Goal: Communication & Community: Answer question/provide support

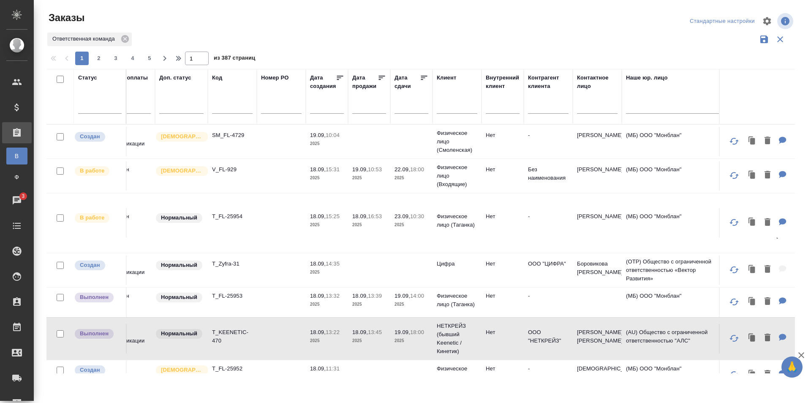
scroll to position [0, 16]
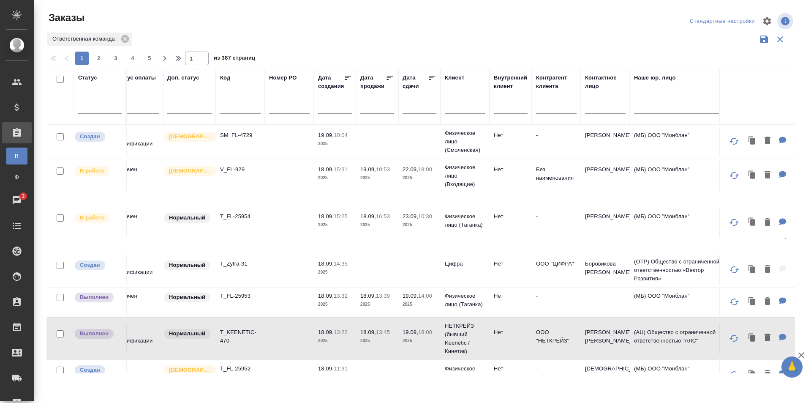
click at [242, 103] on input "text" at bounding box center [240, 108] width 41 height 11
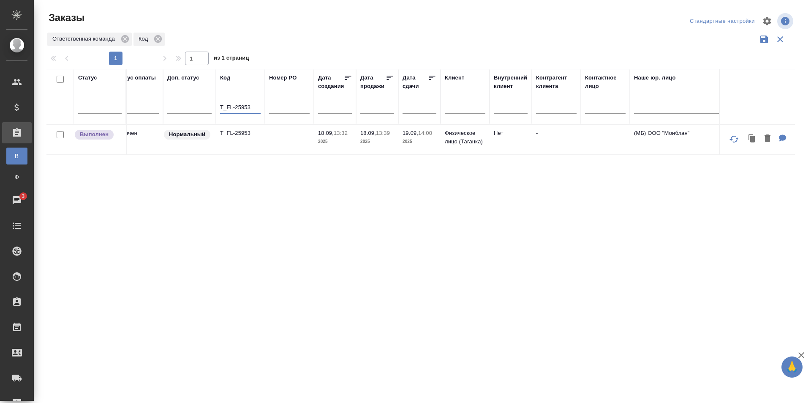
click at [284, 140] on td at bounding box center [289, 140] width 49 height 30
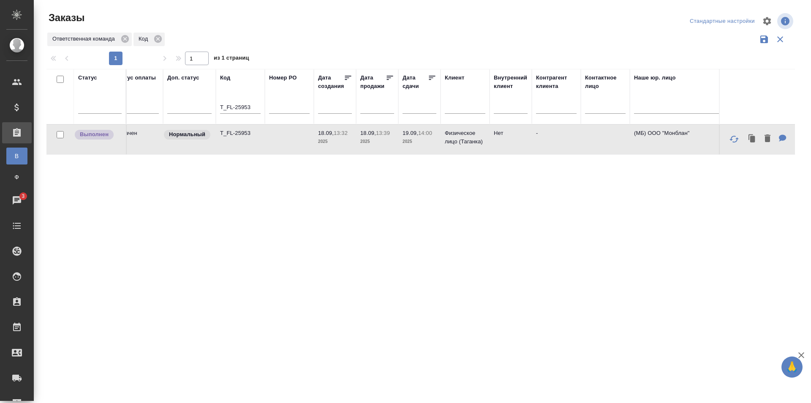
click at [284, 140] on td at bounding box center [289, 140] width 49 height 30
click at [256, 106] on input "T_FL-25953" at bounding box center [240, 108] width 41 height 11
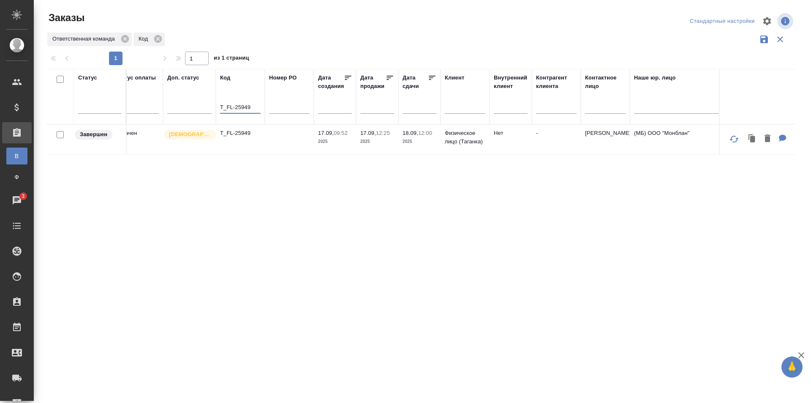
type input "T_FL-25949"
click at [294, 143] on td at bounding box center [289, 140] width 49 height 30
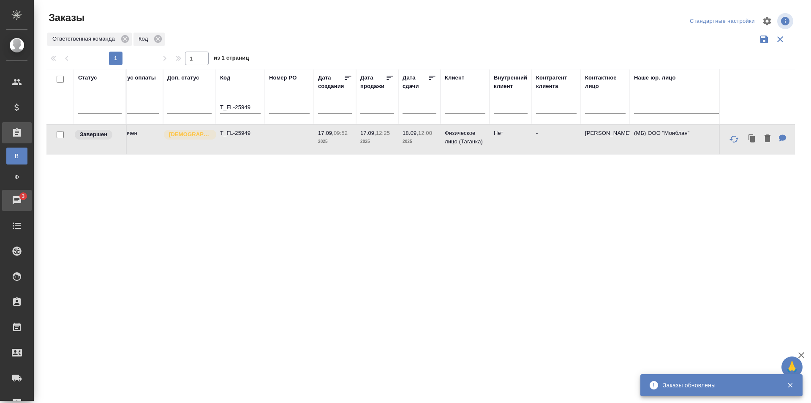
click at [17, 198] on div "Чаты" at bounding box center [6, 200] width 21 height 13
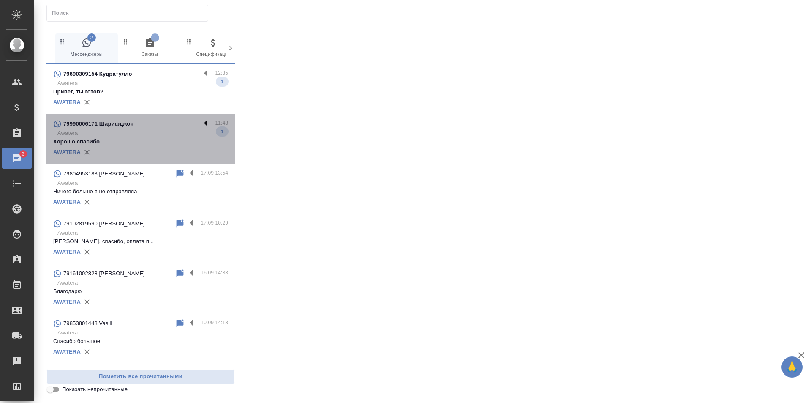
click at [207, 122] on label at bounding box center [208, 124] width 14 height 10
click at [0, 0] on input "checkbox" at bounding box center [0, 0] width 0 height 0
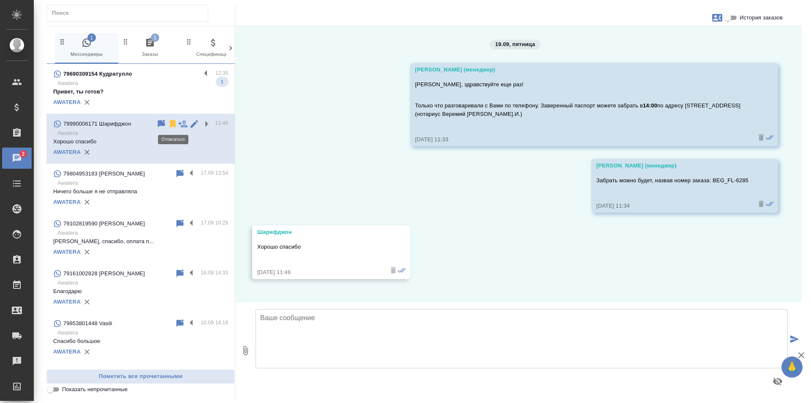
click at [171, 124] on icon at bounding box center [173, 124] width 6 height 8
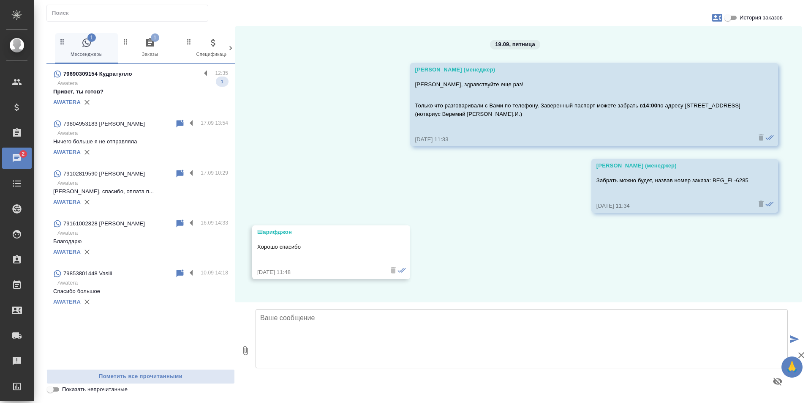
click at [153, 43] on icon "button" at bounding box center [150, 42] width 8 height 8
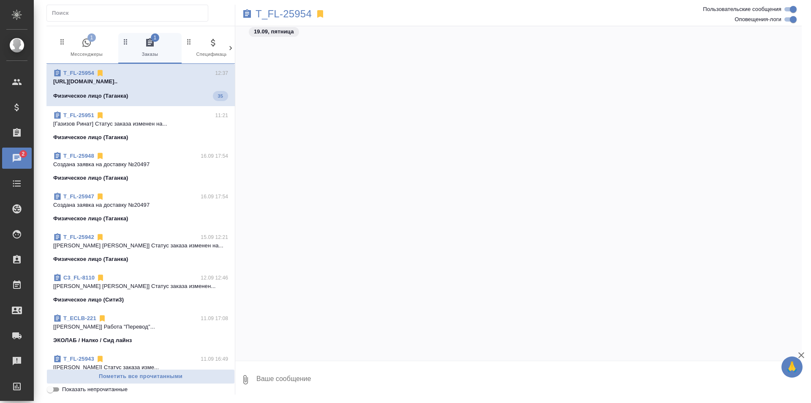
scroll to position [2197, 0]
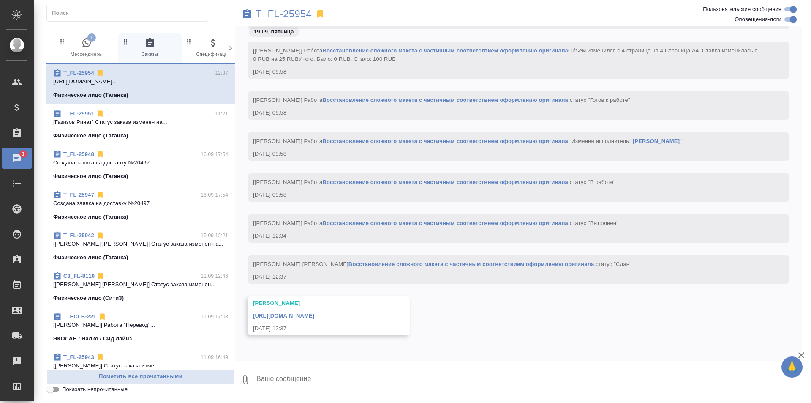
click at [314, 314] on link "[URL][DOMAIN_NAME]" at bounding box center [283, 315] width 61 height 6
click at [288, 6] on div "T_FL-25954" at bounding box center [424, 14] width 378 height 19
click at [292, 14] on p "T_FL-25954" at bounding box center [284, 14] width 56 height 8
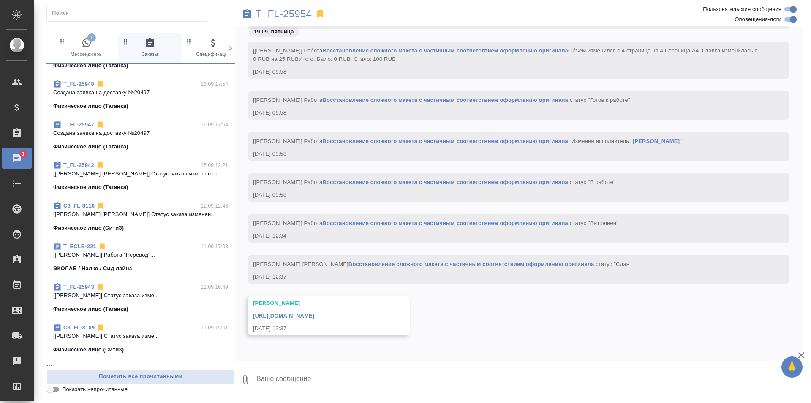
scroll to position [0, 0]
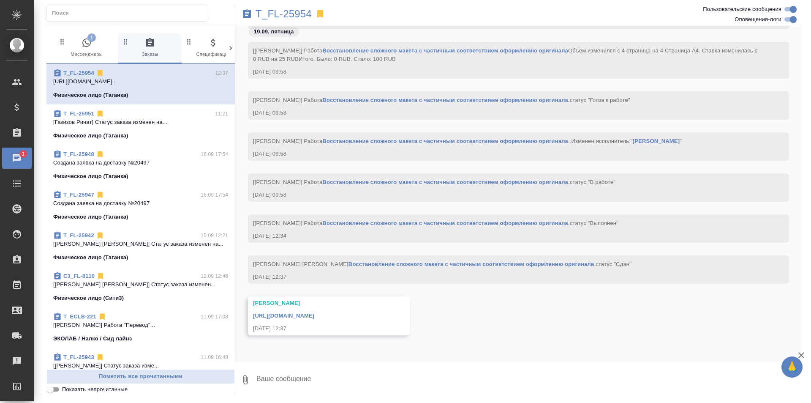
click at [108, 52] on span "1 Мессенджеры" at bounding box center [86, 48] width 57 height 21
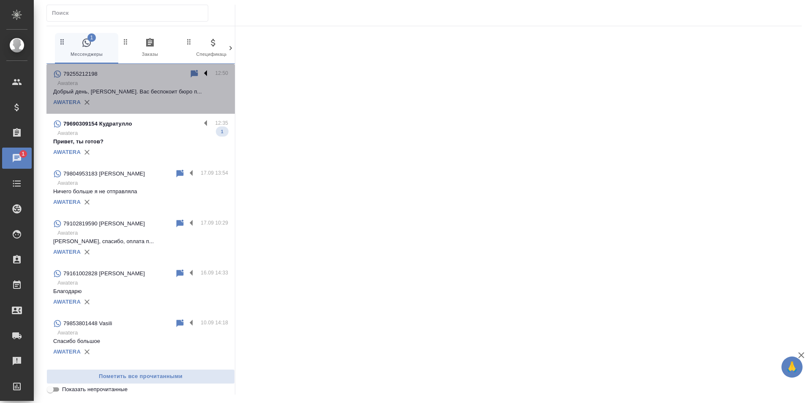
click at [201, 71] on label at bounding box center [208, 74] width 14 height 10
click at [0, 0] on input "checkbox" at bounding box center [0, 0] width 0 height 0
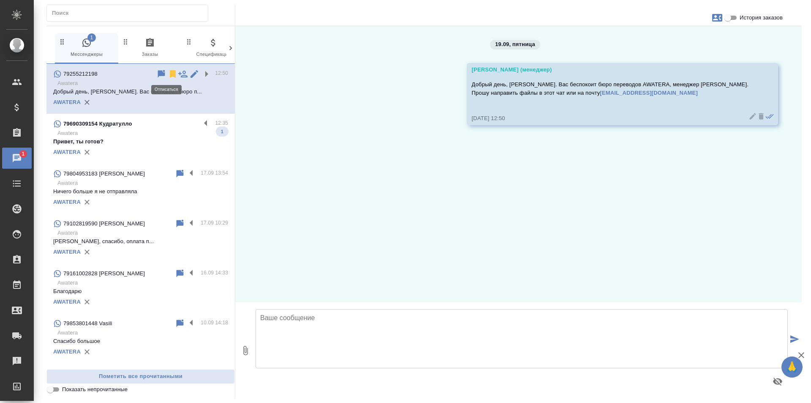
click at [170, 72] on icon at bounding box center [173, 74] width 6 height 8
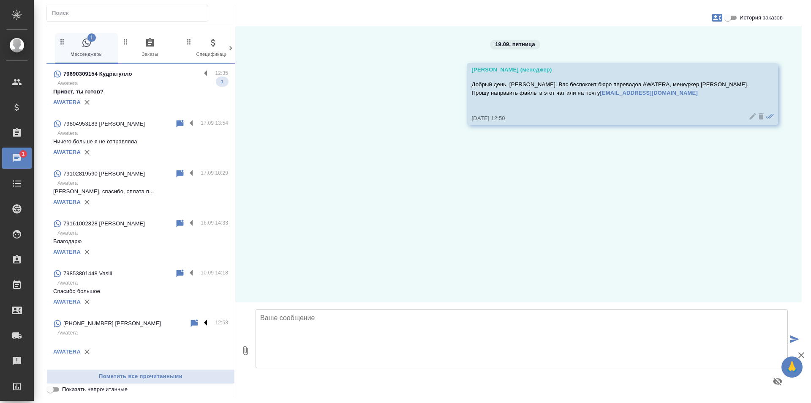
click at [205, 322] on label at bounding box center [208, 323] width 14 height 10
click at [0, 0] on input "checkbox" at bounding box center [0, 0] width 0 height 0
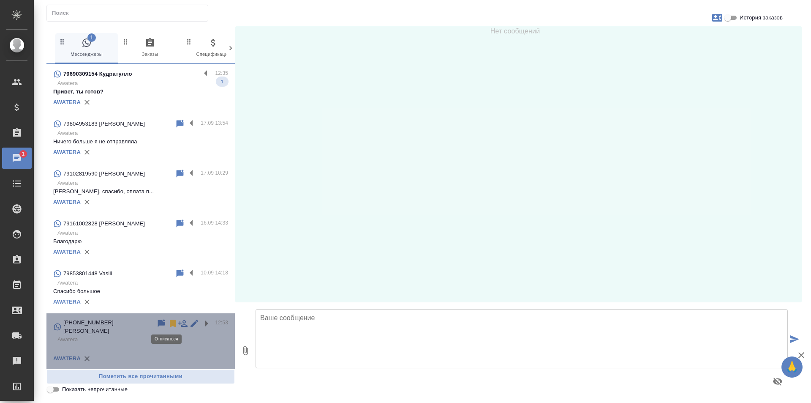
click at [170, 324] on icon at bounding box center [173, 323] width 6 height 8
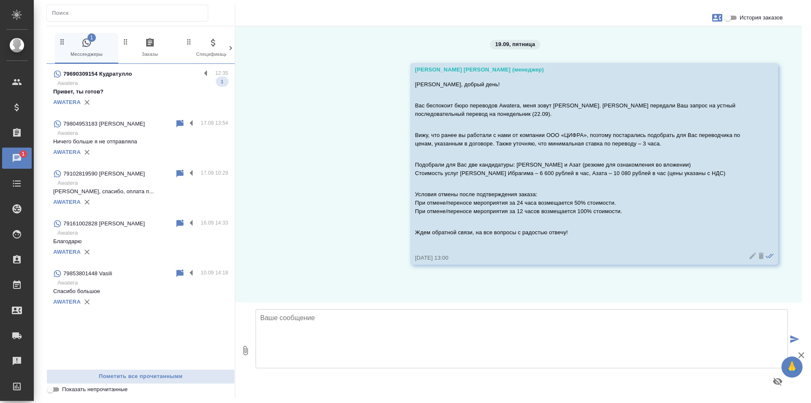
click at [148, 43] on icon "button" at bounding box center [150, 42] width 8 height 8
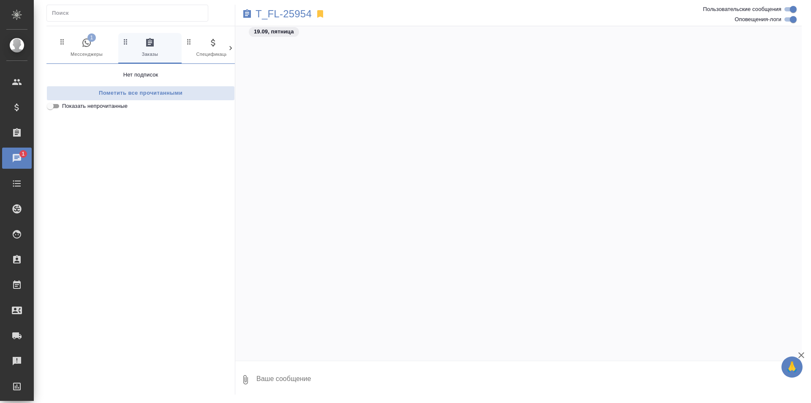
scroll to position [2197, 0]
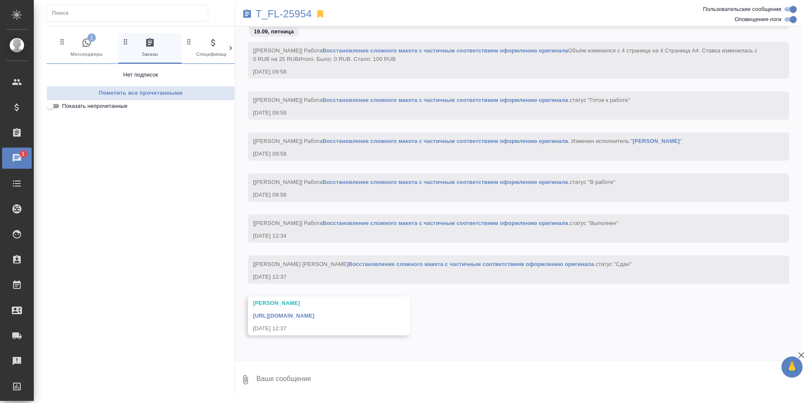
click at [74, 50] on span "1 Мессенджеры" at bounding box center [86, 48] width 57 height 21
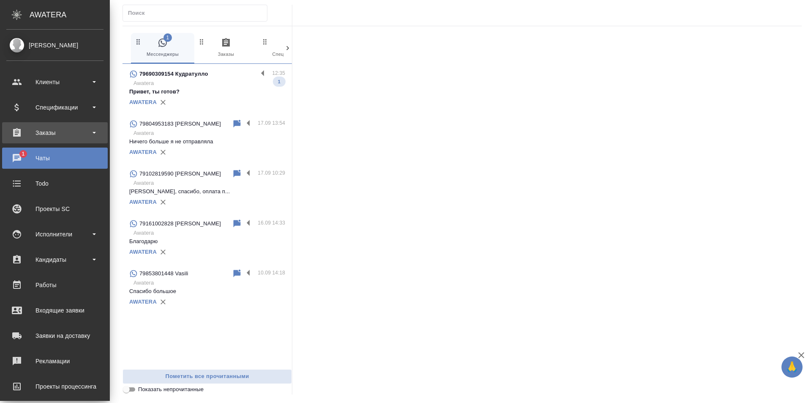
click at [47, 136] on div "Заказы" at bounding box center [54, 132] width 97 height 13
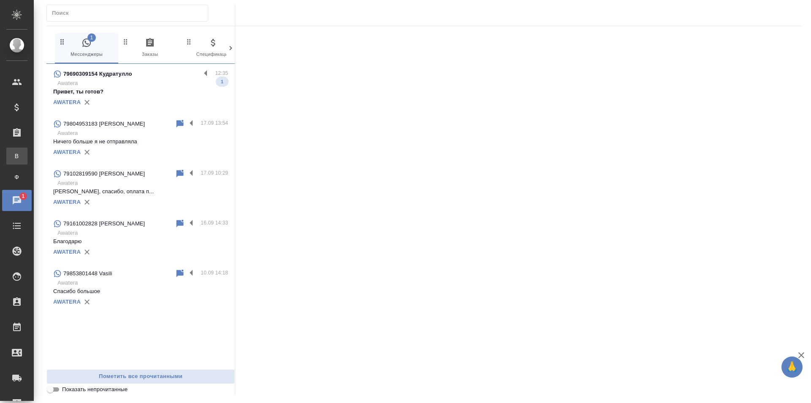
click at [13, 156] on div "Все заказы" at bounding box center [6, 156] width 13 height 8
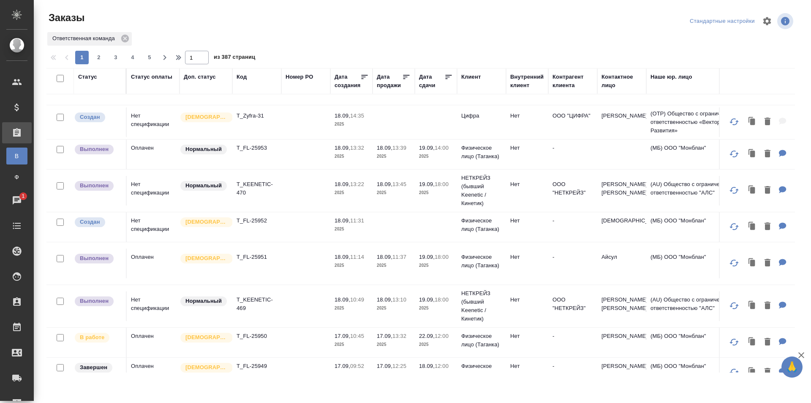
scroll to position [127, 0]
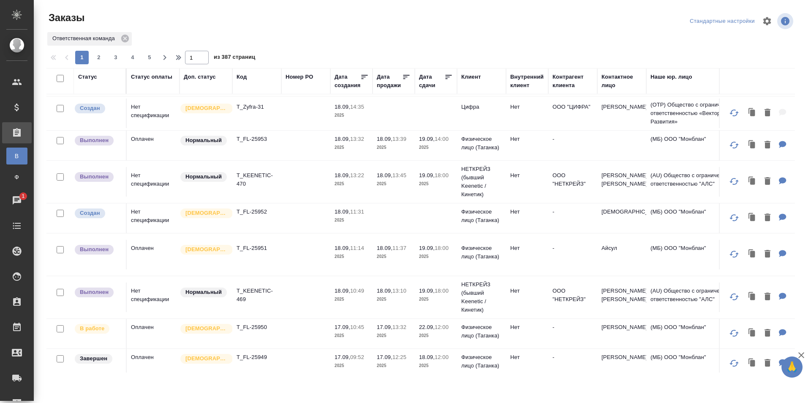
click at [551, 259] on td "-" at bounding box center [573, 255] width 49 height 30
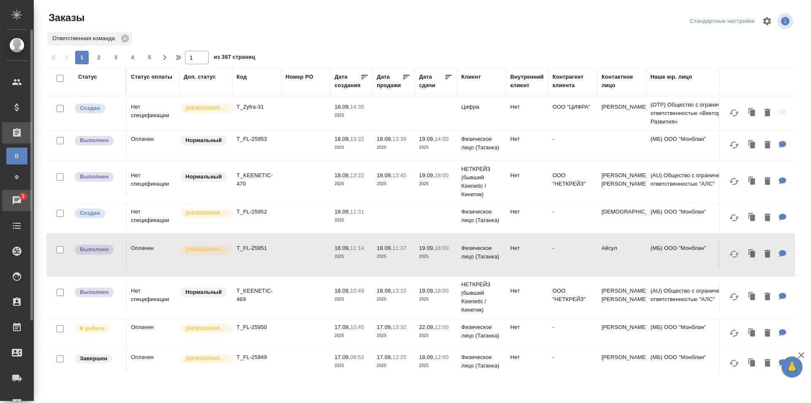
click at [22, 197] on span "1" at bounding box center [22, 196] width 13 height 8
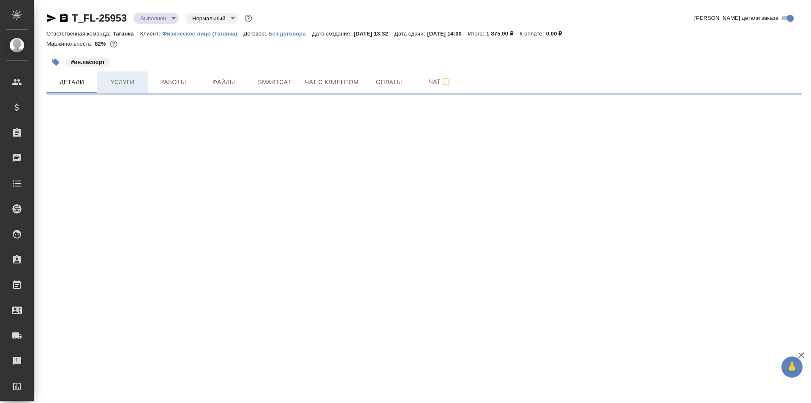
select select "RU"
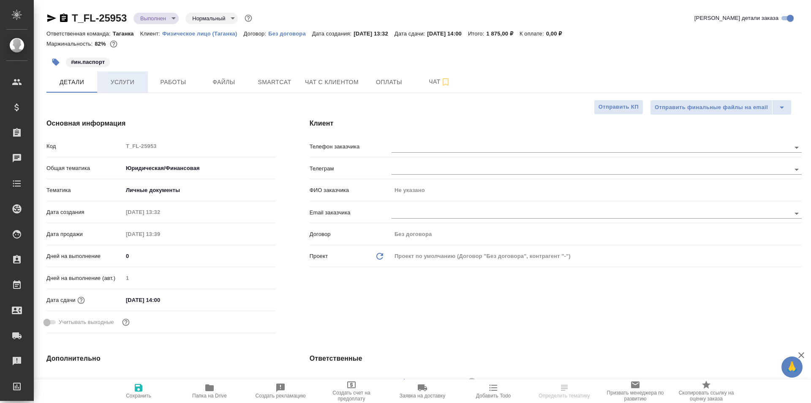
type textarea "x"
click at [140, 81] on span "Услуги" at bounding box center [122, 82] width 41 height 11
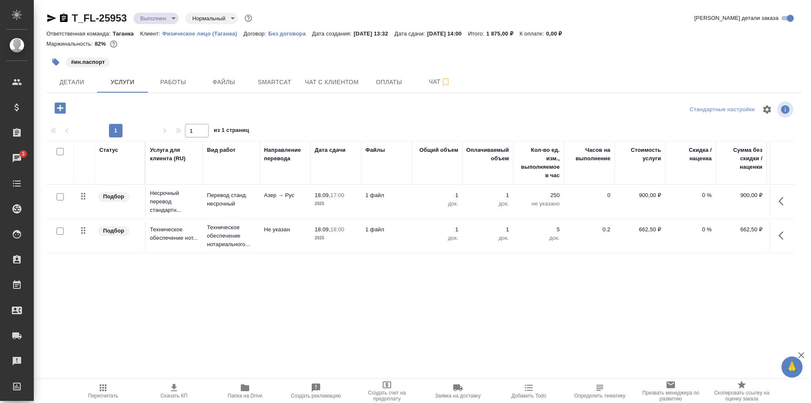
click at [274, 209] on td "Азер → Рус" at bounding box center [285, 202] width 51 height 30
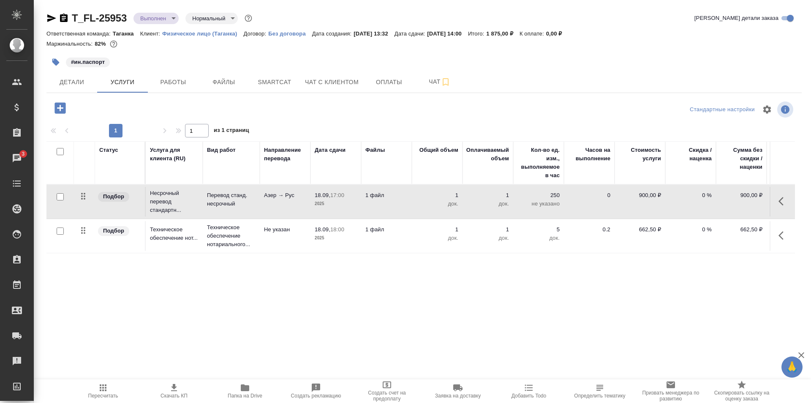
click at [274, 209] on td "Азер → Рус" at bounding box center [285, 202] width 51 height 30
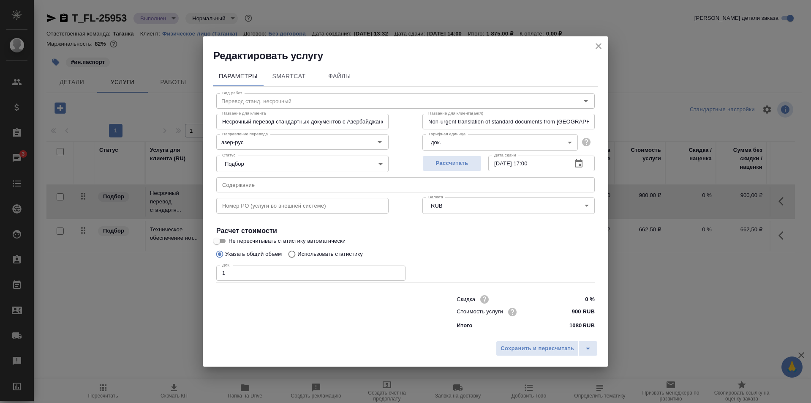
click at [600, 46] on icon "close" at bounding box center [599, 46] width 10 height 10
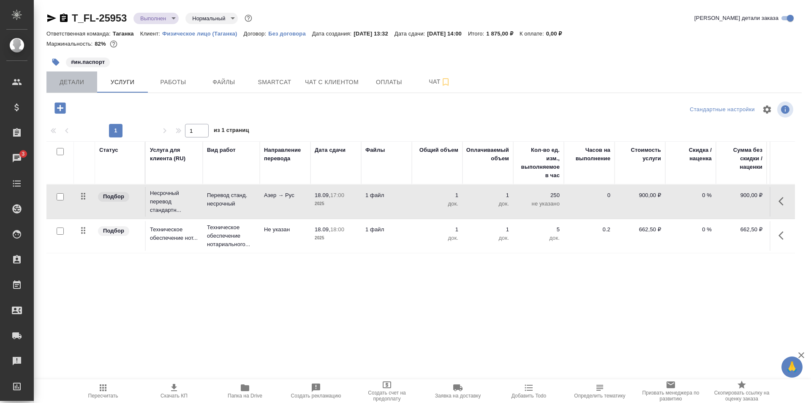
click at [79, 82] on span "Детали" at bounding box center [72, 82] width 41 height 11
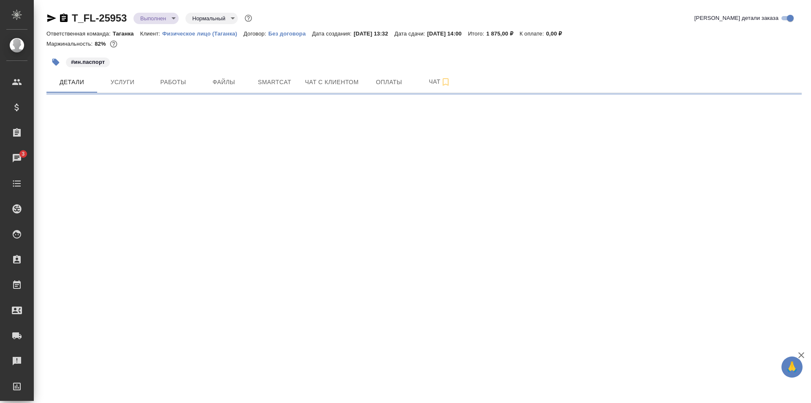
select select "RU"
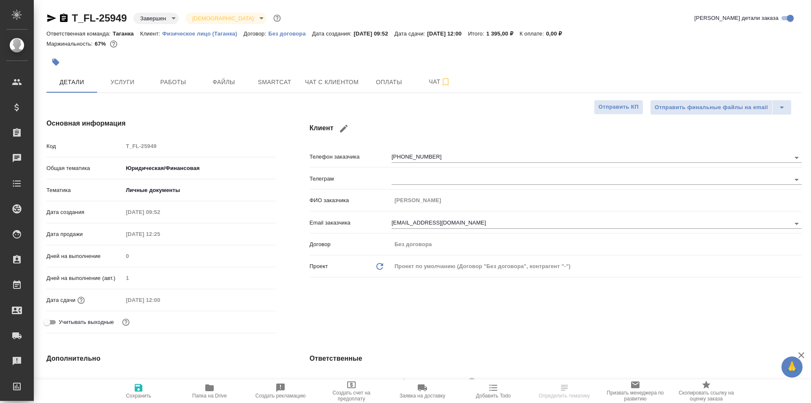
type textarea "x"
click at [135, 78] on span "Услуги" at bounding box center [122, 82] width 41 height 11
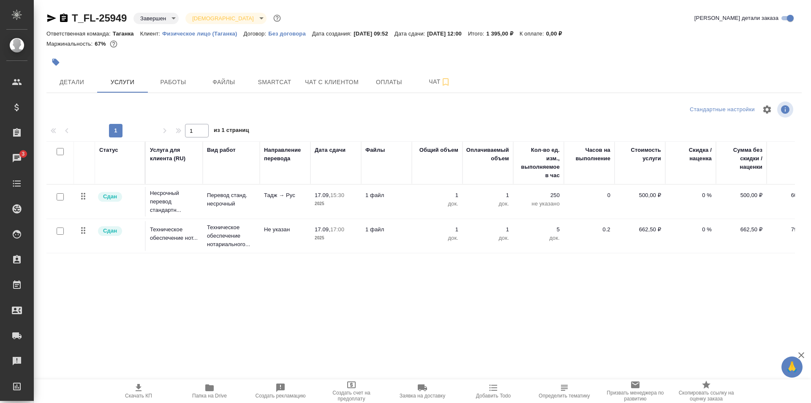
click at [267, 205] on td "Тадж → Рус" at bounding box center [285, 202] width 51 height 30
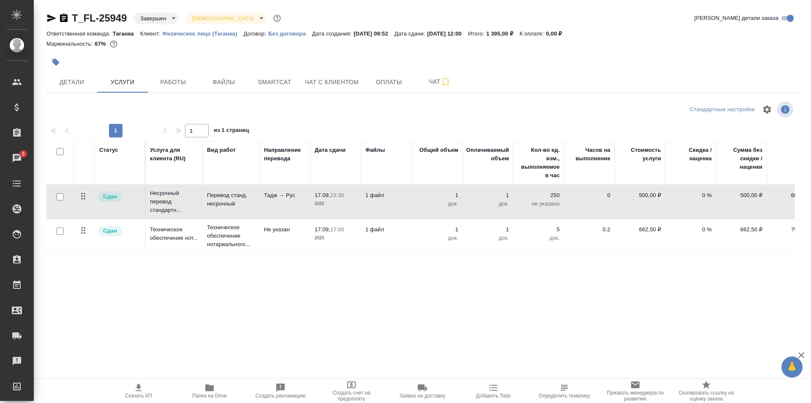
click at [267, 205] on td "Тадж → Рус" at bounding box center [285, 202] width 51 height 30
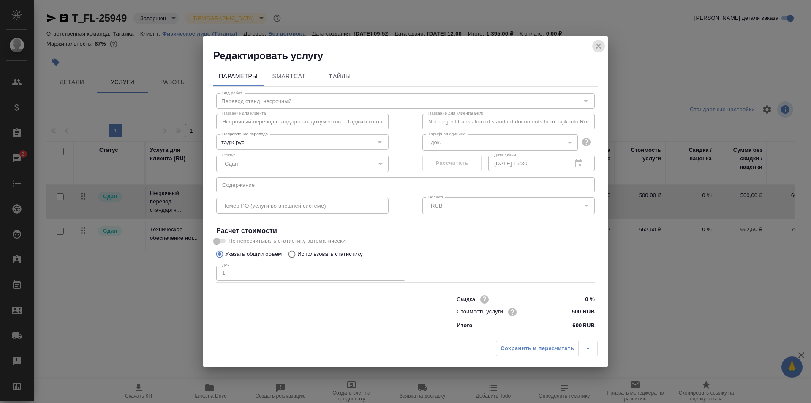
click at [600, 47] on icon "close" at bounding box center [599, 46] width 6 height 6
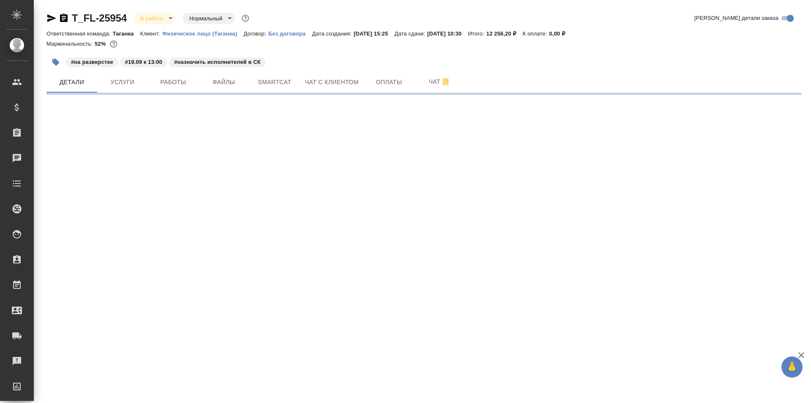
select select "RU"
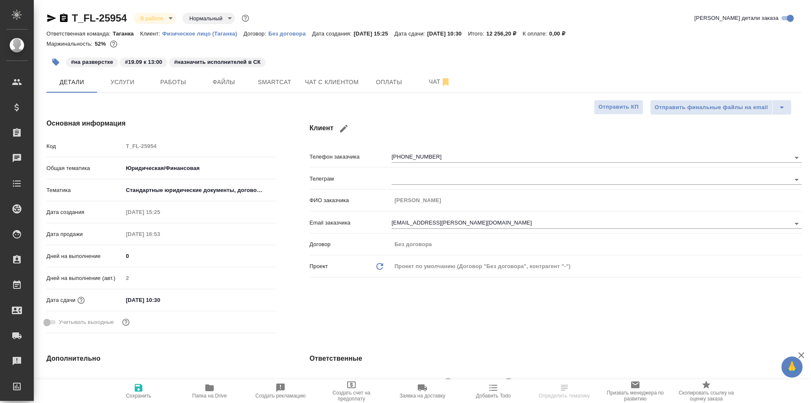
type textarea "x"
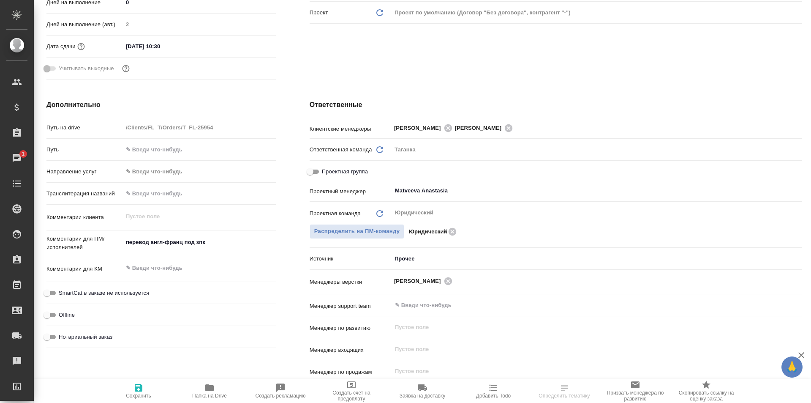
scroll to position [338, 0]
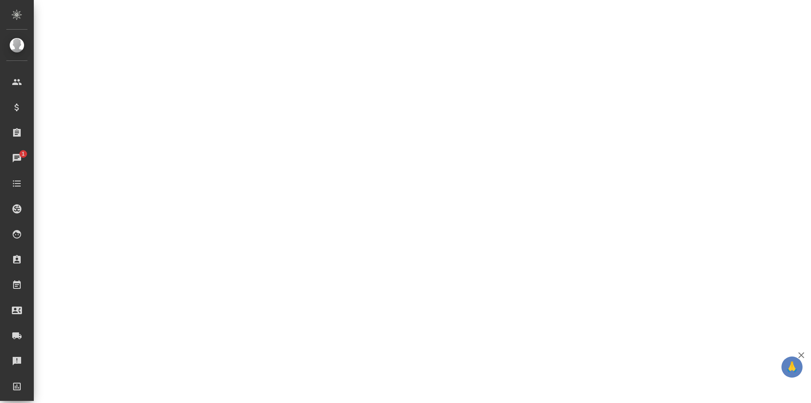
select select "RU"
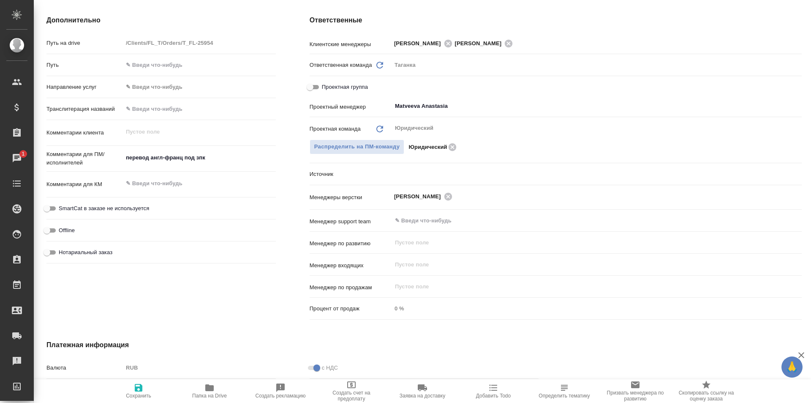
type textarea "x"
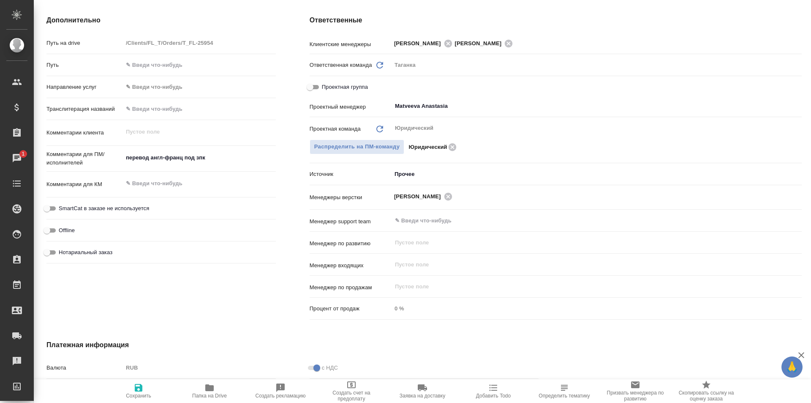
type textarea "x"
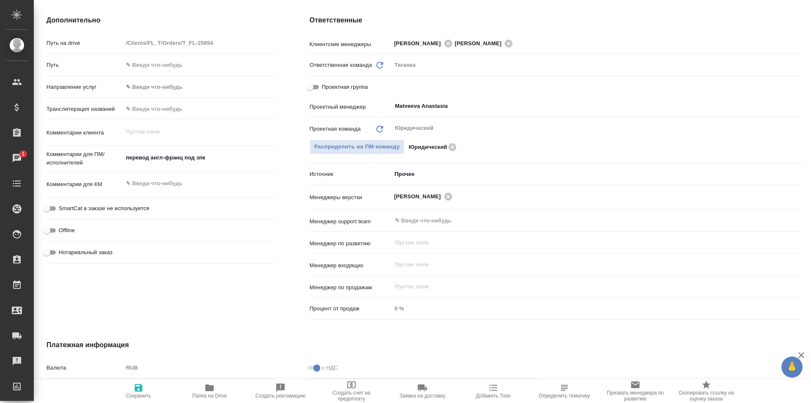
type textarea "x"
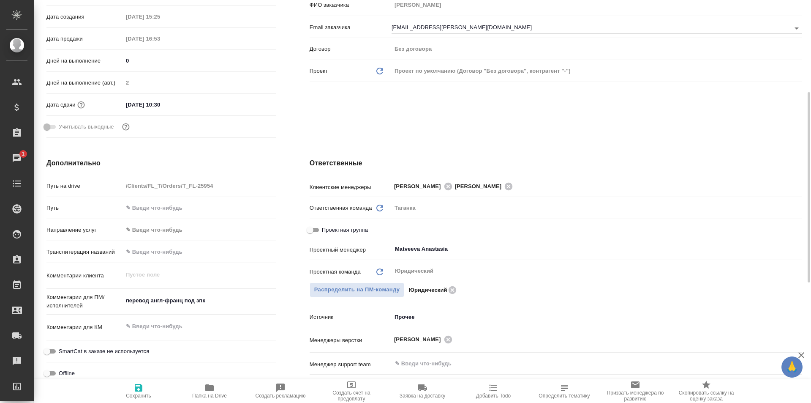
scroll to position [0, 0]
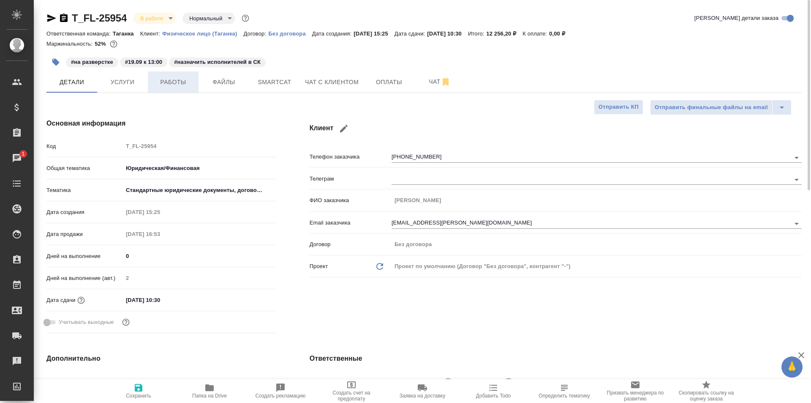
click at [181, 82] on span "Работы" at bounding box center [173, 82] width 41 height 11
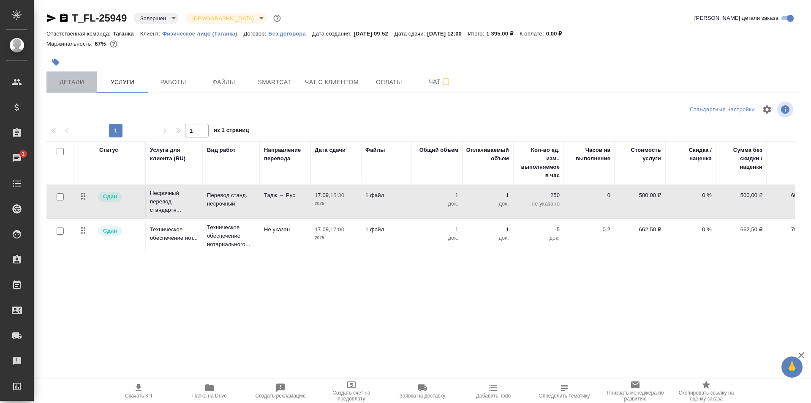
click at [77, 85] on span "Детали" at bounding box center [72, 82] width 41 height 11
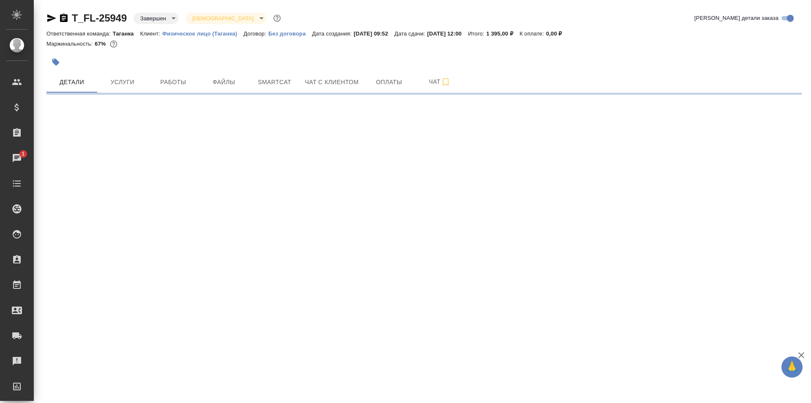
select select "RU"
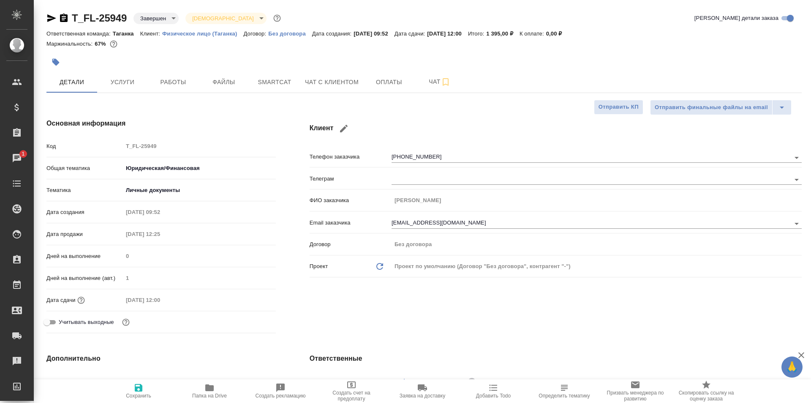
type textarea "x"
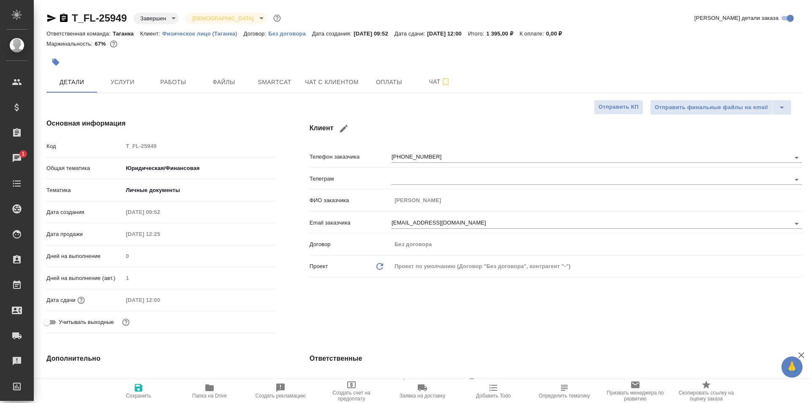
type textarea "x"
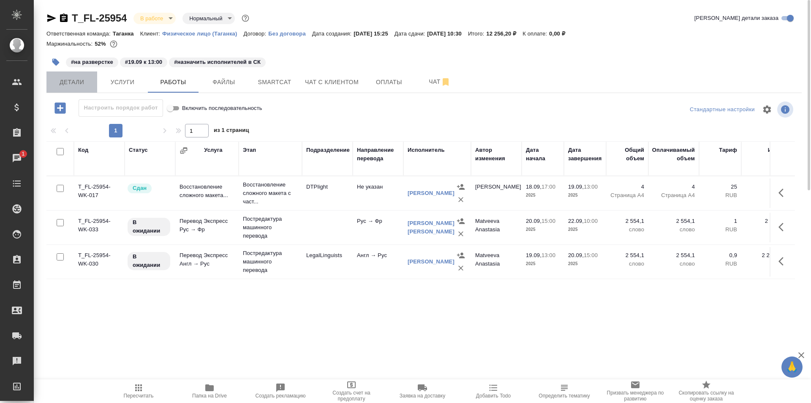
click at [64, 79] on span "Детали" at bounding box center [72, 82] width 41 height 11
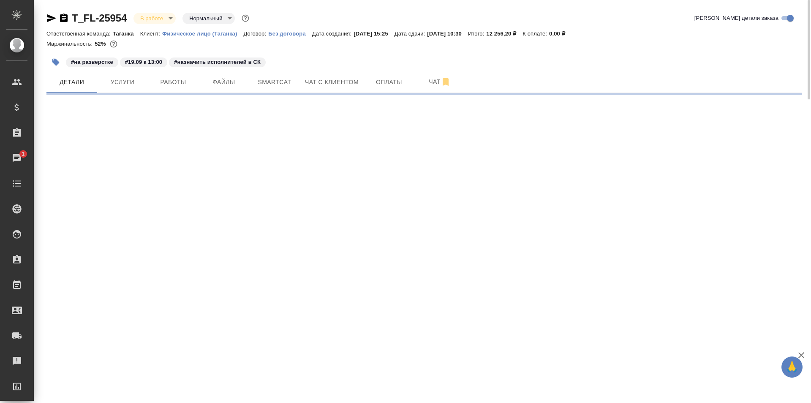
select select "RU"
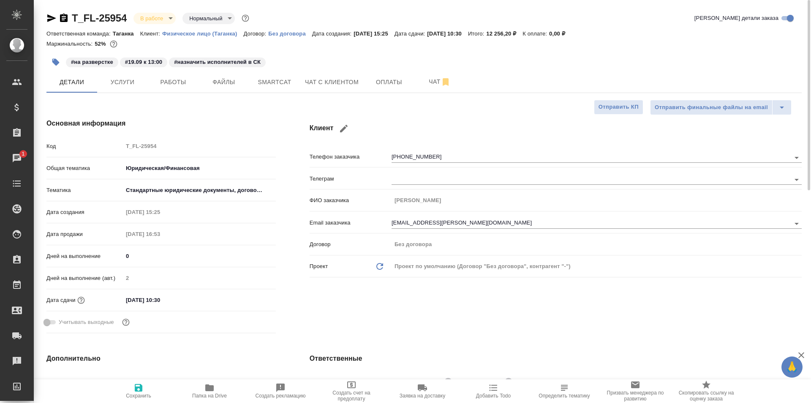
type textarea "x"
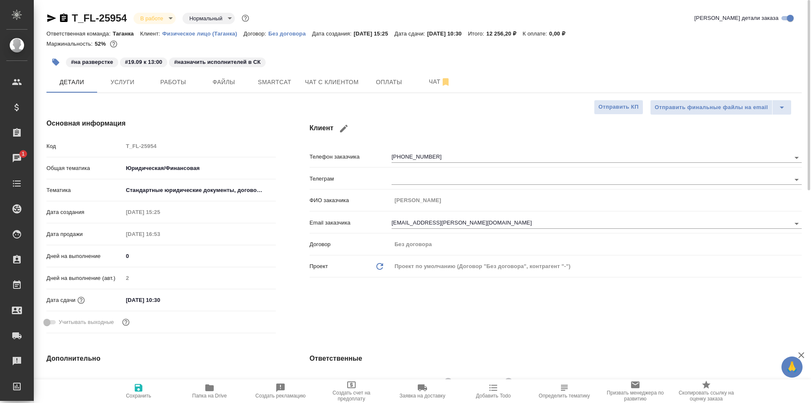
type textarea "x"
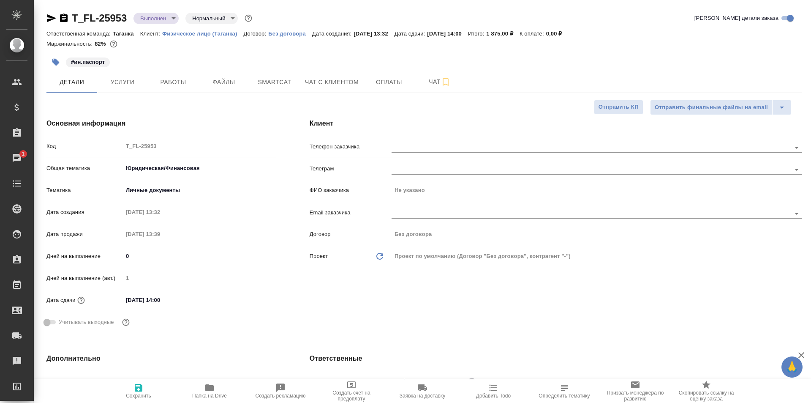
select select "RU"
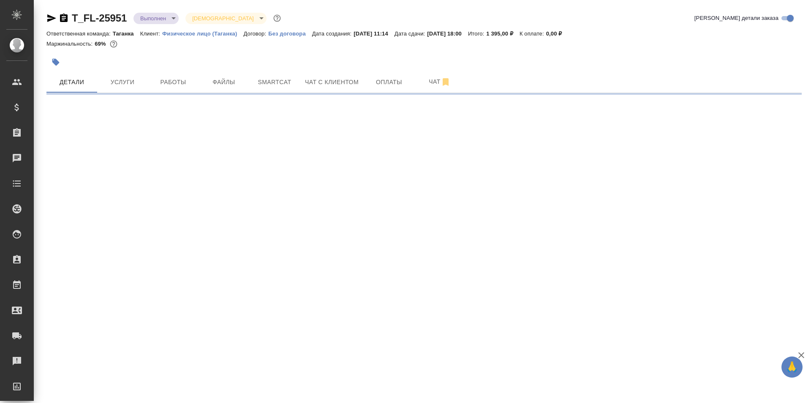
select select "RU"
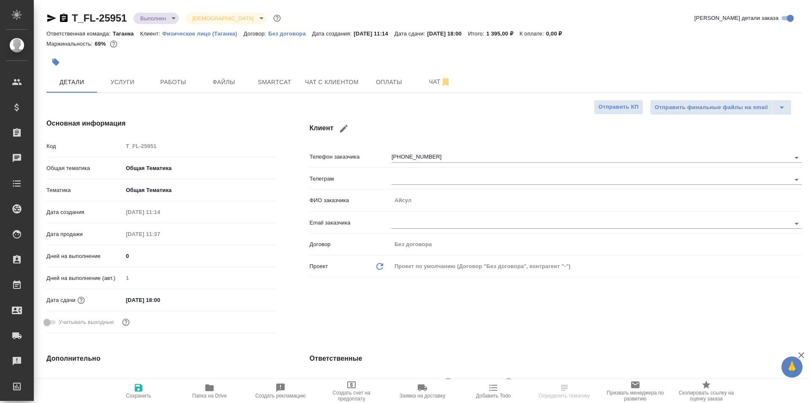
type textarea "x"
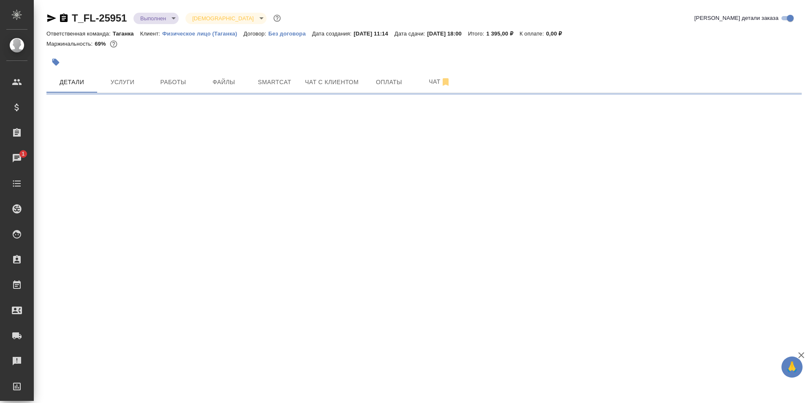
select select "RU"
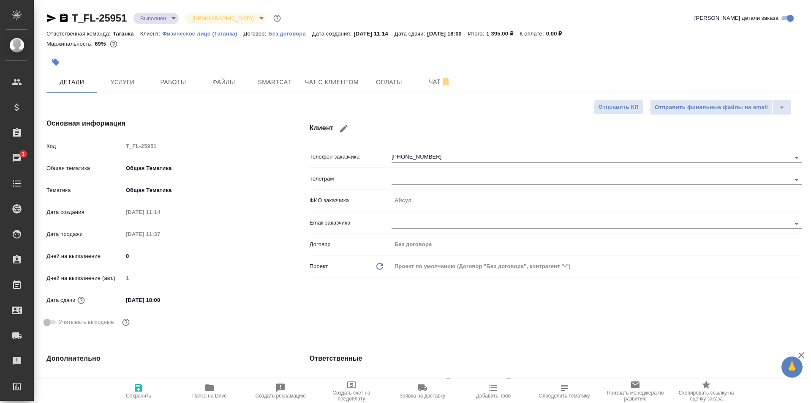
type textarea "x"
click at [186, 80] on span "Работы" at bounding box center [173, 82] width 41 height 11
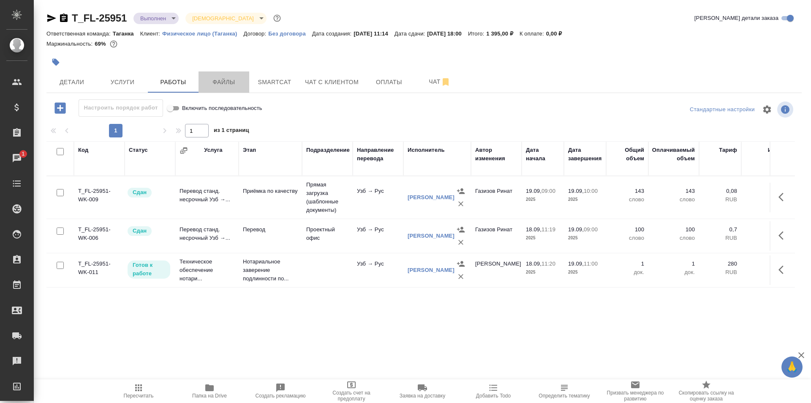
click at [227, 79] on span "Файлы" at bounding box center [224, 82] width 41 height 11
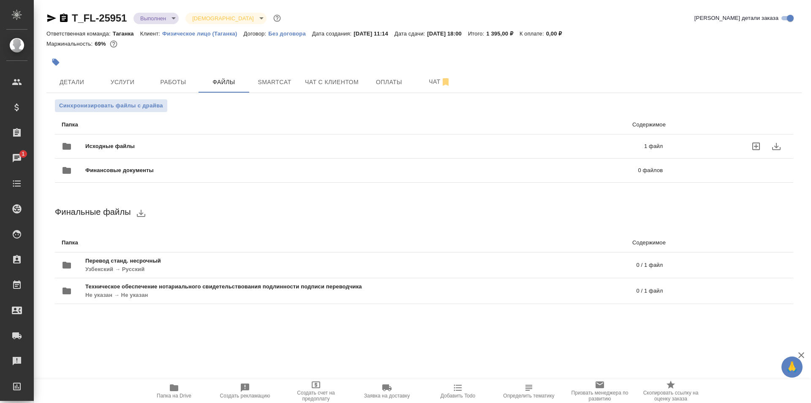
click at [249, 148] on span "Исходные файлы" at bounding box center [237, 146] width 304 height 8
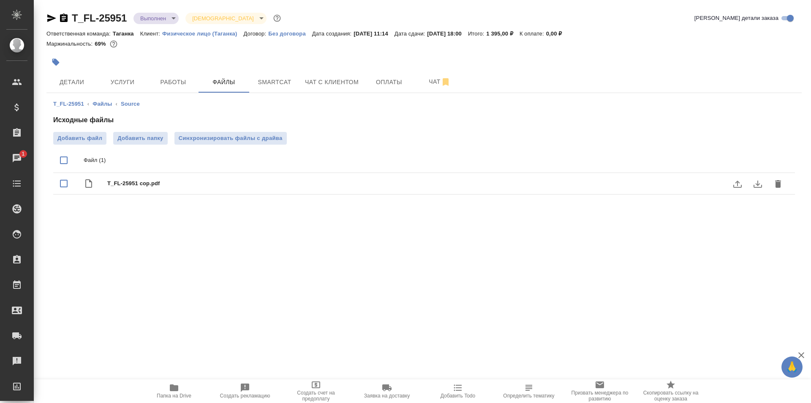
click at [224, 178] on div "T_FL-25951 сор.pdf" at bounding box center [441, 183] width 668 height 12
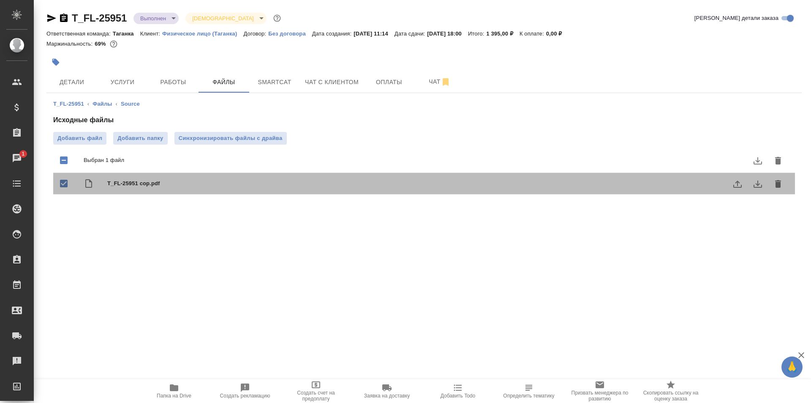
click at [224, 178] on div "T_FL-25951 сор.pdf" at bounding box center [441, 183] width 668 height 12
checkbox input "false"
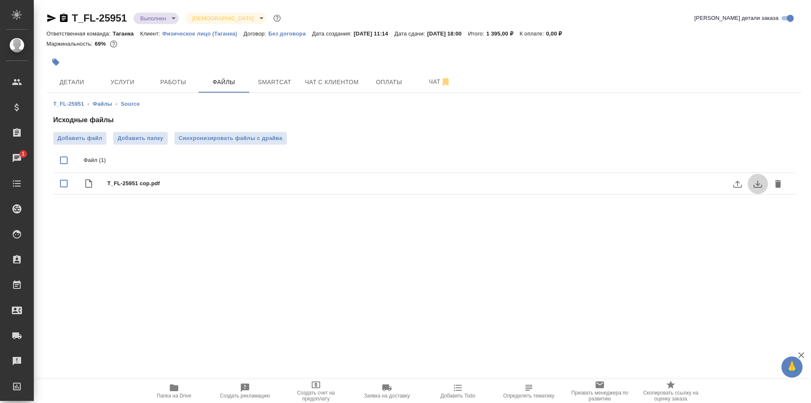
click at [758, 180] on icon "download" at bounding box center [758, 184] width 10 height 10
click at [87, 90] on button "Детали" at bounding box center [71, 81] width 51 height 21
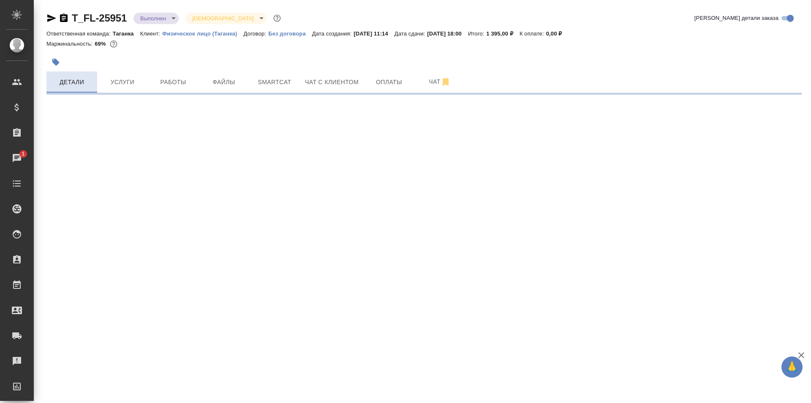
select select "RU"
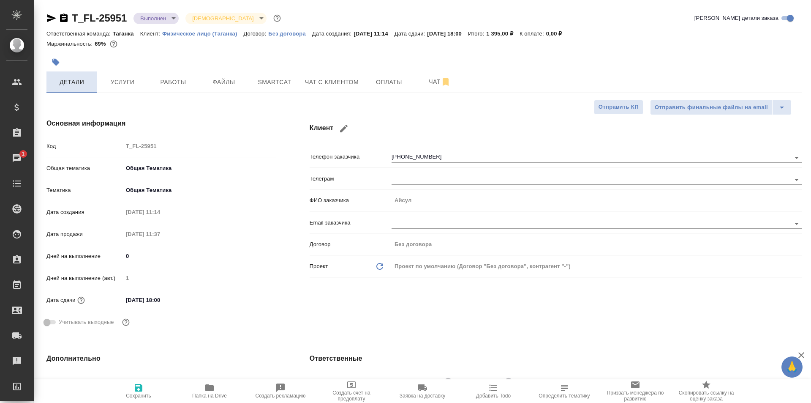
type textarea "x"
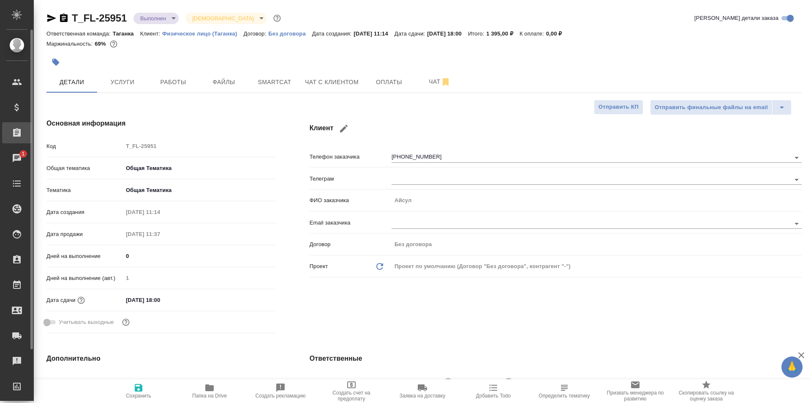
type textarea "x"
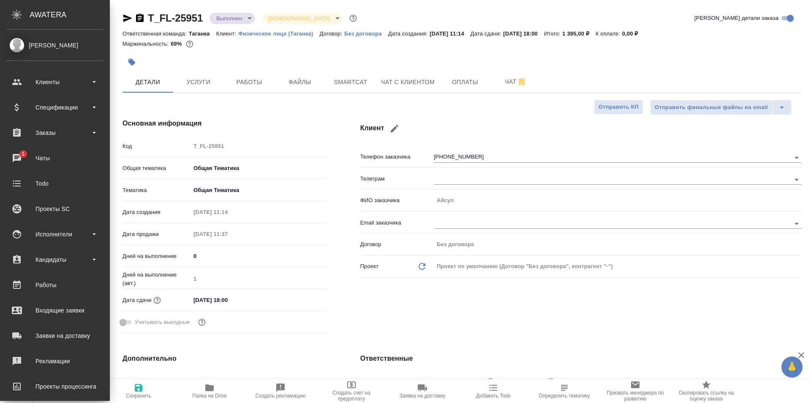
type textarea "x"
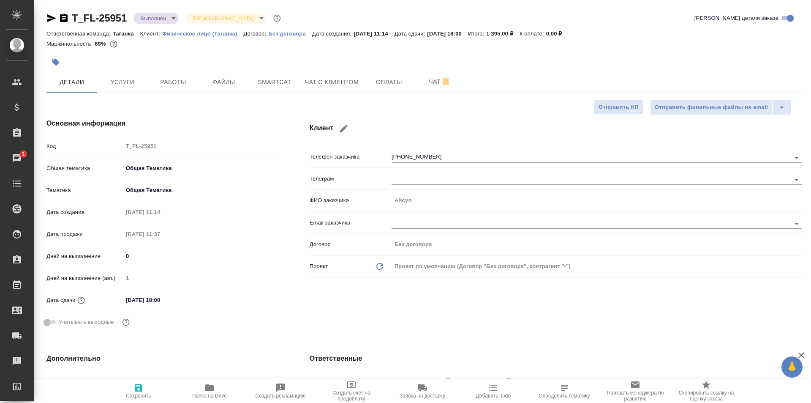
type textarea "x"
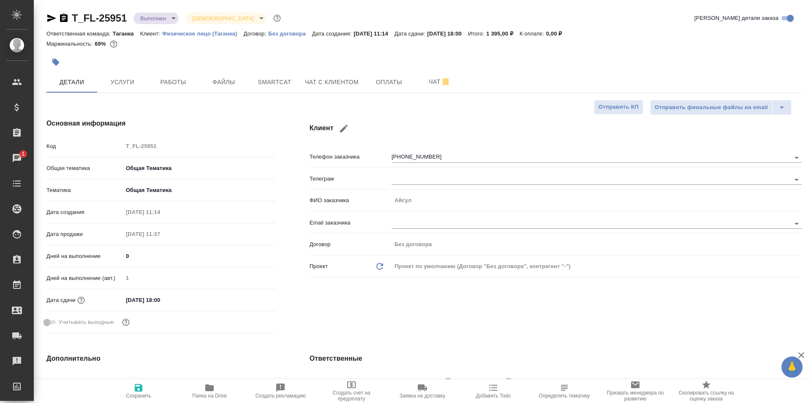
type textarea "x"
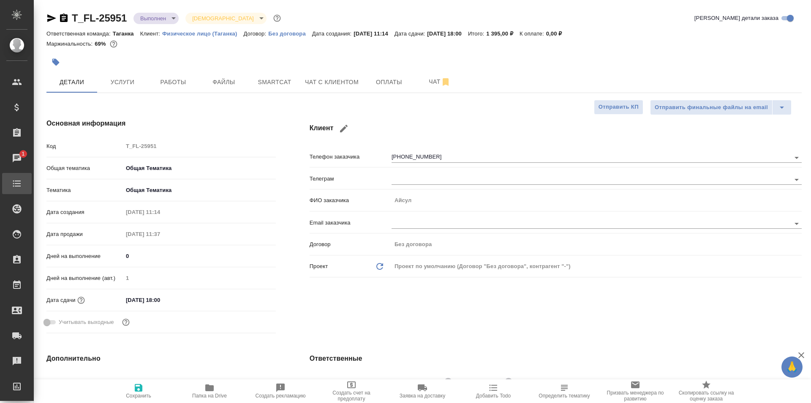
type textarea "x"
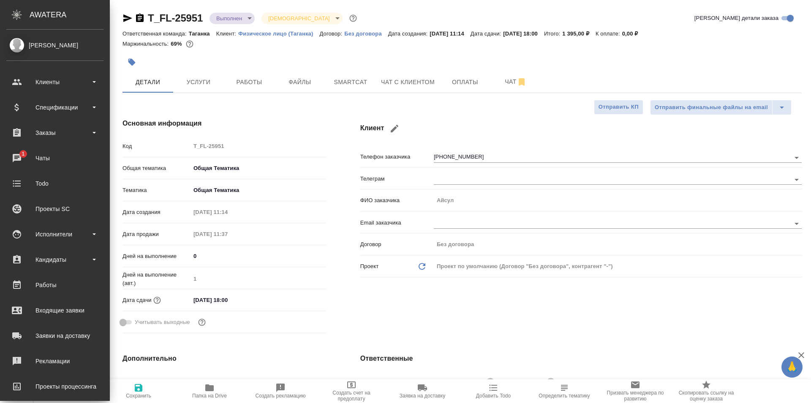
type textarea "x"
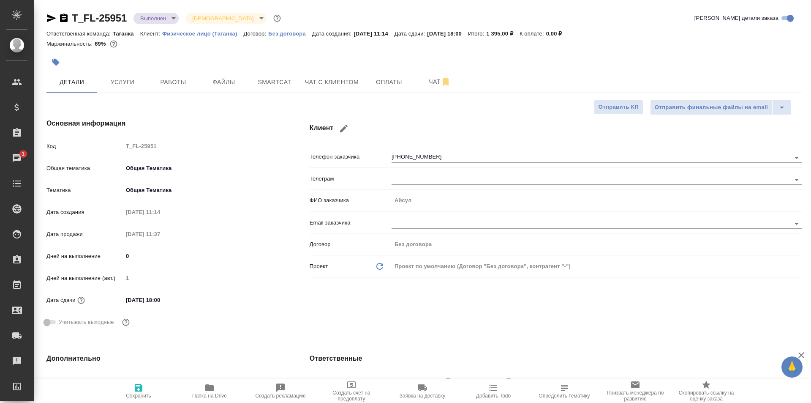
type textarea "x"
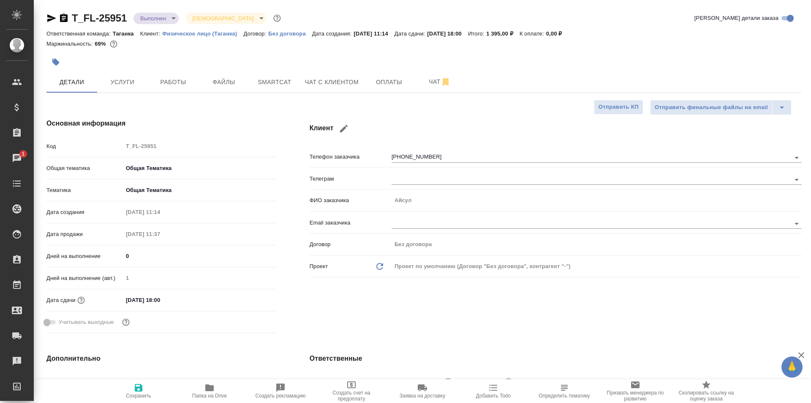
type textarea "x"
click at [319, 86] on span "Чат с клиентом" at bounding box center [332, 82] width 54 height 11
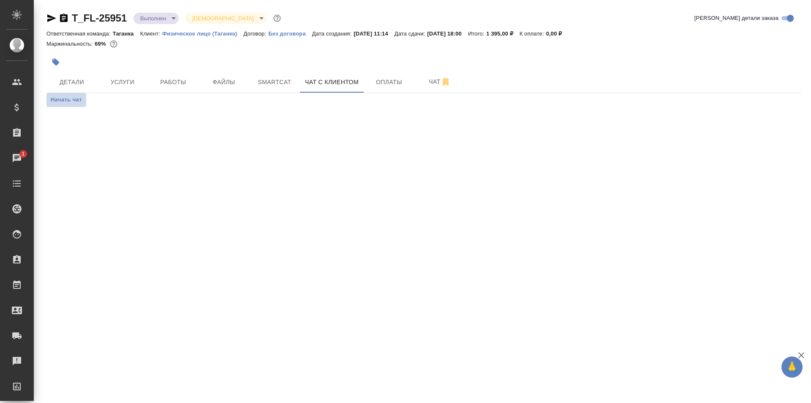
click at [69, 101] on span "Начать чат" at bounding box center [66, 100] width 31 height 10
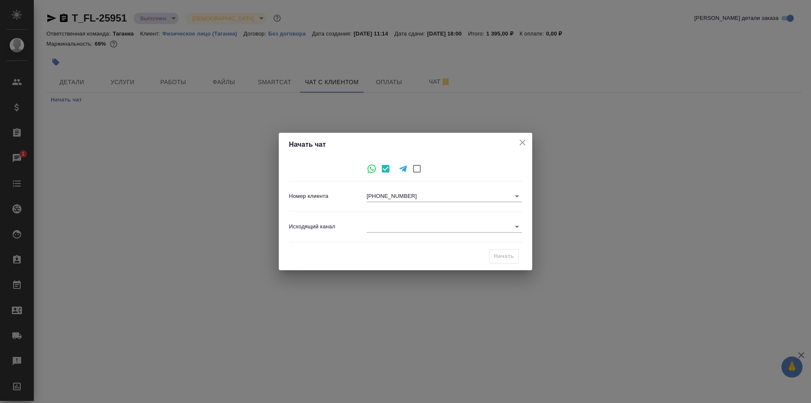
click at [403, 229] on body "🙏 .cls-1 fill:#fff; AWATERA Galisheva Mariya Клиенты Спецификации Заказы 1 Чаты…" at bounding box center [405, 235] width 811 height 471
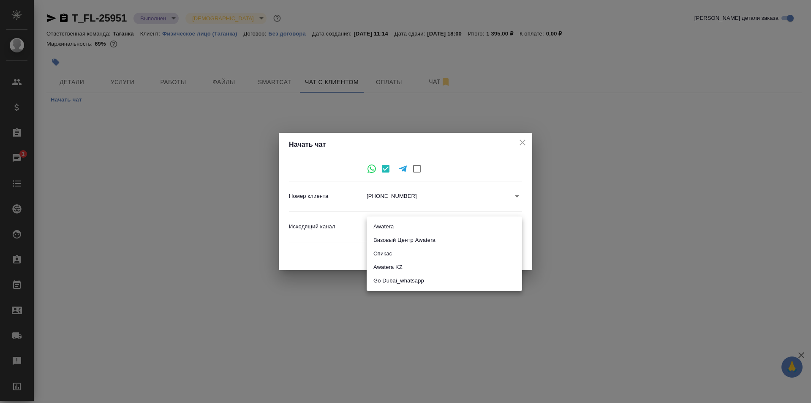
click at [415, 229] on li "Awatera" at bounding box center [445, 227] width 156 height 14
type input "2"
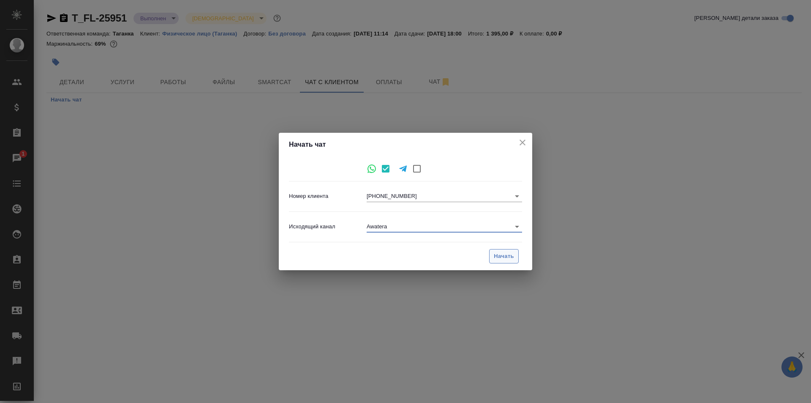
click at [508, 261] on span "Начать" at bounding box center [504, 256] width 20 height 10
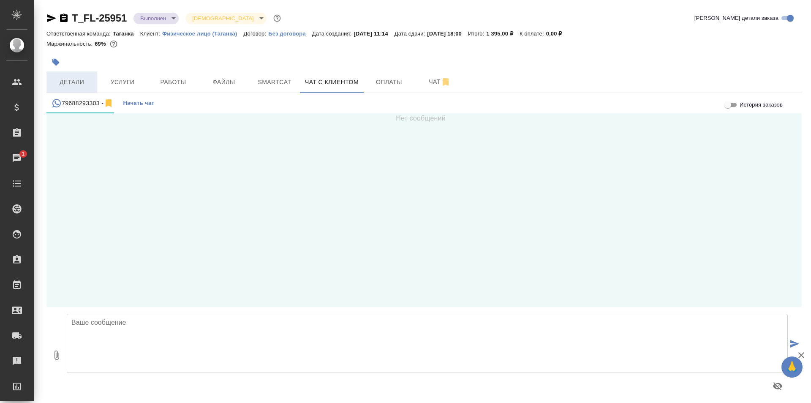
click at [87, 76] on button "Детали" at bounding box center [71, 81] width 51 height 21
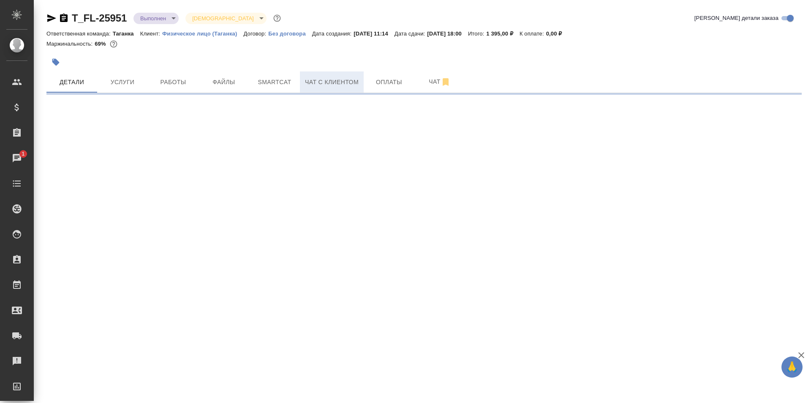
select select "RU"
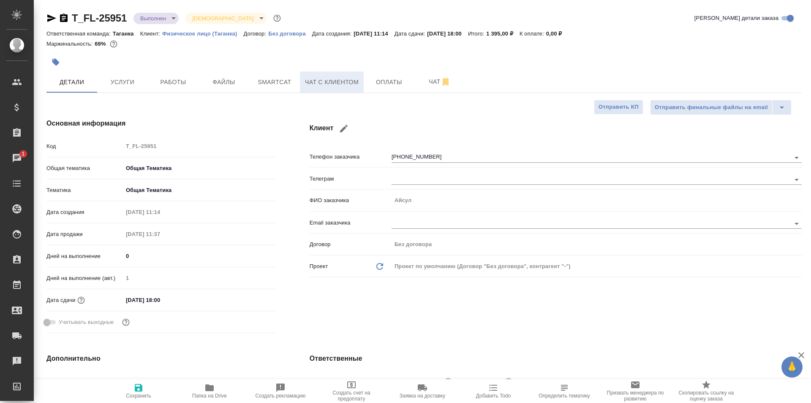
type textarea "x"
click at [358, 78] on span "Чат с клиентом" at bounding box center [332, 82] width 54 height 11
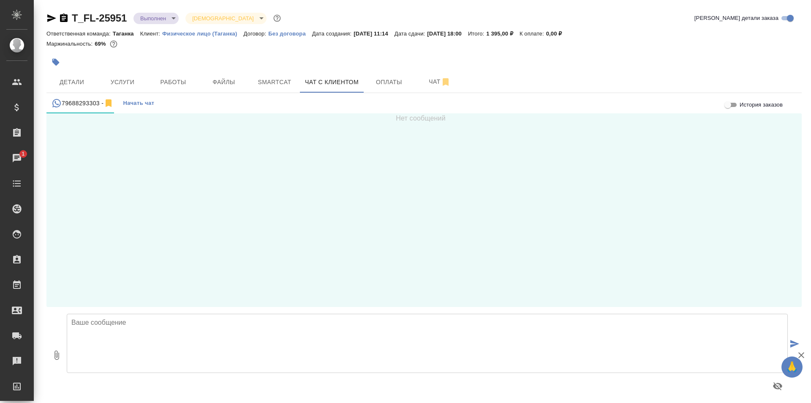
click at [165, 337] on textarea at bounding box center [427, 343] width 721 height 59
paste textarea "Заказ готов, можно забрать из офиса. [GEOGRAPHIC_DATA]: [STREET_ADDRESS]. Режим…"
click at [74, 320] on textarea "Заказ готов, можно забрать из офиса. [GEOGRAPHIC_DATA]: [STREET_ADDRESS]. Режим…" at bounding box center [427, 343] width 721 height 59
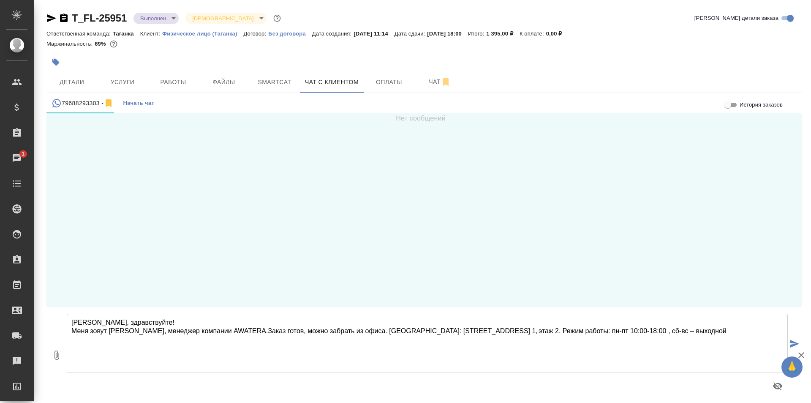
type textarea "Айсул, здравствуйте! Меня зовут Мария, менеджер компании AWATERA. Заказ готов, …"
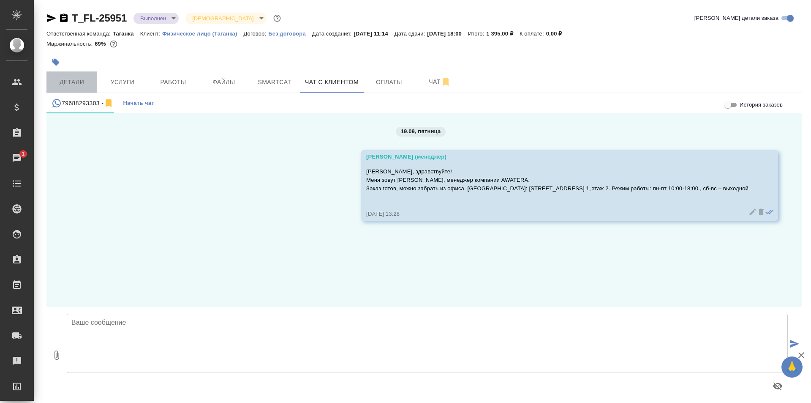
click at [93, 83] on button "Детали" at bounding box center [71, 81] width 51 height 21
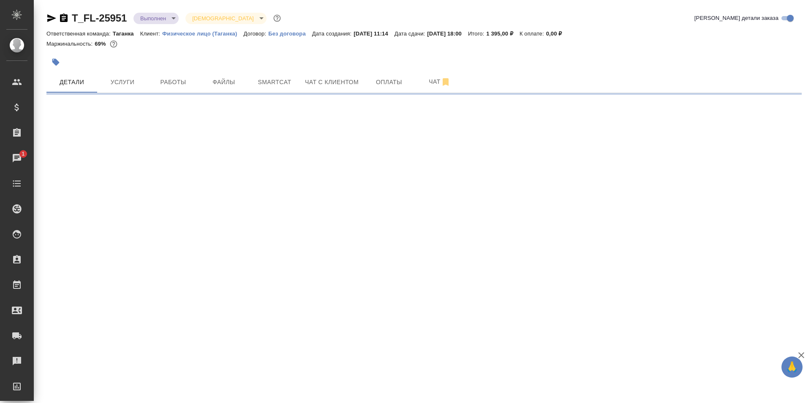
select select "RU"
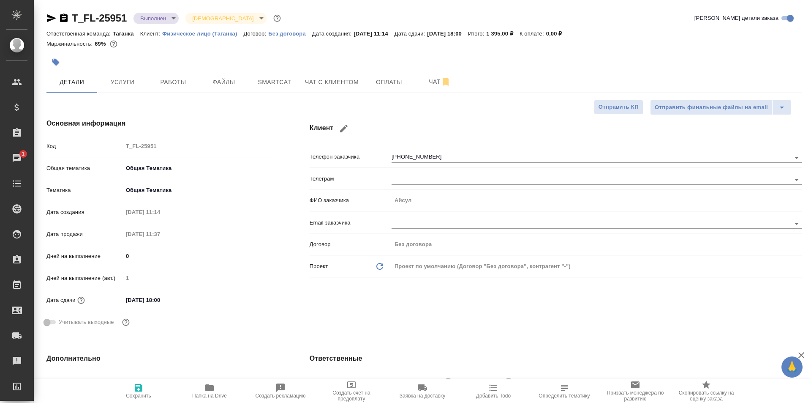
type textarea "x"
click at [357, 77] on span "Чат с клиентом" at bounding box center [332, 82] width 54 height 11
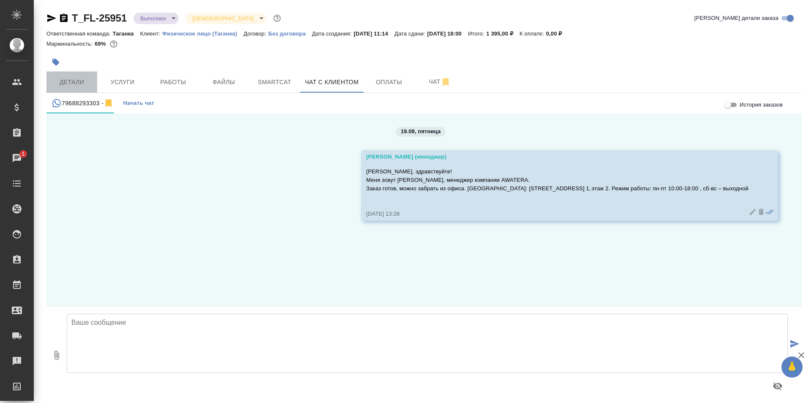
click at [65, 80] on span "Детали" at bounding box center [72, 82] width 41 height 11
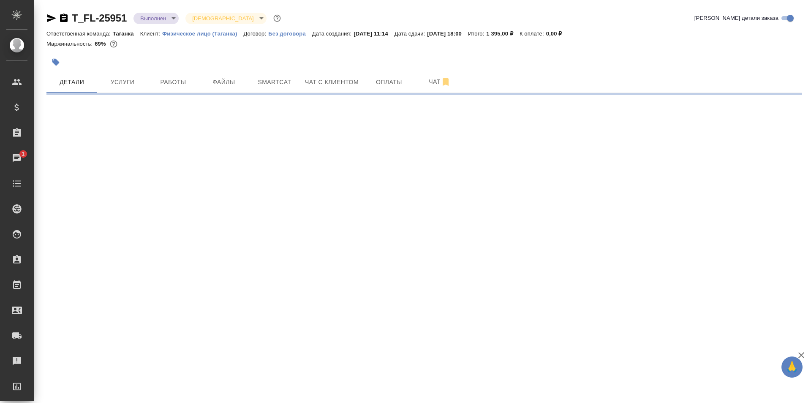
select select "RU"
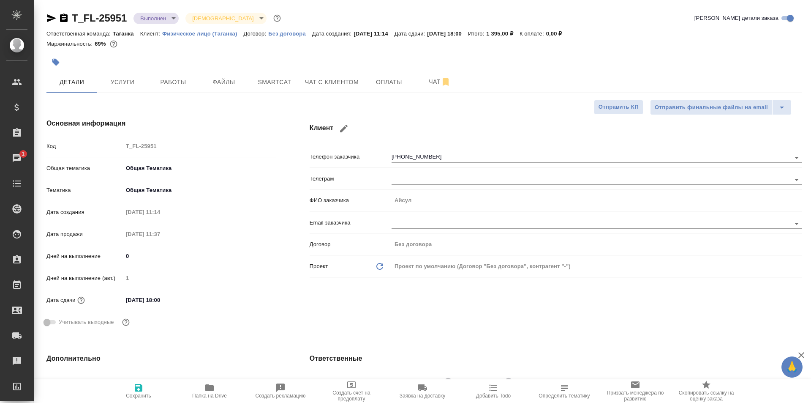
type textarea "x"
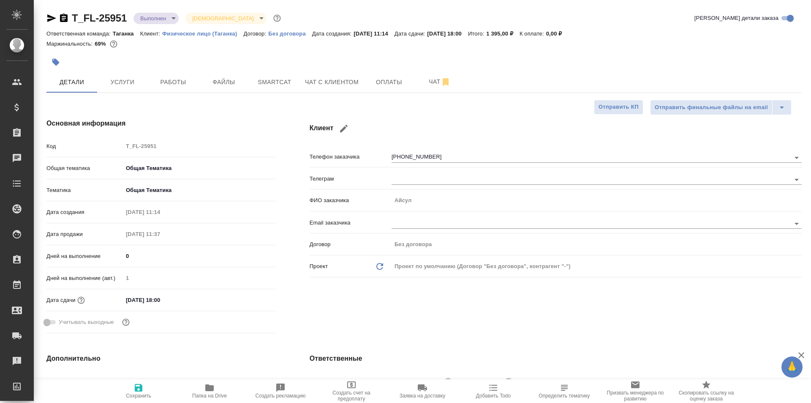
type textarea "x"
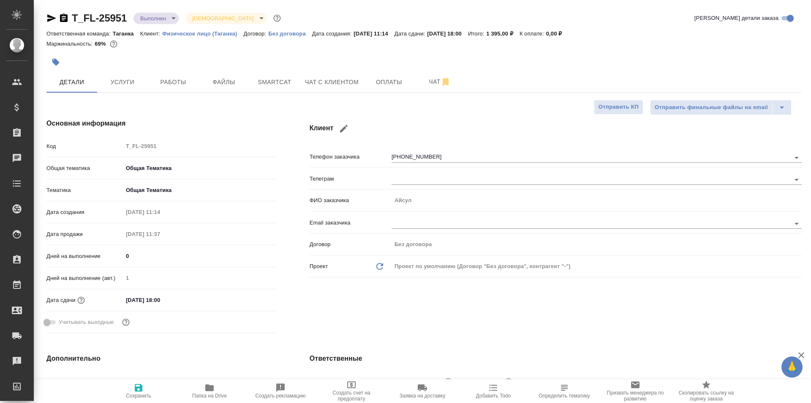
type textarea "x"
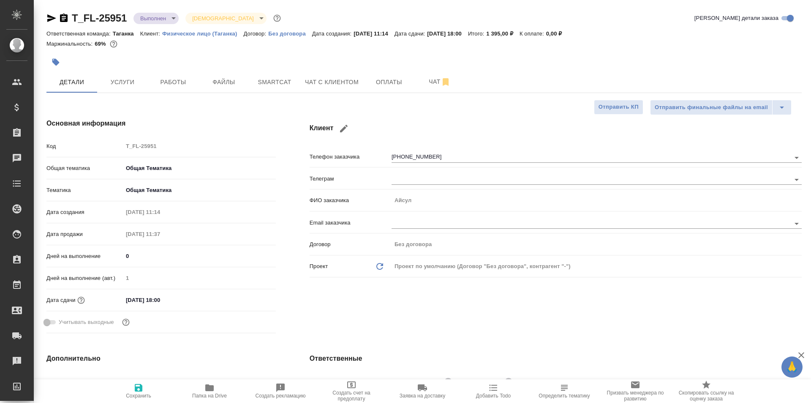
type textarea "x"
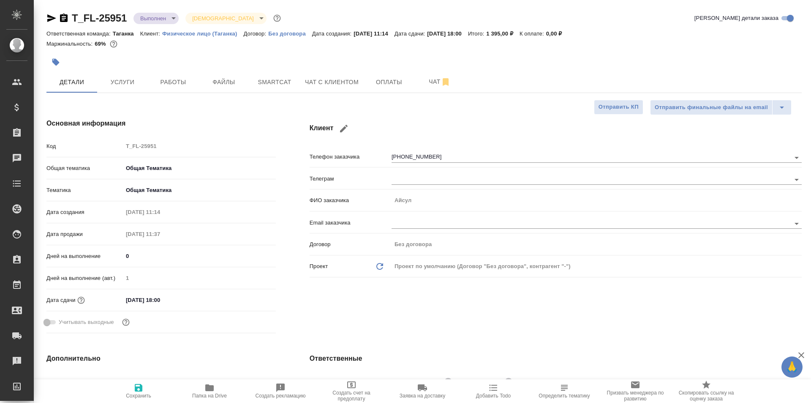
type textarea "x"
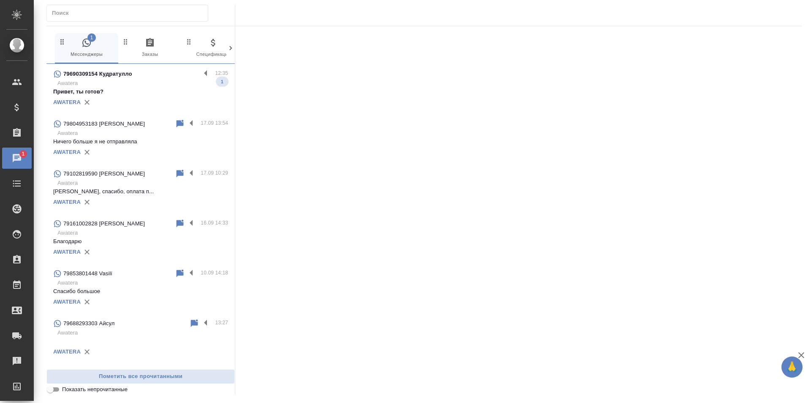
click at [159, 207] on div "AWATERA" at bounding box center [140, 202] width 175 height 13
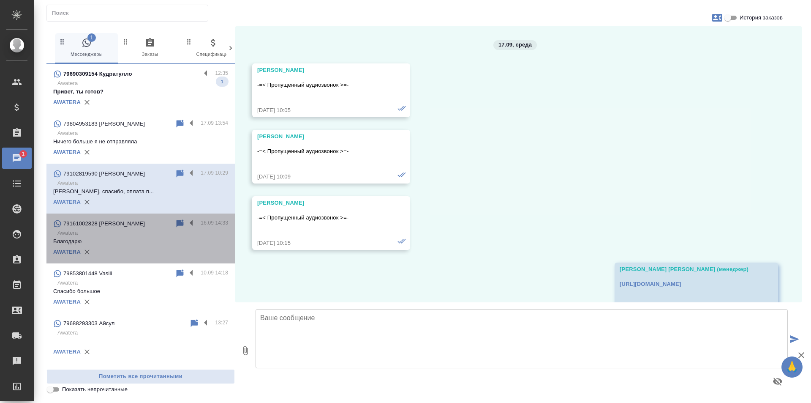
click at [177, 241] on p "Благодарю" at bounding box center [140, 241] width 175 height 8
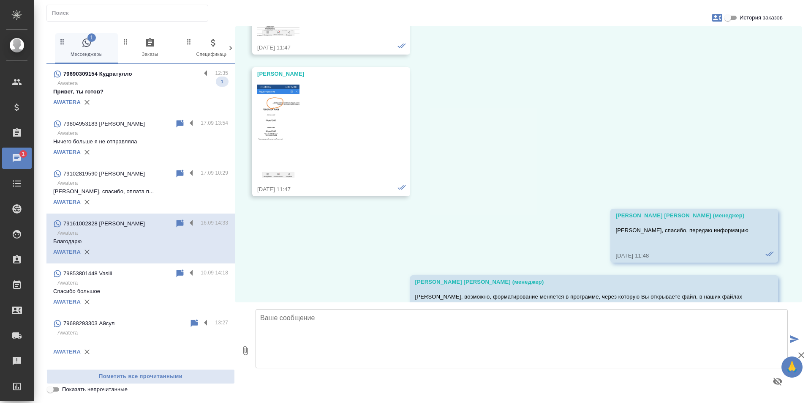
scroll to position [1299, 0]
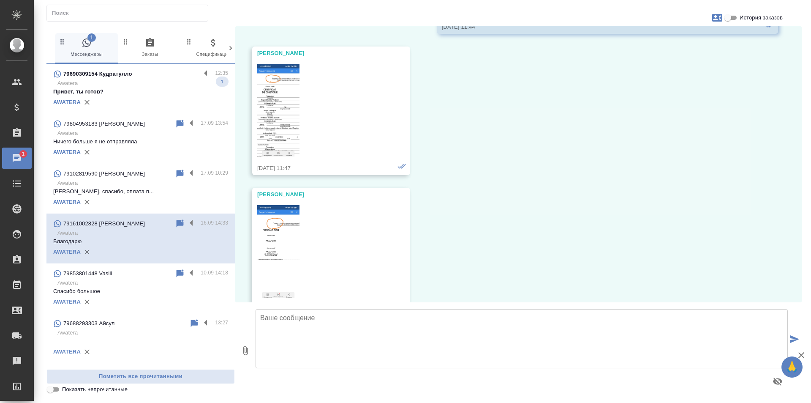
click at [165, 298] on div "AWATERA" at bounding box center [140, 301] width 175 height 13
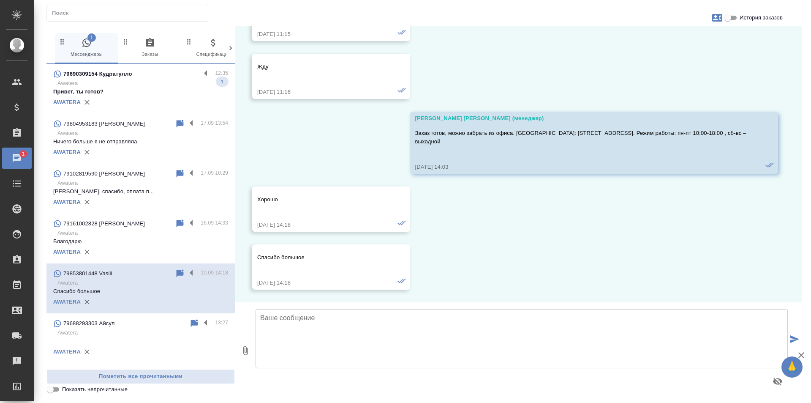
scroll to position [10629, 0]
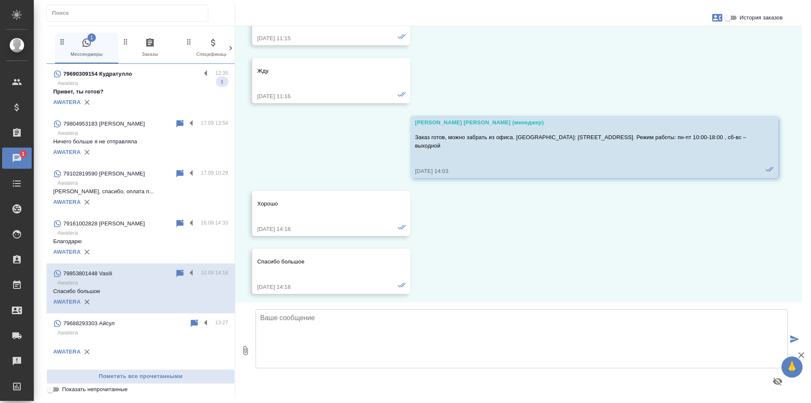
drag, startPoint x: 536, startPoint y: 165, endPoint x: 467, endPoint y: 172, distance: 69.3
click at [467, 163] on div "Заказ готов, можно забрать из офиса. [GEOGRAPHIC_DATA]: [STREET_ADDRESS]. Режим…" at bounding box center [582, 147] width 334 height 32
drag, startPoint x: 494, startPoint y: 163, endPoint x: 412, endPoint y: 152, distance: 83.6
click at [412, 152] on div "Галишева Мария (менеджер) Заказ готов, можно забрать из офиса. Адрес: Москва, Н…" at bounding box center [594, 147] width 368 height 62
copy p "Заказ готов, можно забрать из офиса. Адрес: Москва, Нижняя Радищевская улица, д…"
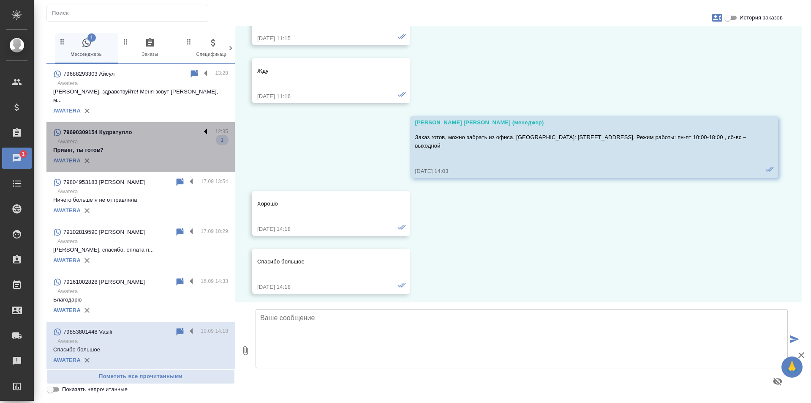
click at [207, 127] on label at bounding box center [208, 132] width 14 height 10
click at [0, 0] on input "checkbox" at bounding box center [0, 0] width 0 height 0
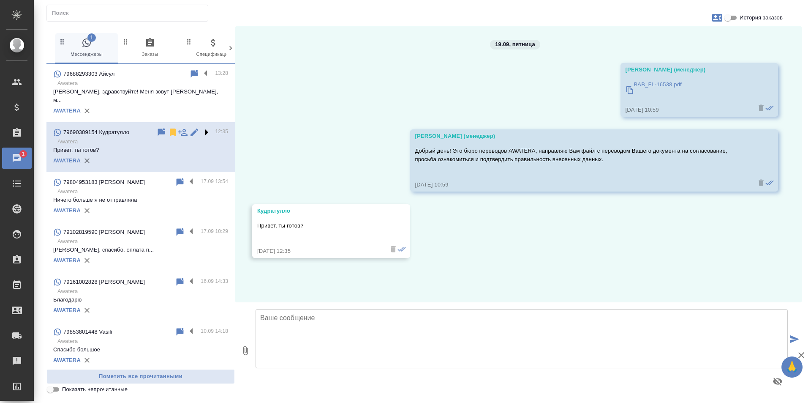
scroll to position [0, 0]
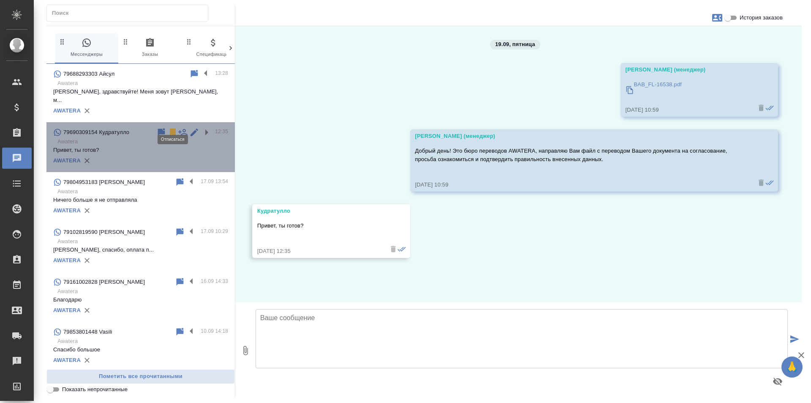
click at [175, 128] on icon at bounding box center [173, 132] width 6 height 8
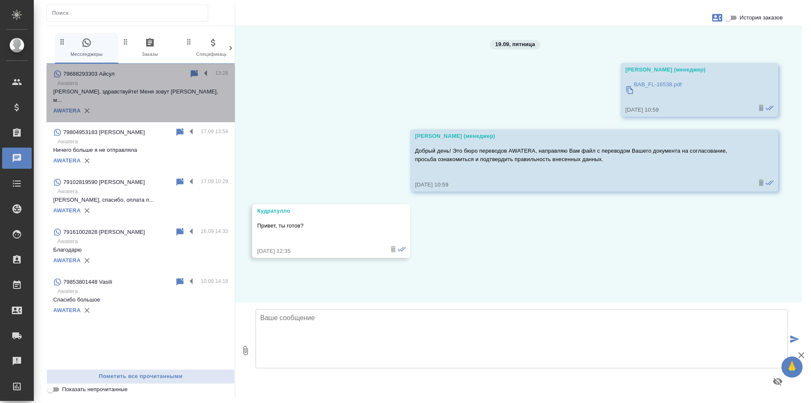
click at [200, 104] on div "AWATERA" at bounding box center [140, 110] width 175 height 13
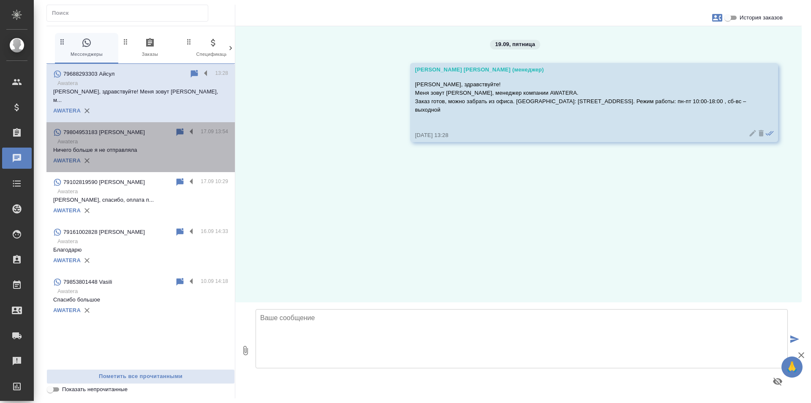
click at [161, 146] on p "Ничего больше я не отправляла" at bounding box center [140, 150] width 175 height 8
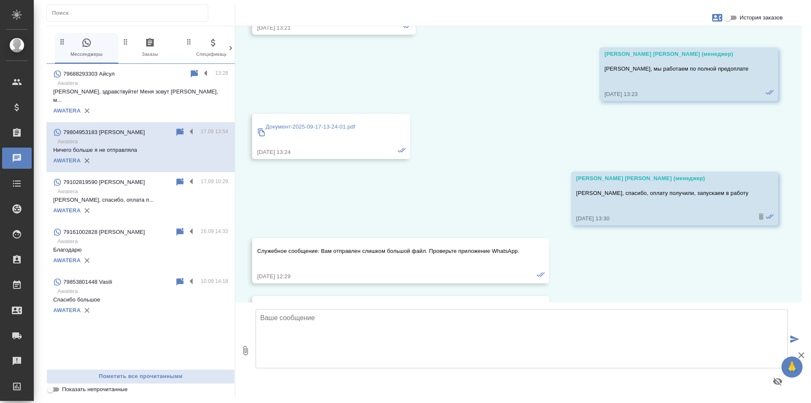
click at [161, 210] on div "79102819590 Валерий Александрович 17.09 10:29 Awatera Валерий Александрович, сп…" at bounding box center [140, 197] width 188 height 50
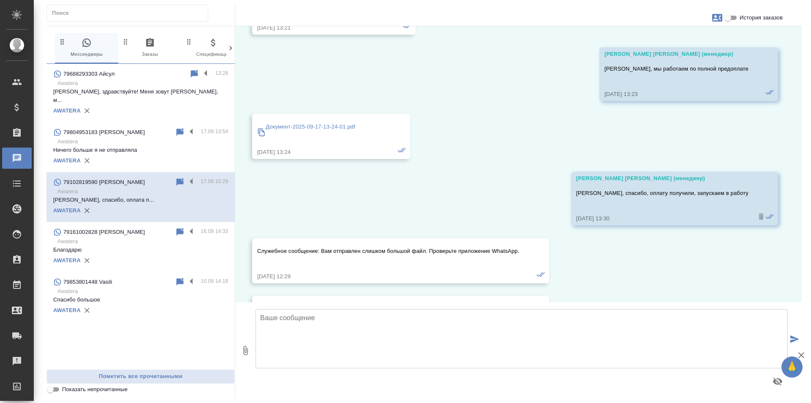
scroll to position [1616, 0]
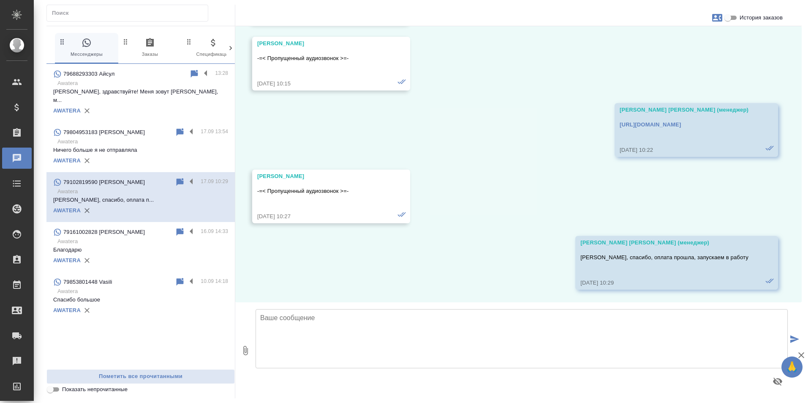
click at [161, 83] on p "Awatera" at bounding box center [142, 83] width 171 height 8
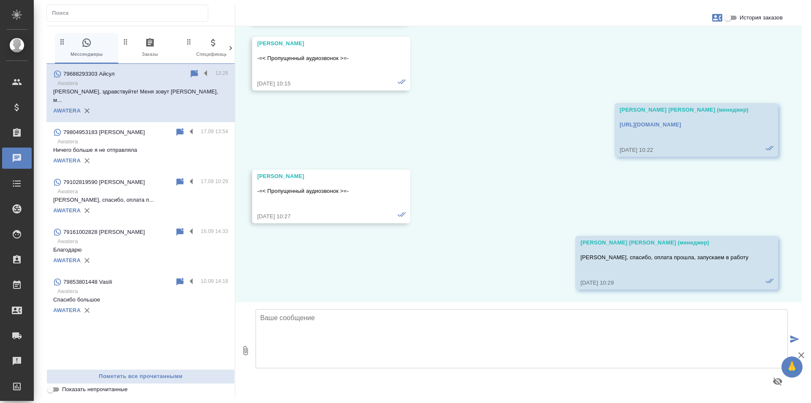
scroll to position [0, 0]
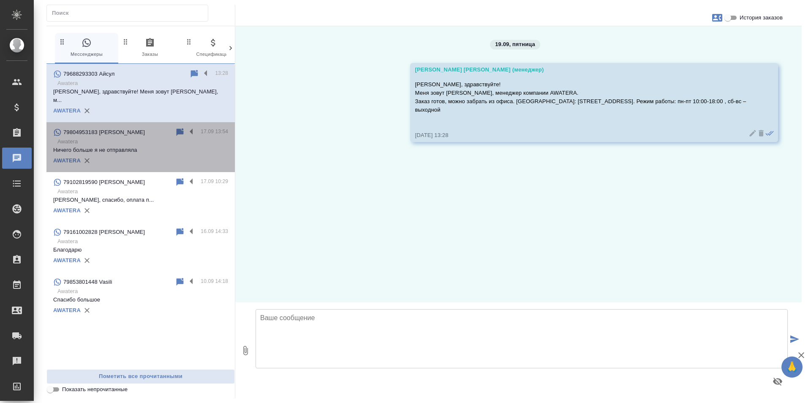
click at [150, 127] on div "79804953183 Nadira" at bounding box center [114, 132] width 122 height 10
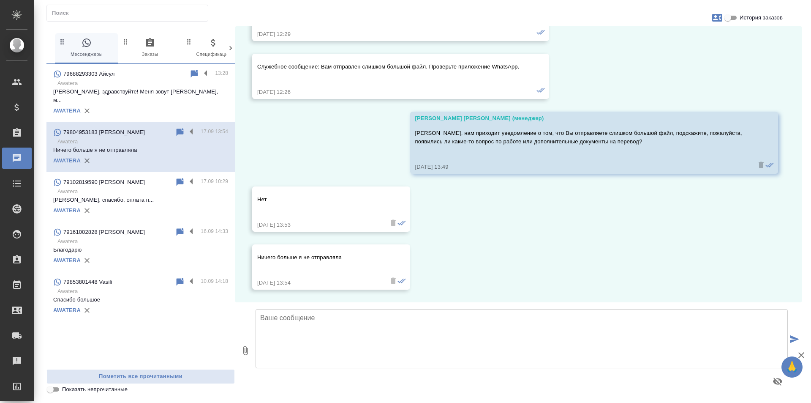
scroll to position [3348, 0]
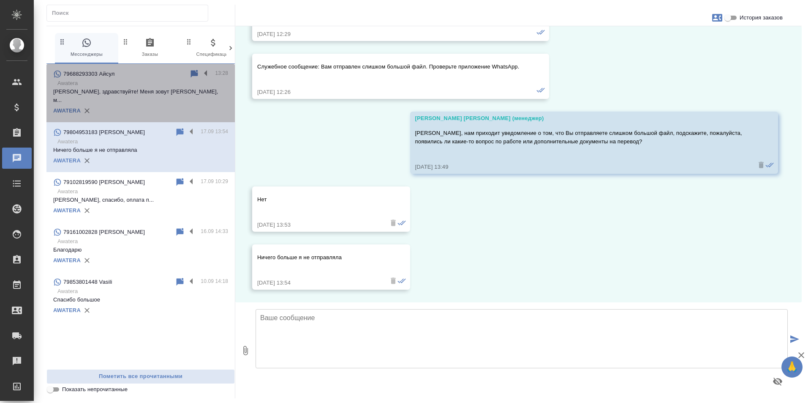
click at [186, 104] on div "AWATERA" at bounding box center [140, 110] width 175 height 13
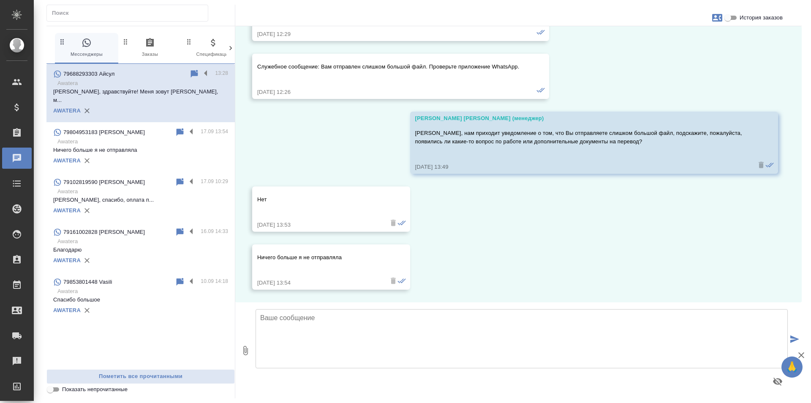
scroll to position [0, 0]
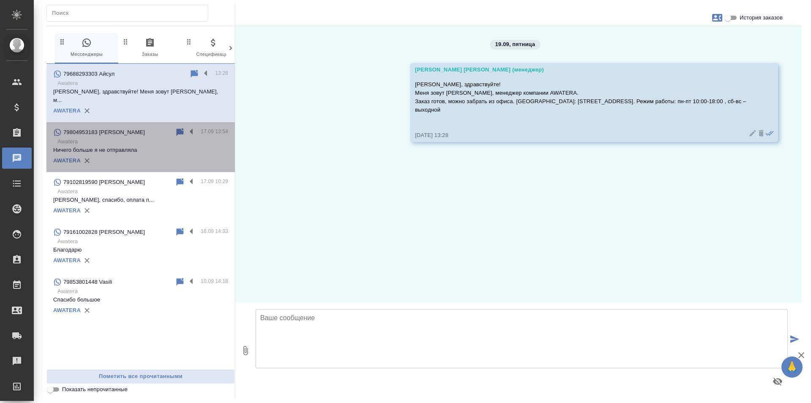
click at [165, 154] on div "AWATERA" at bounding box center [140, 160] width 175 height 13
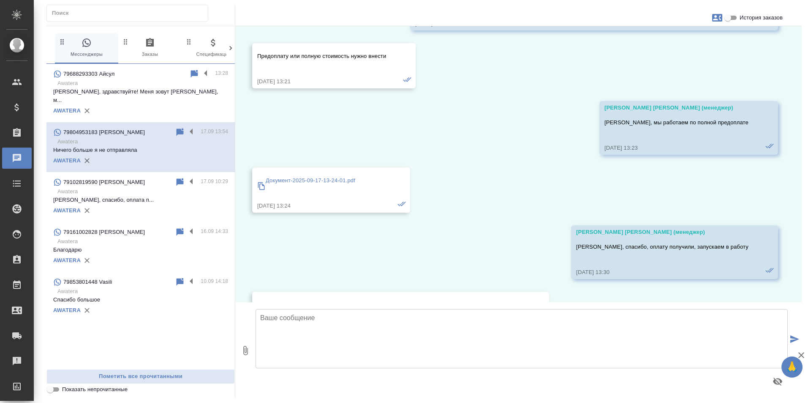
scroll to position [3010, 0]
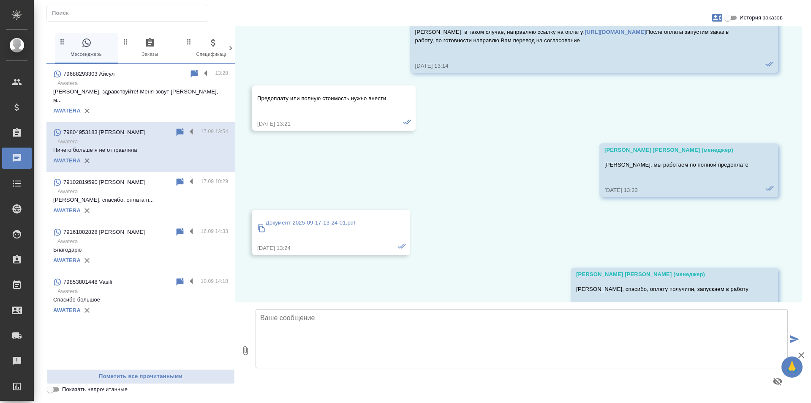
click at [735, 12] on div at bounding box center [424, 15] width 756 height 21
click at [734, 15] on input "История заказов" at bounding box center [728, 18] width 30 height 10
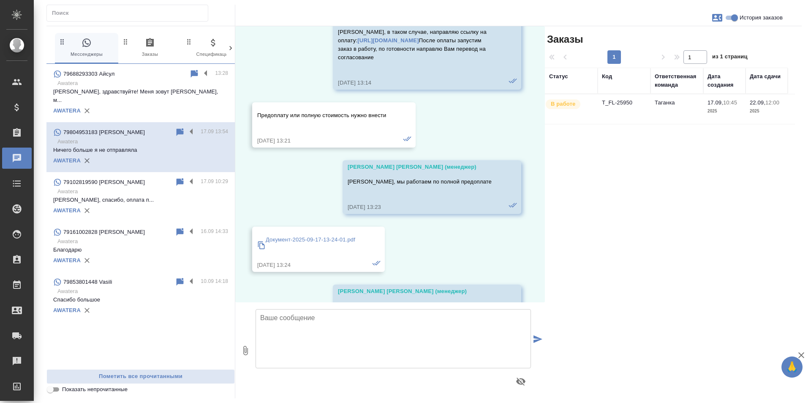
click at [703, 112] on td "Таганка" at bounding box center [677, 109] width 53 height 30
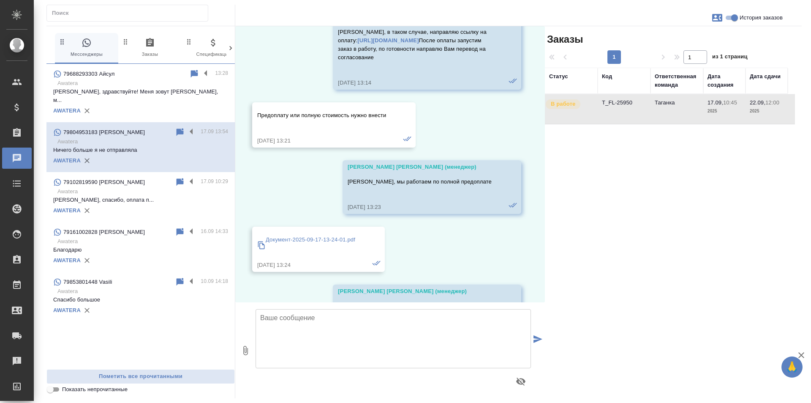
click at [703, 112] on td "Таганка" at bounding box center [677, 109] width 53 height 30
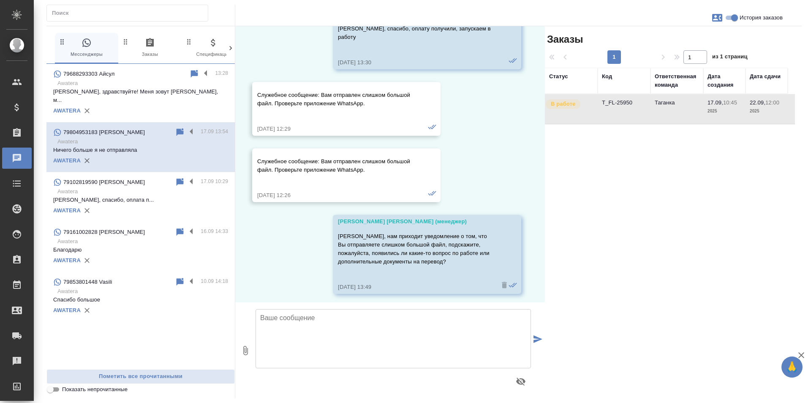
scroll to position [3254, 0]
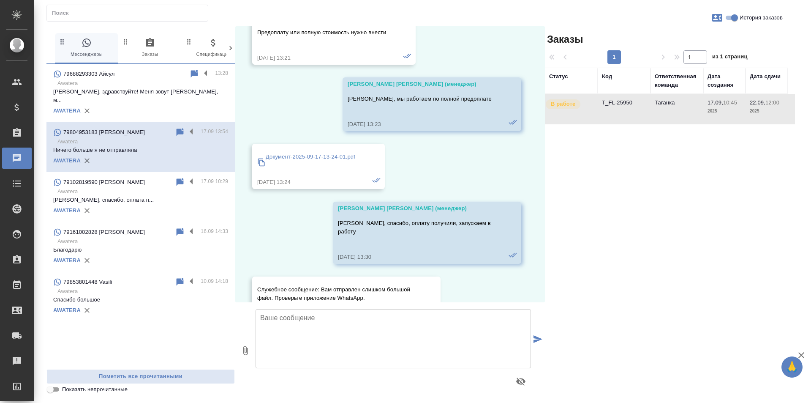
click at [625, 113] on td "T_FL-25950" at bounding box center [624, 109] width 53 height 30
click at [176, 90] on p "Айсул, здравствуйте! Меня зовут Мария, м..." at bounding box center [140, 95] width 175 height 17
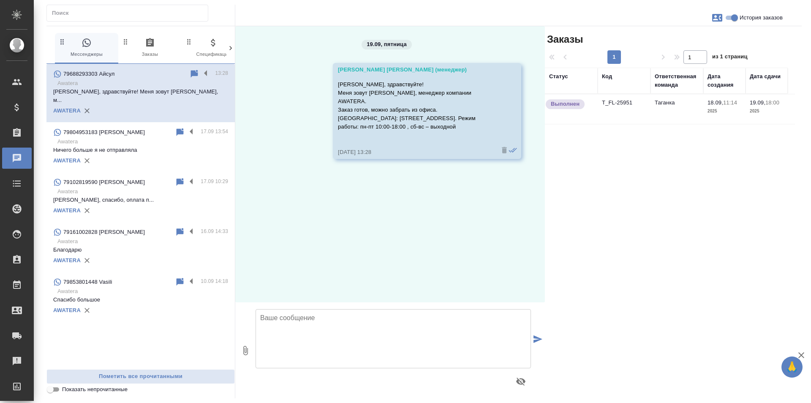
scroll to position [0, 0]
click at [734, 15] on input "История заказов" at bounding box center [735, 18] width 30 height 10
checkbox input "false"
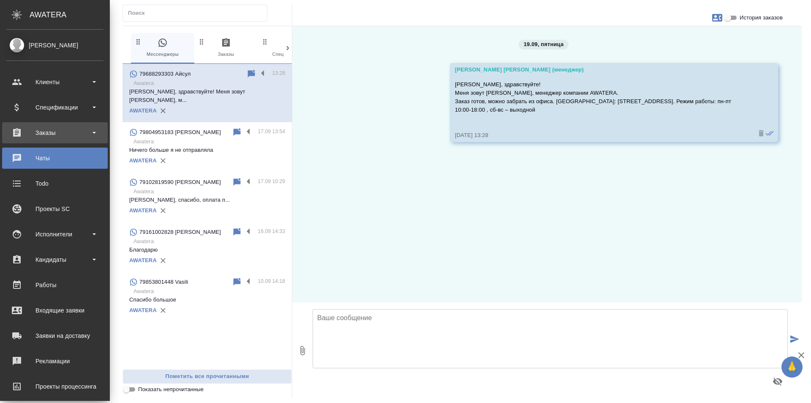
click at [42, 126] on div "Заказы" at bounding box center [55, 132] width 106 height 21
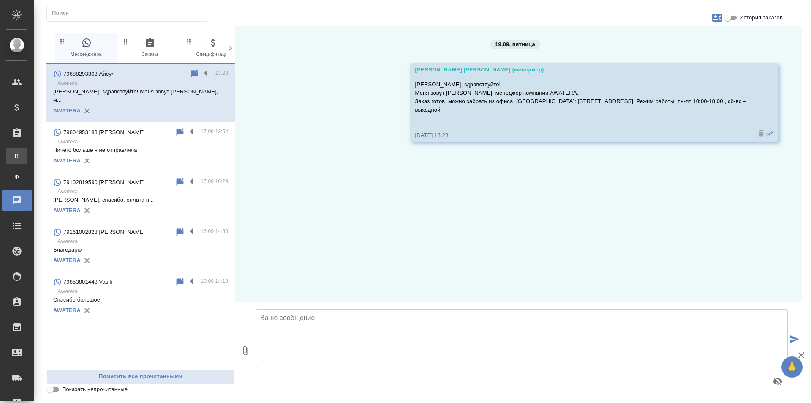
click at [27, 154] on link "В Все заказы" at bounding box center [16, 155] width 21 height 17
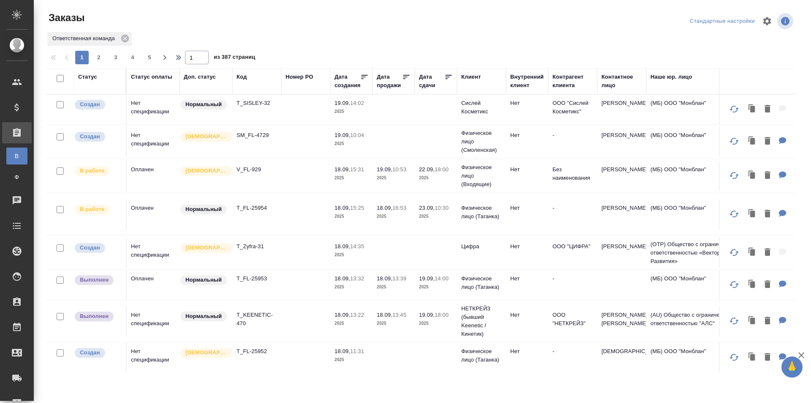
click at [240, 85] on div "Код" at bounding box center [257, 81] width 41 height 17
click at [251, 92] on th "Код" at bounding box center [256, 81] width 49 height 26
click at [253, 85] on div "Код" at bounding box center [257, 81] width 41 height 17
click at [245, 73] on div "Код" at bounding box center [242, 77] width 10 height 8
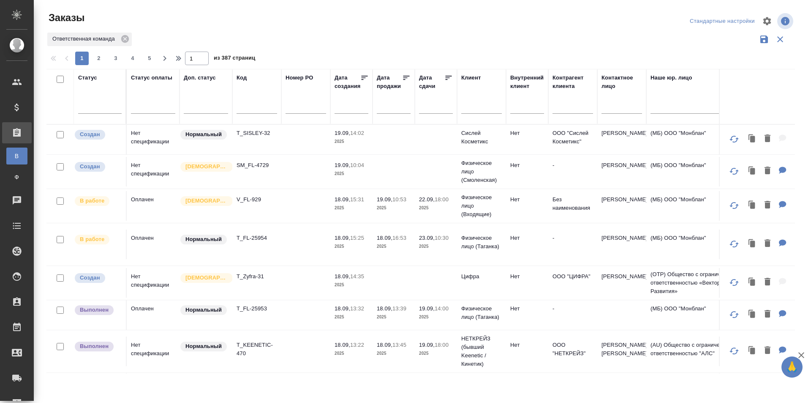
click at [255, 111] on input "text" at bounding box center [257, 108] width 41 height 11
type input "25953"
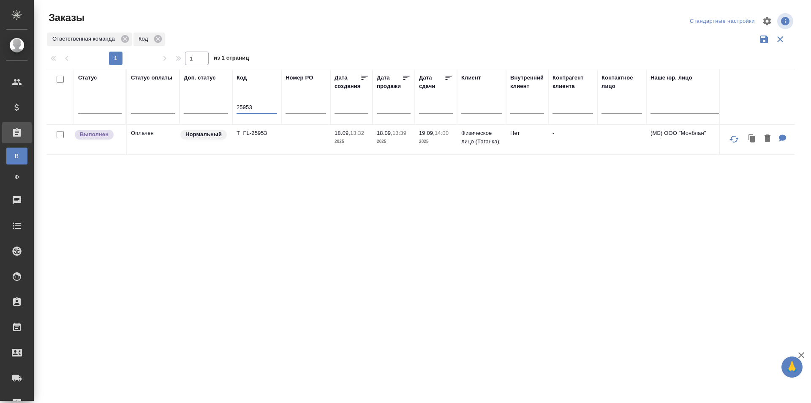
click at [295, 141] on td at bounding box center [305, 140] width 49 height 30
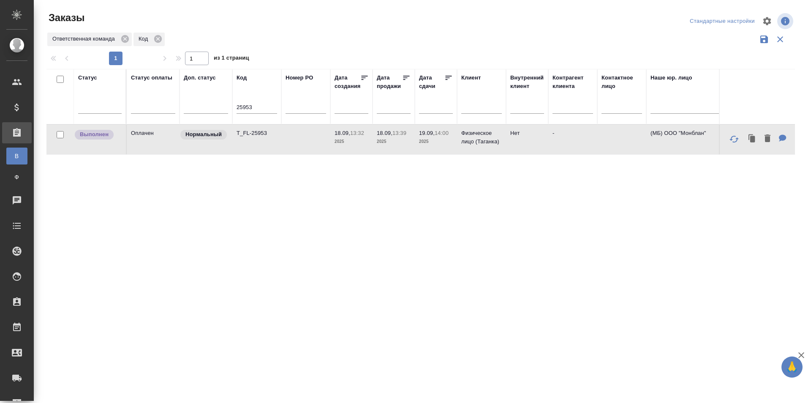
click at [295, 141] on td at bounding box center [305, 140] width 49 height 30
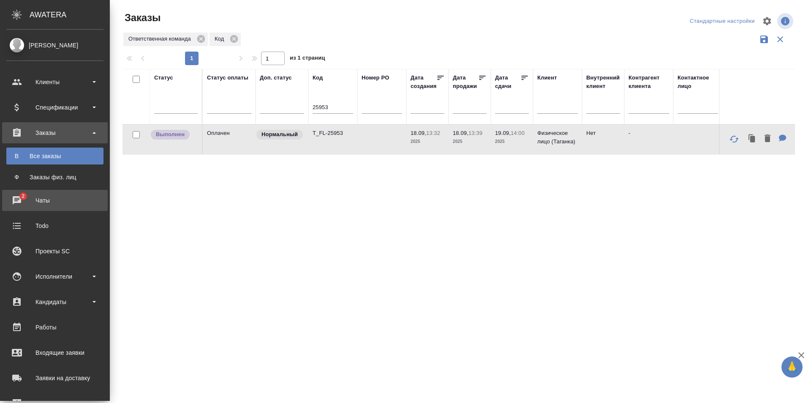
click at [19, 204] on div "Чаты" at bounding box center [54, 200] width 97 height 13
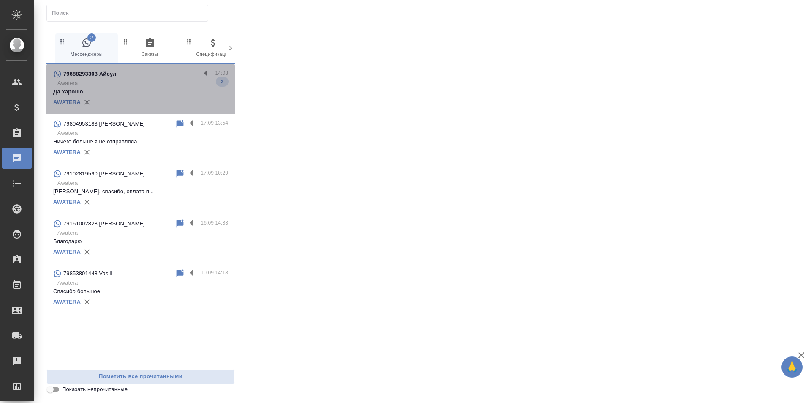
click at [163, 81] on p "Awatera" at bounding box center [142, 83] width 171 height 8
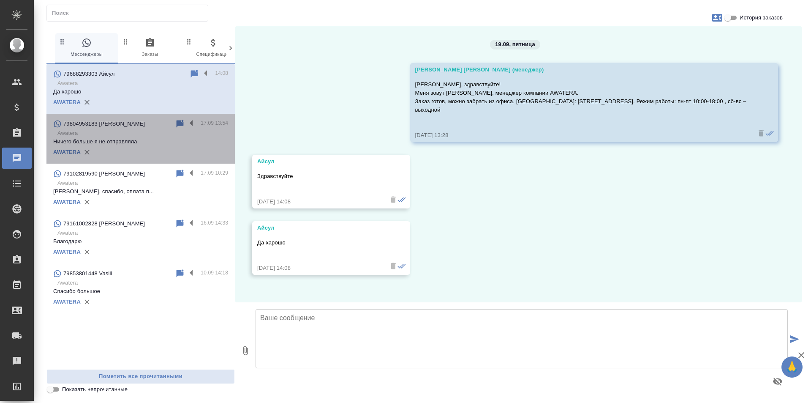
click at [150, 149] on div "AWATERA" at bounding box center [140, 152] width 175 height 13
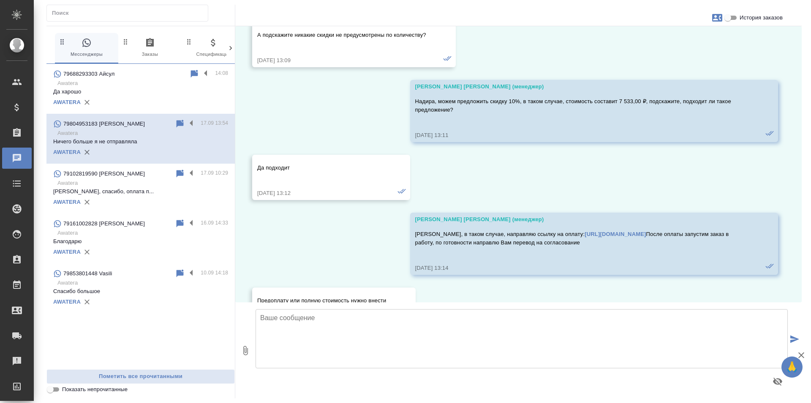
scroll to position [3002, 0]
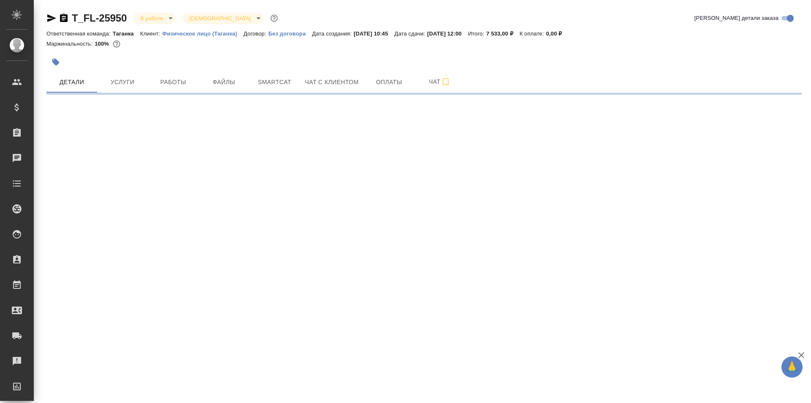
select select "RU"
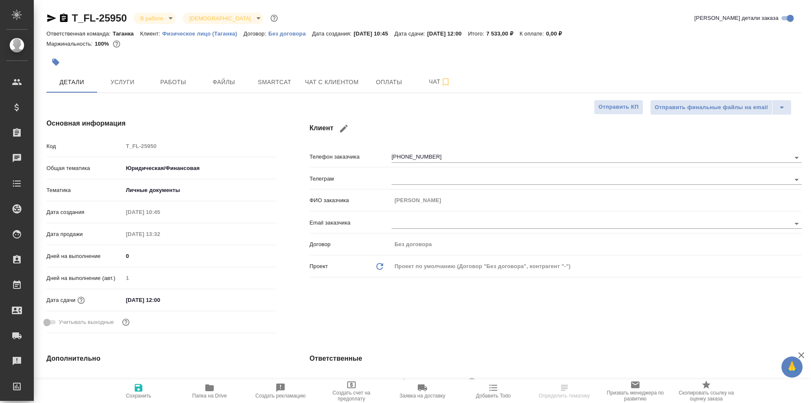
type textarea "x"
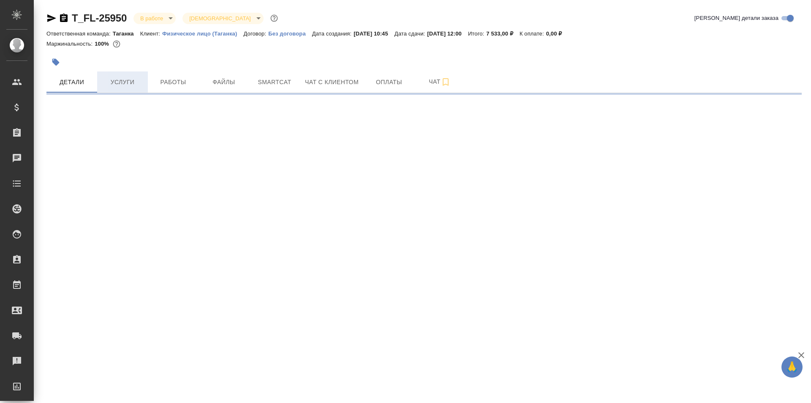
select select "RU"
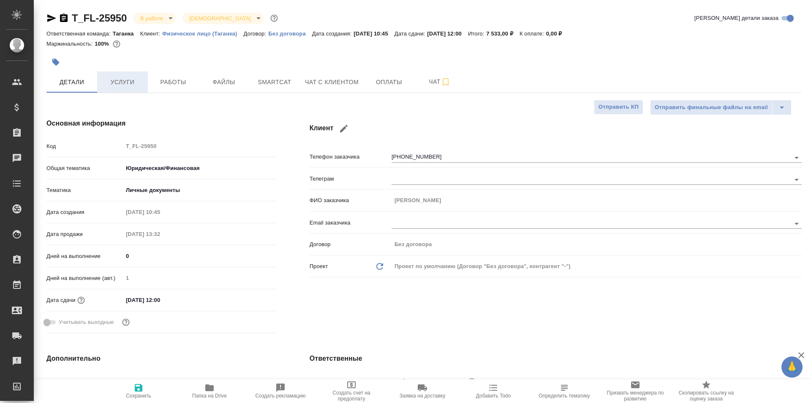
type textarea "x"
click at [234, 79] on span "Файлы" at bounding box center [224, 82] width 41 height 11
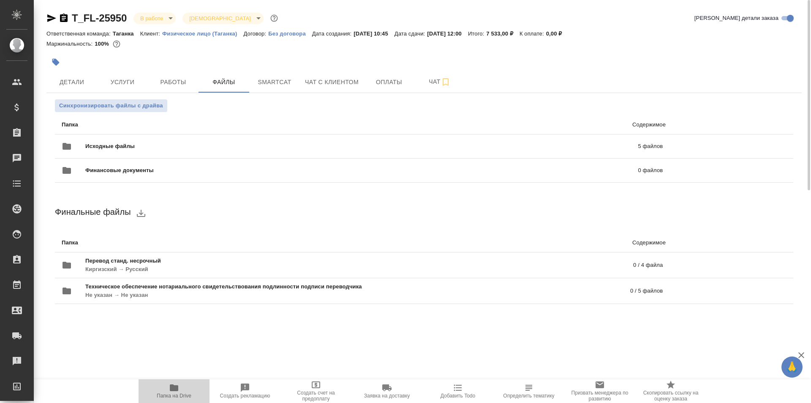
click at [187, 388] on span "Папка на Drive" at bounding box center [174, 390] width 61 height 16
click at [55, 16] on icon "button" at bounding box center [51, 18] width 10 height 10
click at [76, 81] on span "Детали" at bounding box center [72, 82] width 41 height 11
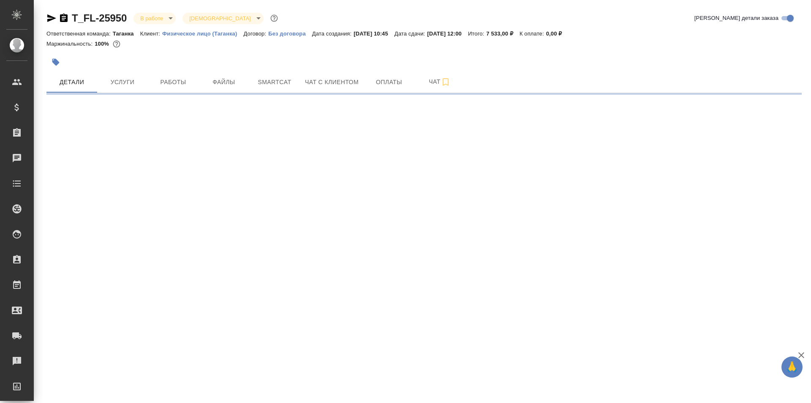
select select "RU"
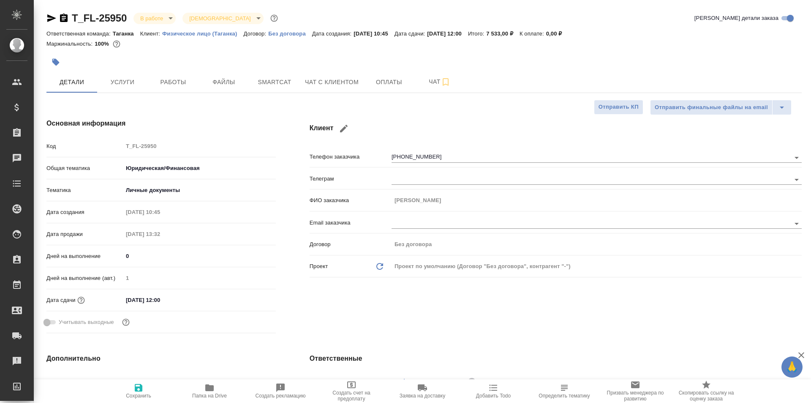
type textarea "x"
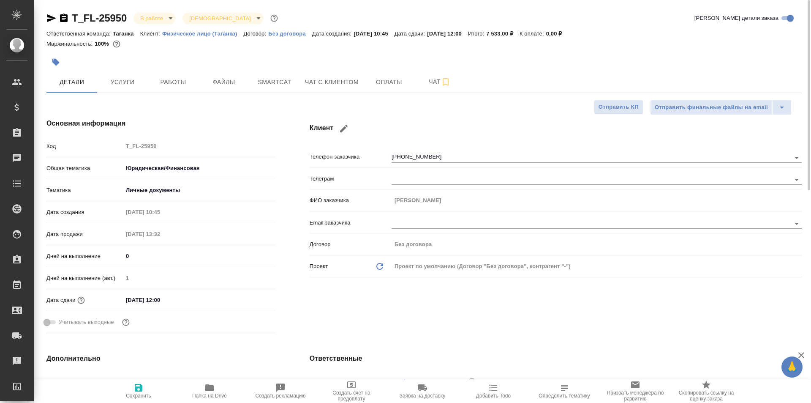
type textarea "x"
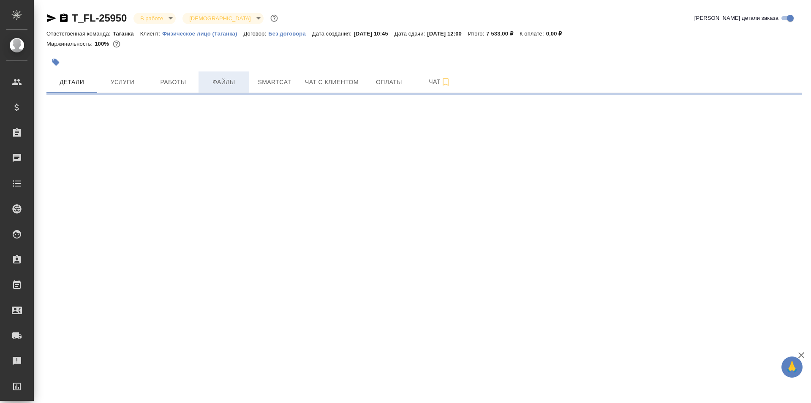
click at [231, 75] on button "Файлы" at bounding box center [224, 81] width 51 height 21
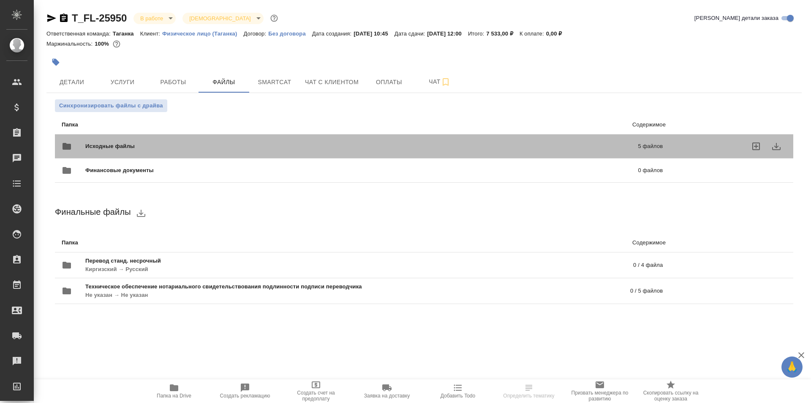
click at [240, 143] on span "Исходные файлы" at bounding box center [235, 146] width 301 height 8
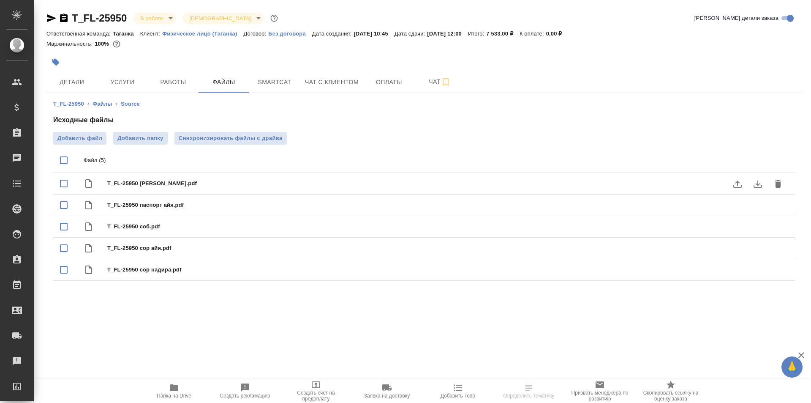
click at [235, 187] on span "T_FL-25950 абай.pdf" at bounding box center [441, 183] width 668 height 8
checkbox input "false"
click at [759, 182] on icon "download" at bounding box center [758, 184] width 10 height 10
click at [757, 204] on icon "download" at bounding box center [758, 205] width 10 height 10
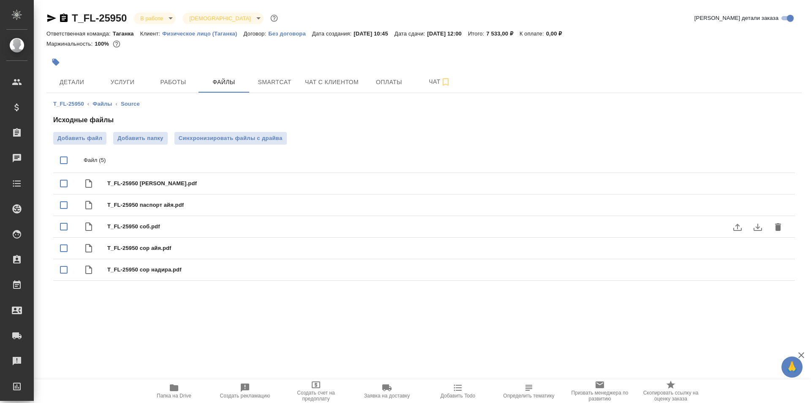
click at [759, 227] on icon "download" at bounding box center [758, 227] width 8 height 7
click at [758, 246] on icon "download" at bounding box center [758, 248] width 8 height 7
click at [760, 267] on icon "download" at bounding box center [758, 270] width 10 height 10
click at [222, 84] on span "Файлы" at bounding box center [224, 82] width 41 height 11
click at [102, 102] on link "Файлы" at bounding box center [102, 104] width 19 height 6
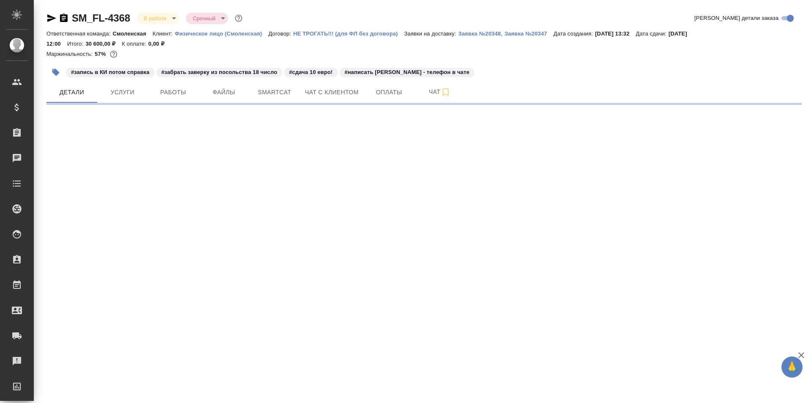
select select "RU"
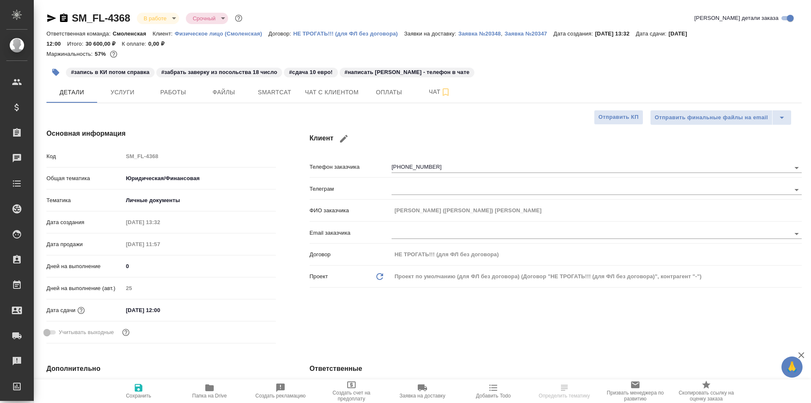
type textarea "x"
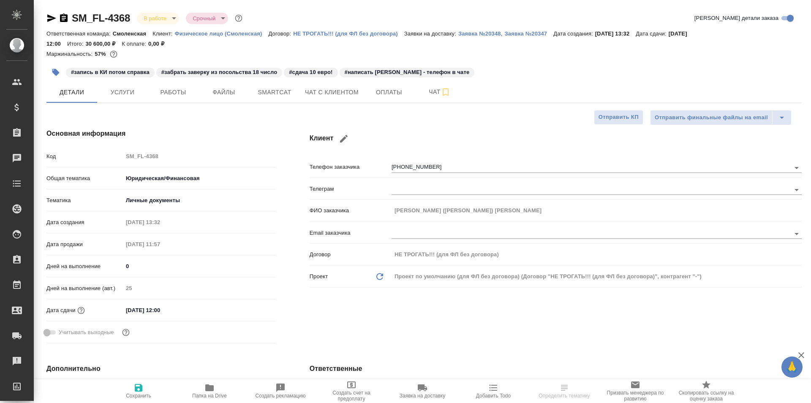
type textarea "x"
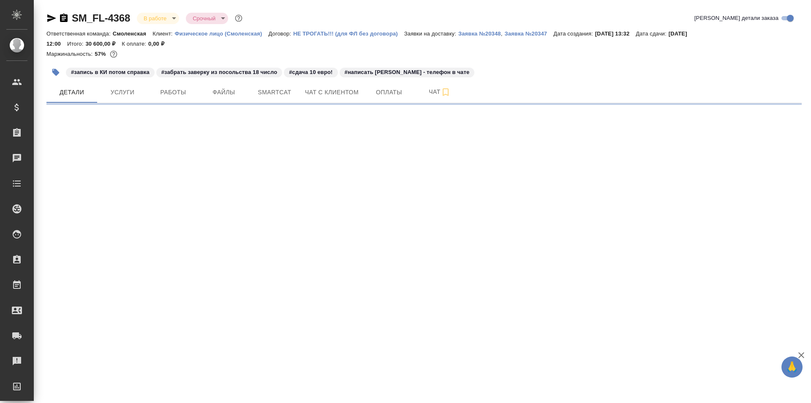
select select "RU"
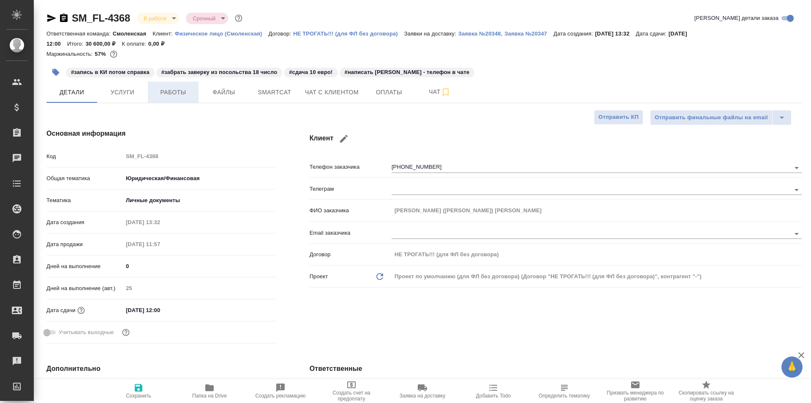
type textarea "x"
click at [140, 91] on span "Услуги" at bounding box center [122, 92] width 41 height 11
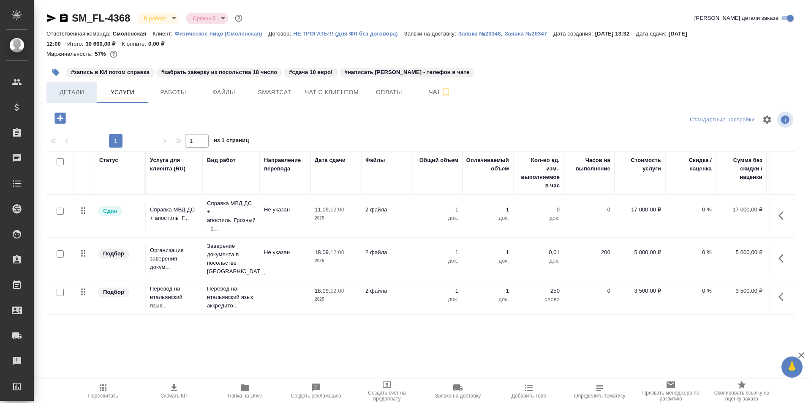
click at [86, 90] on span "Детали" at bounding box center [72, 92] width 41 height 11
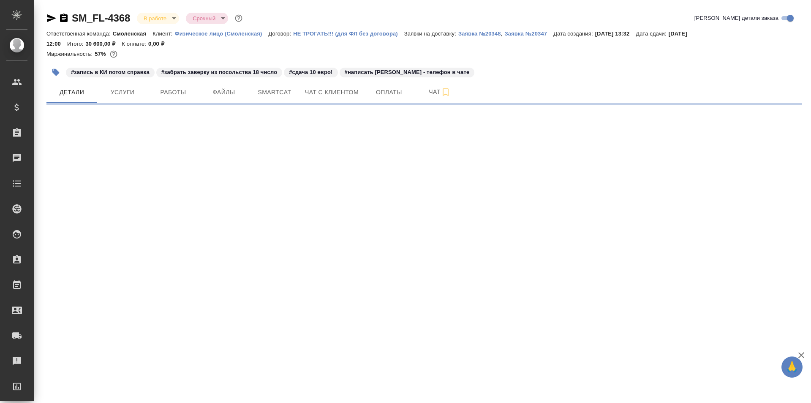
select select "RU"
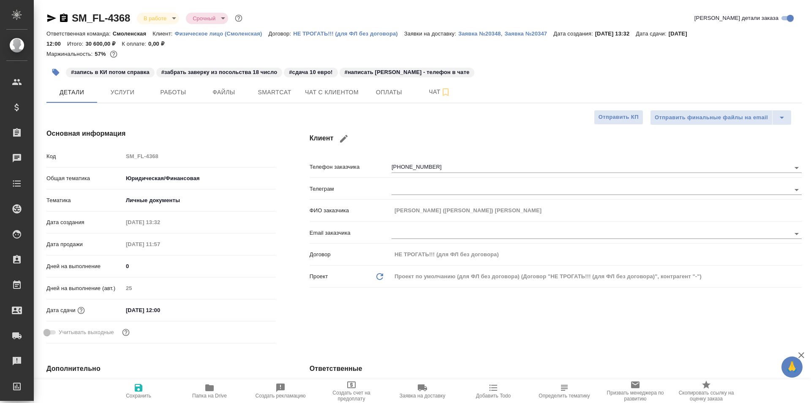
type textarea "x"
click at [348, 139] on icon "button" at bounding box center [344, 139] width 10 height 10
type input "[PERSON_NAME]"
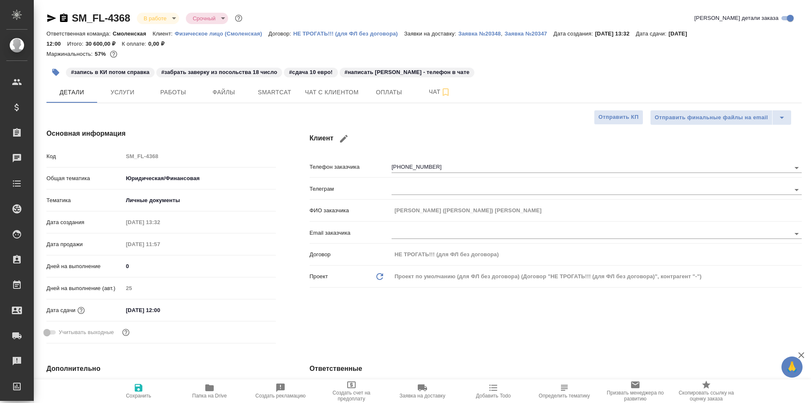
type input "[PERSON_NAME] ([PERSON_NAME])"
select select "IT"
type input "+39 351 898 5430"
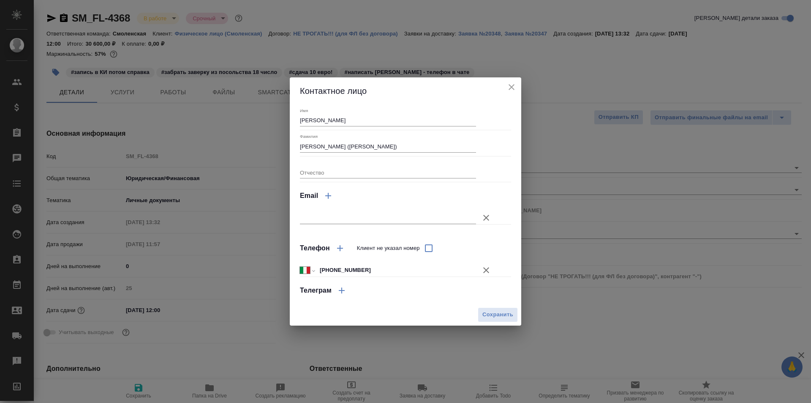
click at [339, 250] on icon "button" at bounding box center [340, 248] width 10 height 10
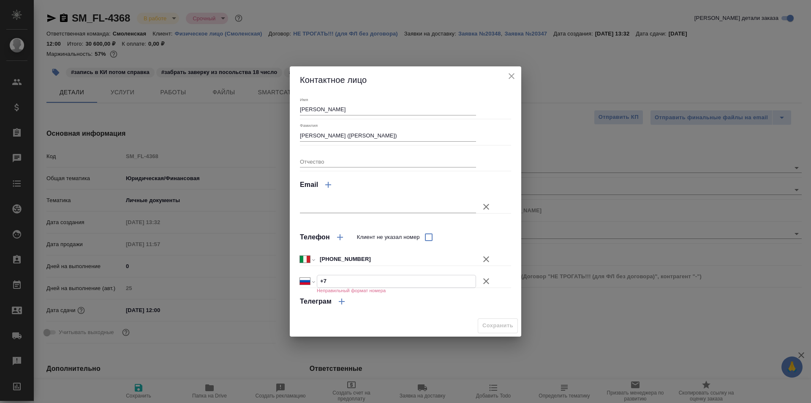
click at [350, 281] on input "+7" at bounding box center [396, 281] width 158 height 12
paste input "71961279145"
select select "KZ"
click at [330, 280] on input "+7 71961279145" at bounding box center [396, 281] width 158 height 12
type input "+7 1961279145"
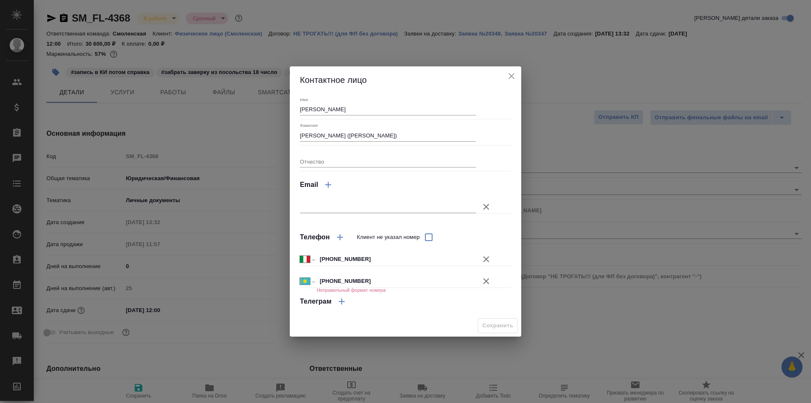
type textarea "x"
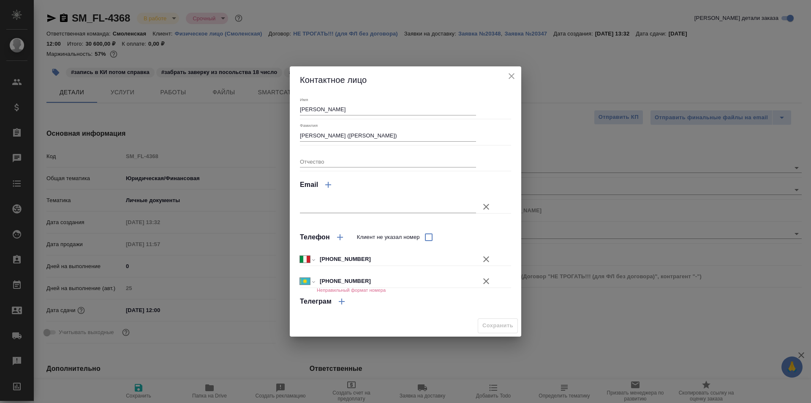
type textarea "x"
click at [406, 282] on input "+7 1961279145" at bounding box center [396, 281] width 158 height 12
type textarea "x"
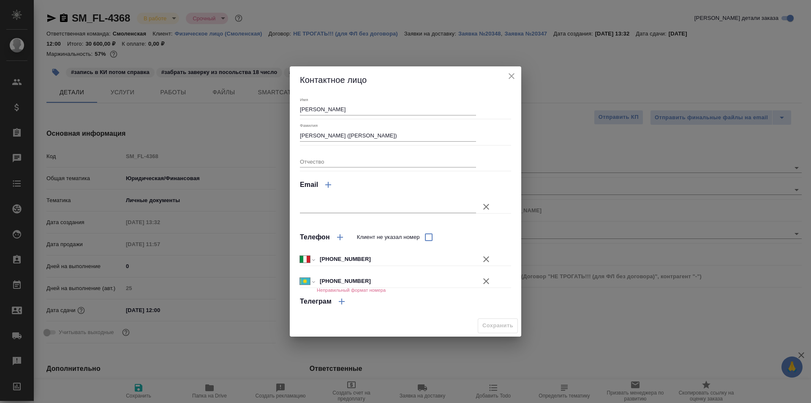
type textarea "x"
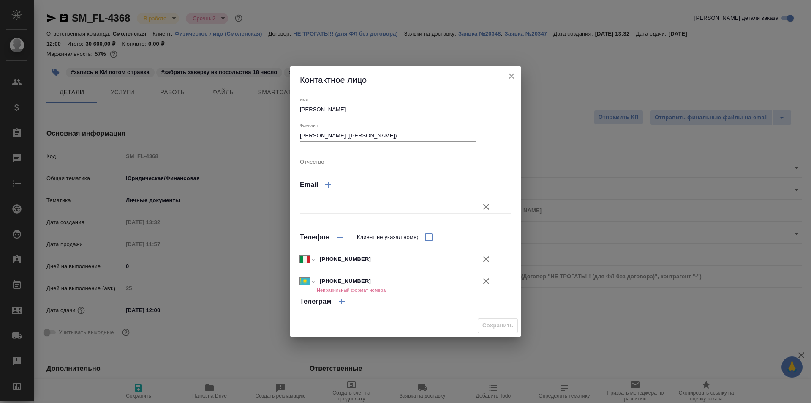
type textarea "x"
click at [513, 76] on icon "close" at bounding box center [512, 76] width 10 height 10
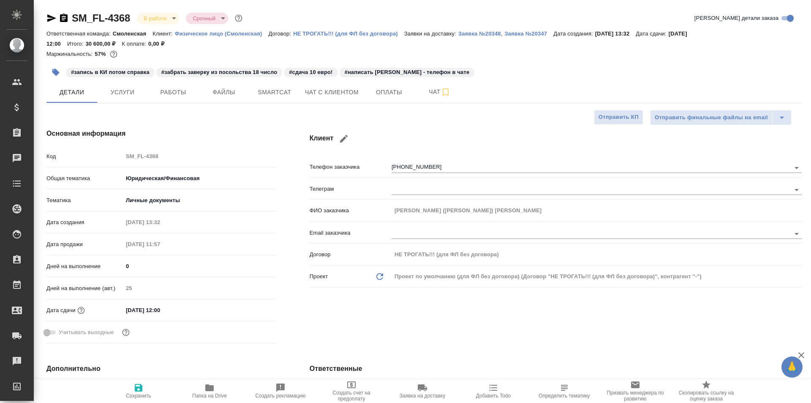
type textarea "x"
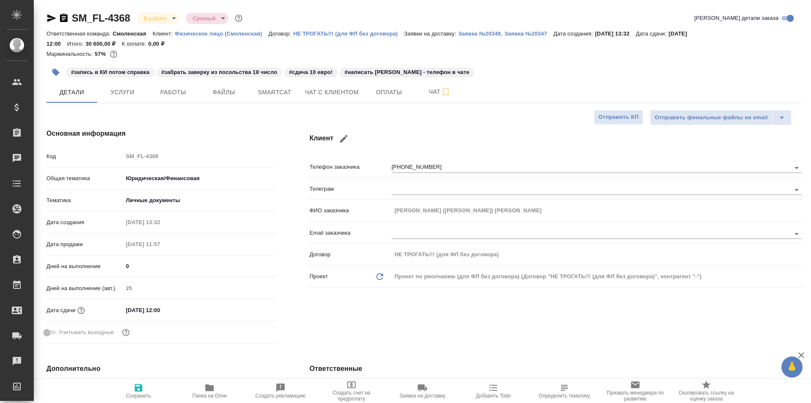
type textarea "x"
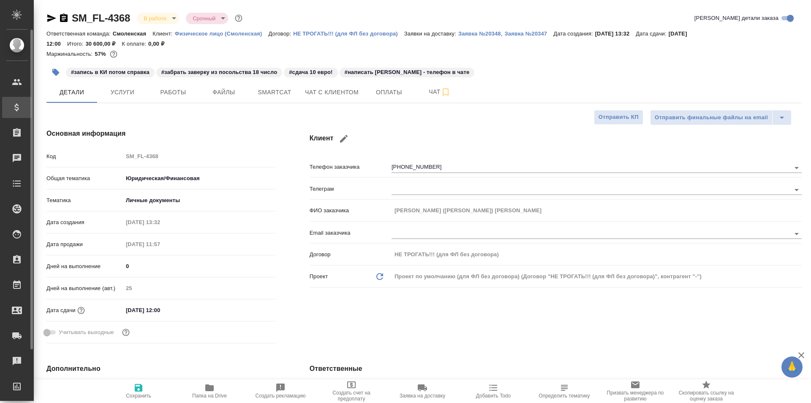
type textarea "x"
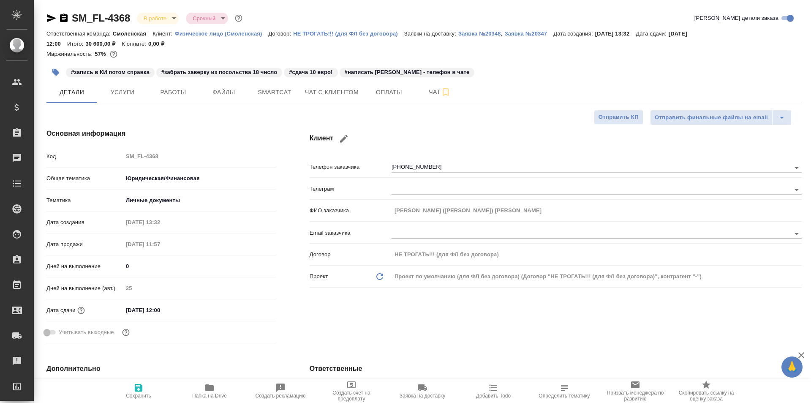
type textarea "x"
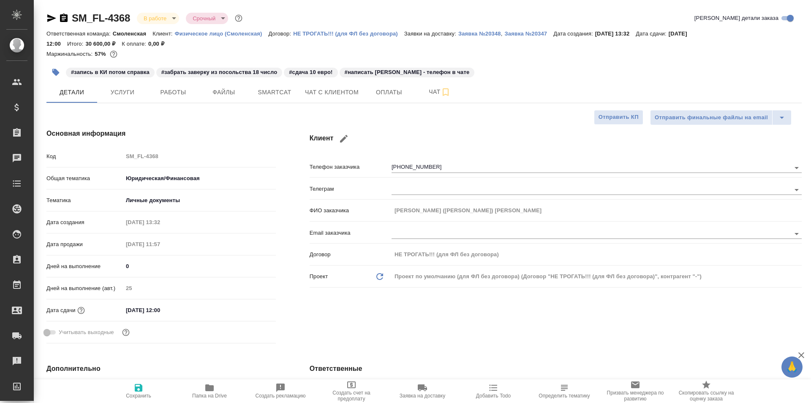
type textarea "x"
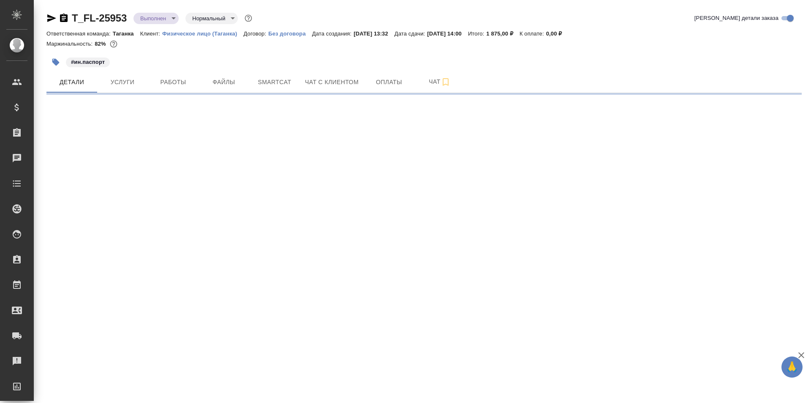
select select "RU"
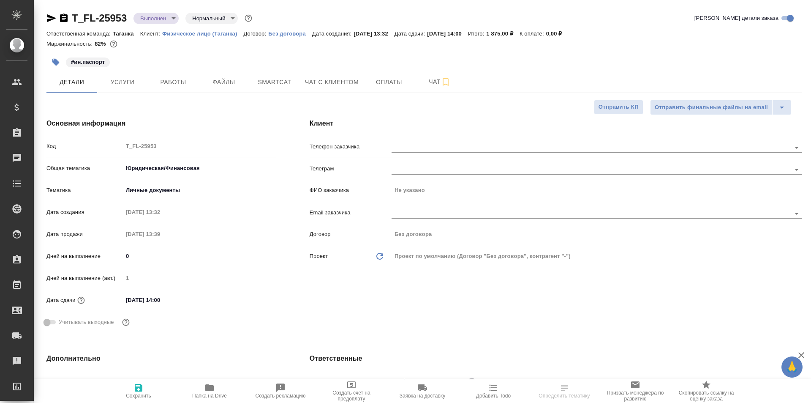
type textarea "x"
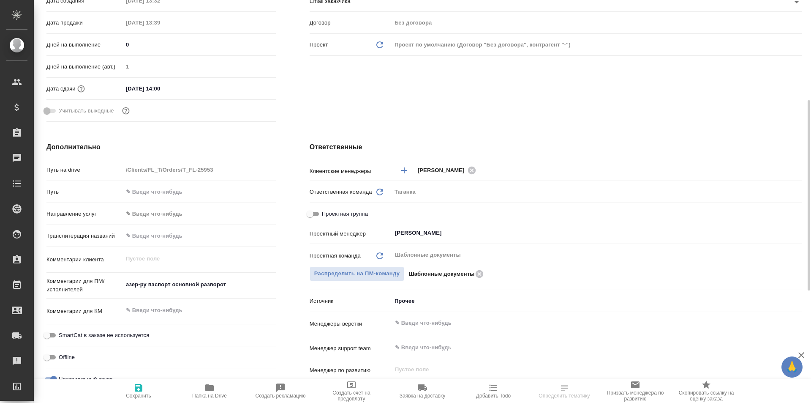
scroll to position [254, 0]
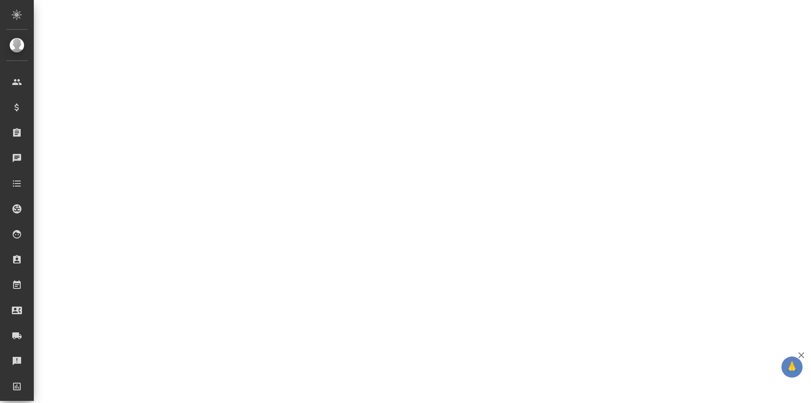
select select "RU"
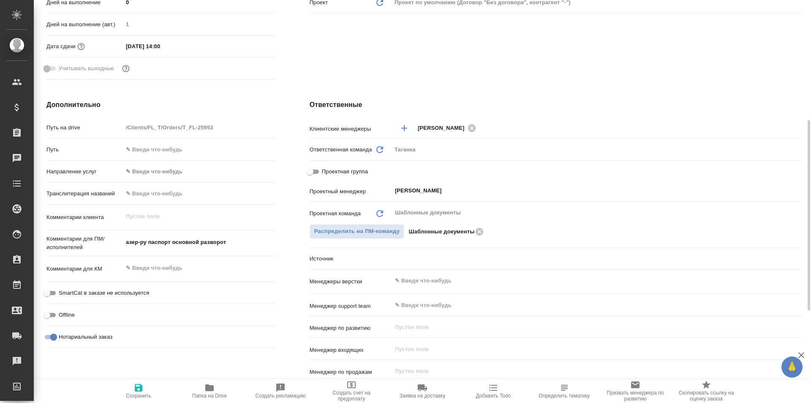
type textarea "x"
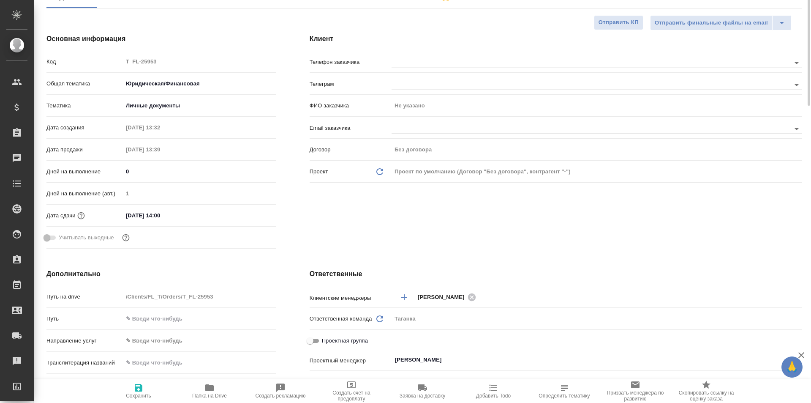
scroll to position [0, 0]
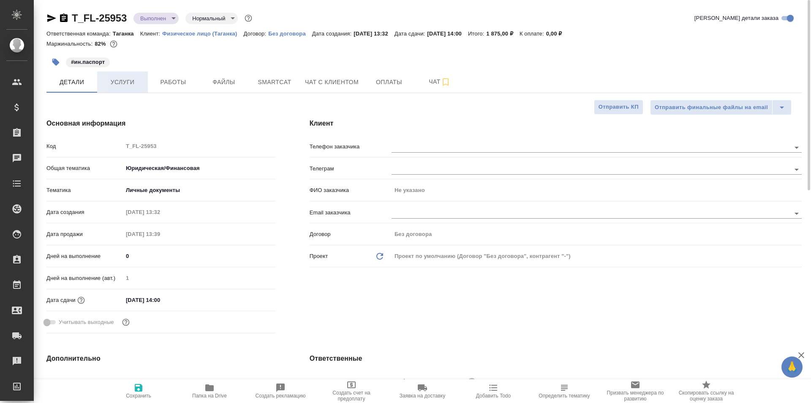
click at [136, 83] on span "Услуги" at bounding box center [122, 82] width 41 height 11
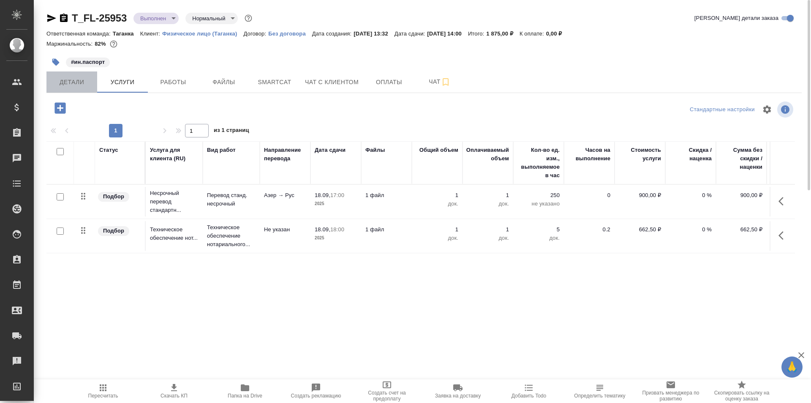
click at [74, 85] on span "Детали" at bounding box center [72, 82] width 41 height 11
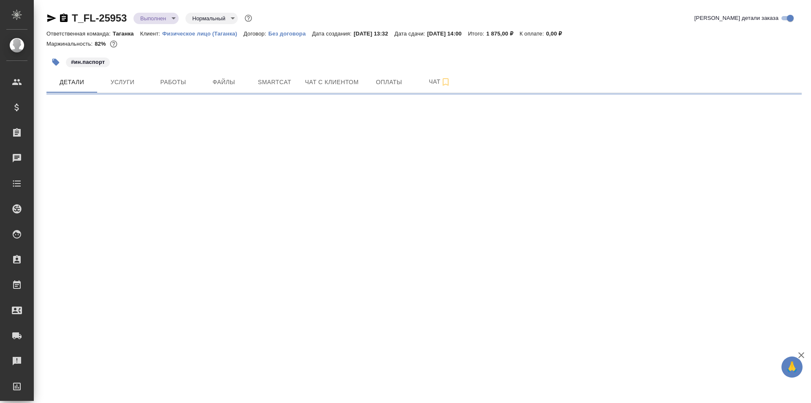
select select "RU"
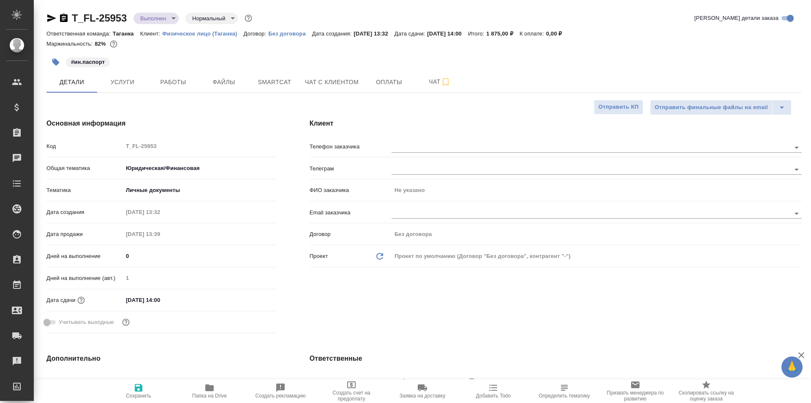
type textarea "x"
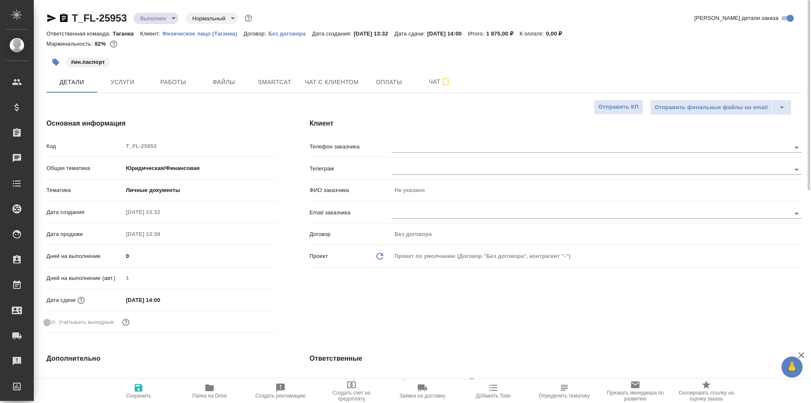
type textarea "x"
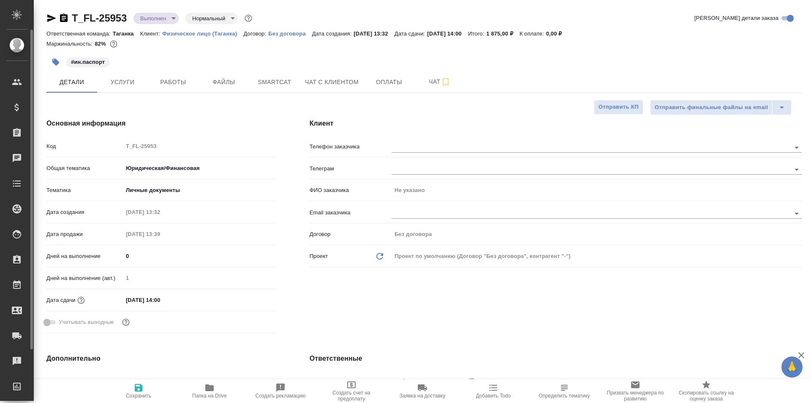
type textarea "x"
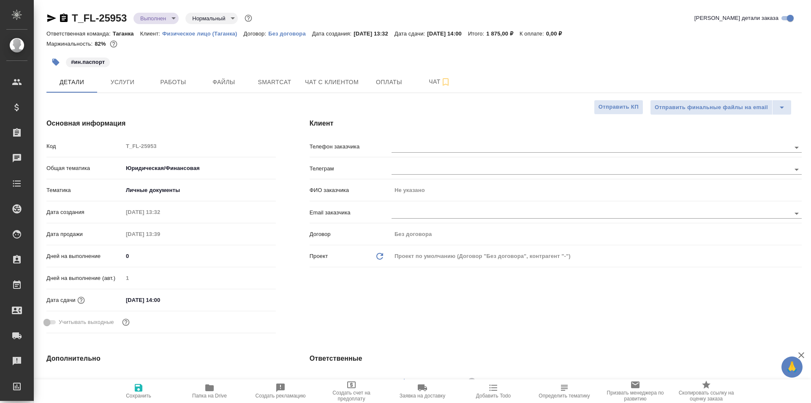
type textarea "x"
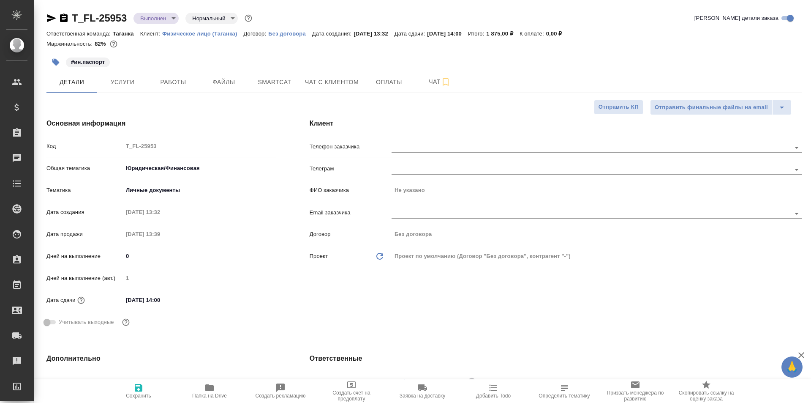
type textarea "x"
click at [225, 77] on span "Файлы" at bounding box center [224, 82] width 41 height 11
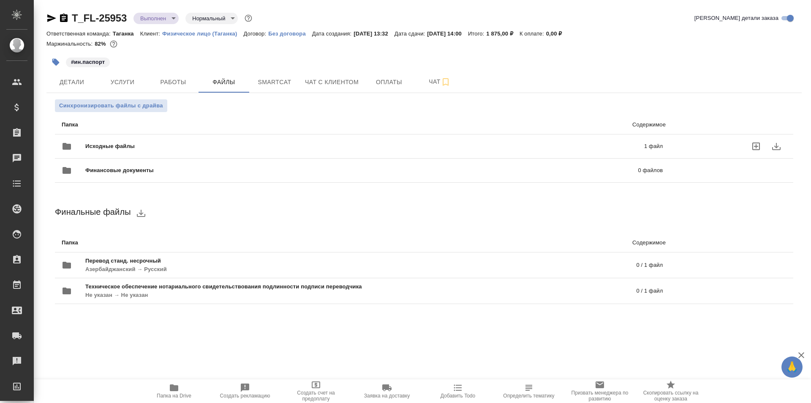
click at [272, 148] on span "Исходные файлы" at bounding box center [237, 146] width 304 height 8
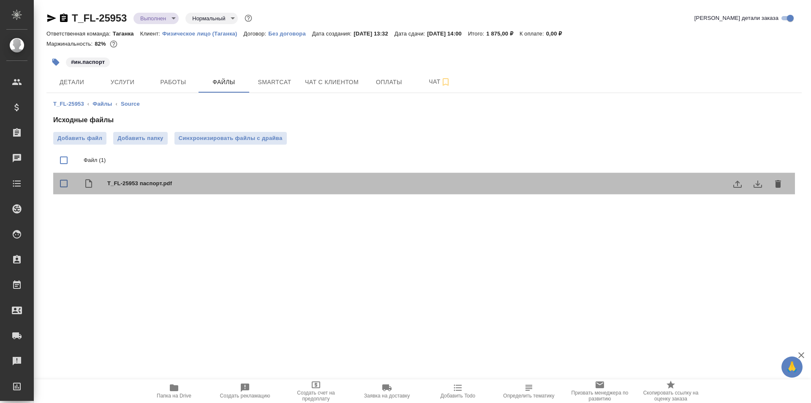
click at [209, 186] on span "T_FL-25953 паспорт.pdf" at bounding box center [441, 183] width 668 height 8
checkbox input "true"
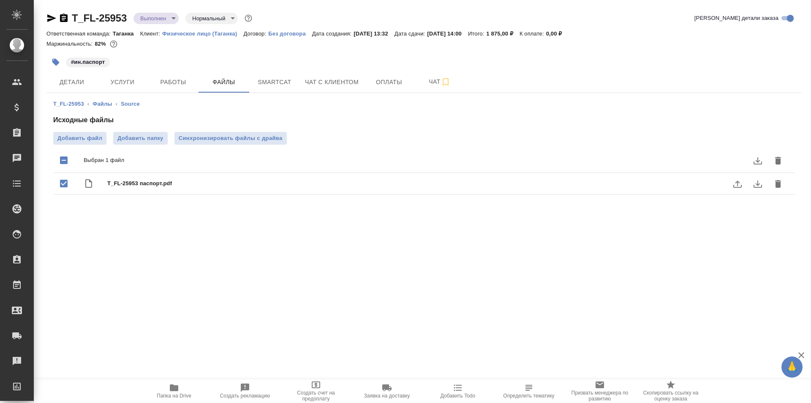
click at [761, 187] on icon "download" at bounding box center [758, 183] width 8 height 7
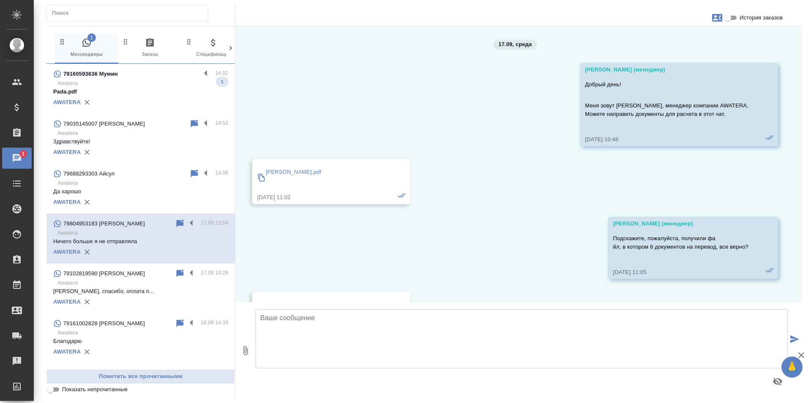
scroll to position [3348, 0]
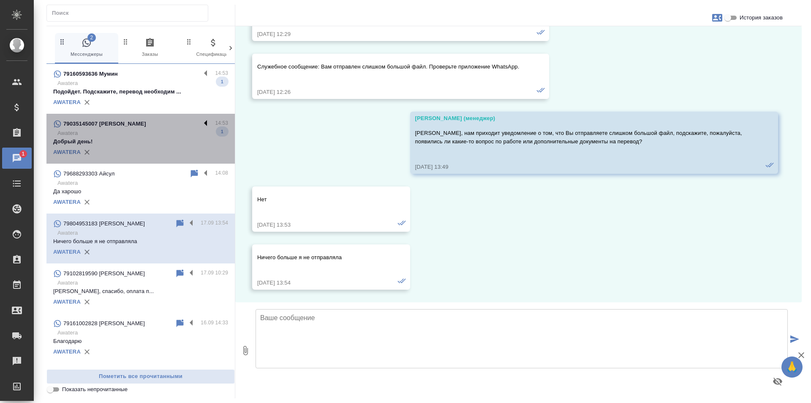
click at [201, 121] on label at bounding box center [208, 124] width 14 height 10
click at [0, 0] on input "checkbox" at bounding box center [0, 0] width 0 height 0
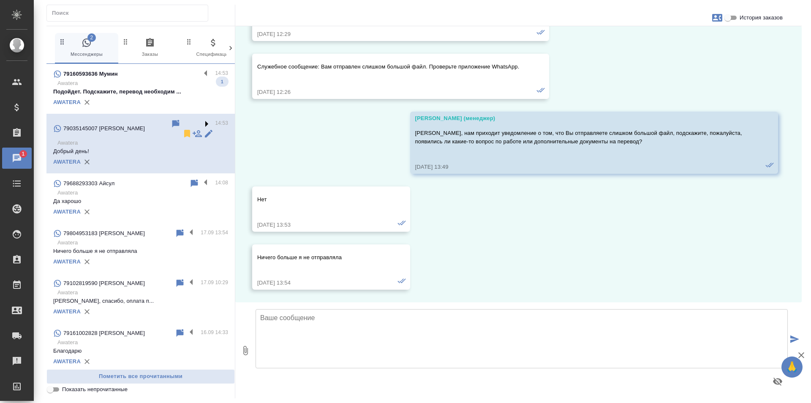
scroll to position [0, 0]
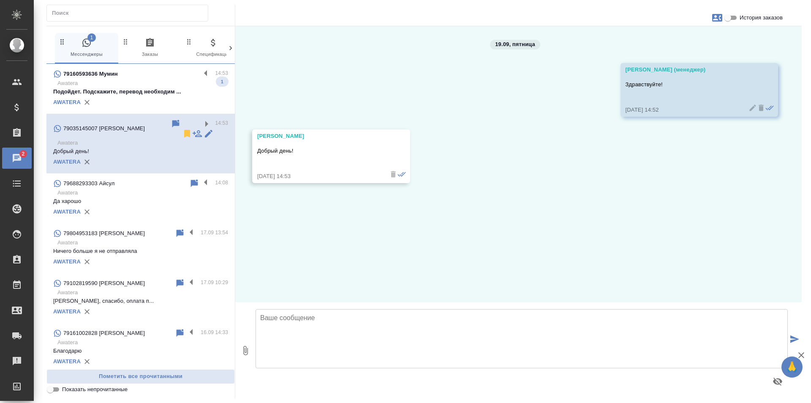
click at [184, 130] on icon at bounding box center [187, 134] width 6 height 8
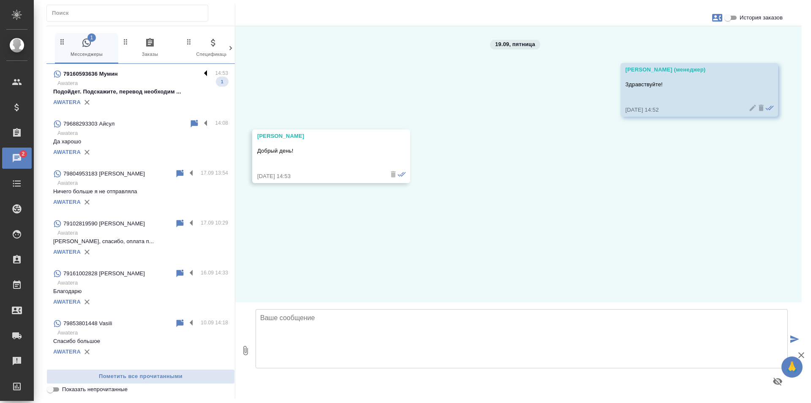
click at [200, 73] on div "79160593636 Мумин" at bounding box center [126, 74] width 147 height 10
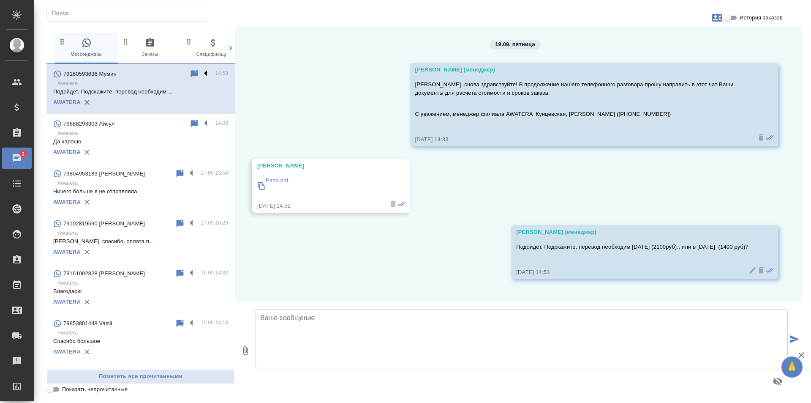
click at [204, 71] on label at bounding box center [208, 74] width 14 height 10
click at [0, 0] on input "checkbox" at bounding box center [0, 0] width 0 height 0
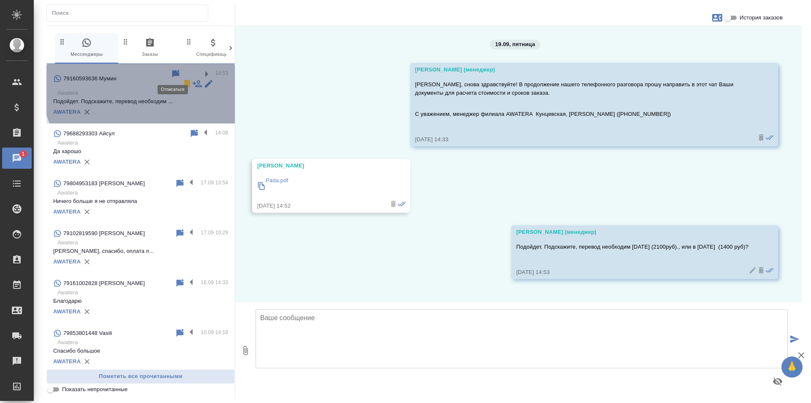
click at [184, 80] on icon at bounding box center [187, 84] width 6 height 8
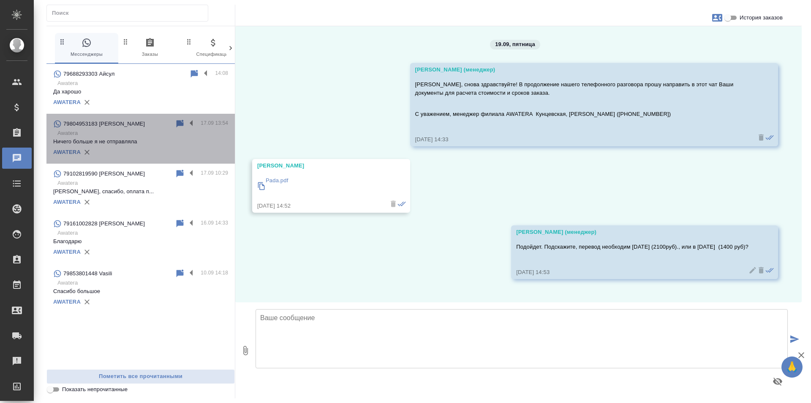
click at [174, 147] on div "AWATERA" at bounding box center [140, 152] width 175 height 13
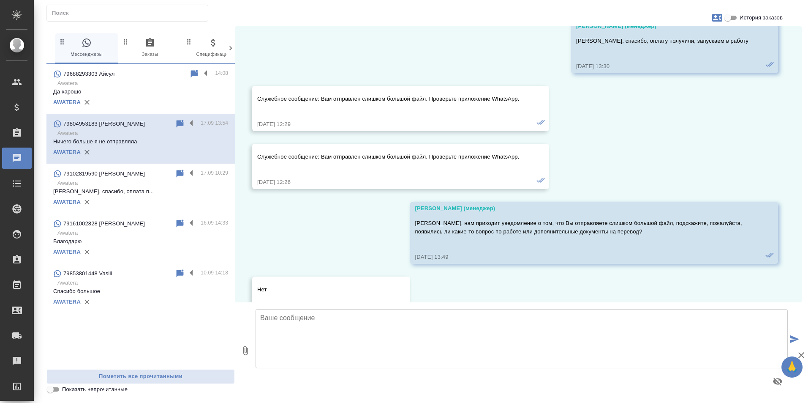
scroll to position [3262, 0]
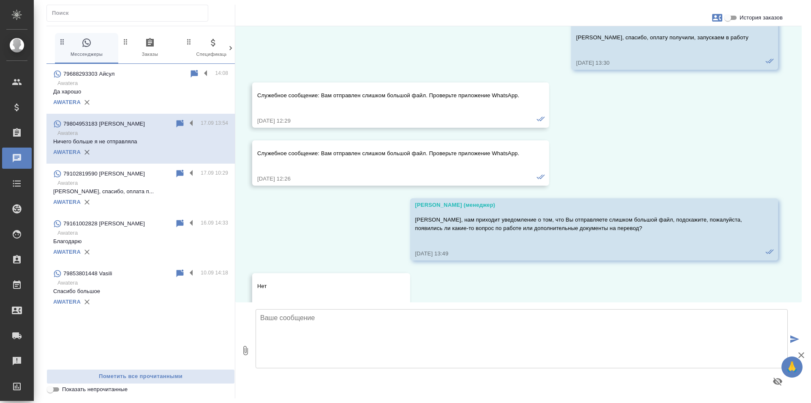
click at [132, 102] on div "AWATERA" at bounding box center [140, 102] width 175 height 13
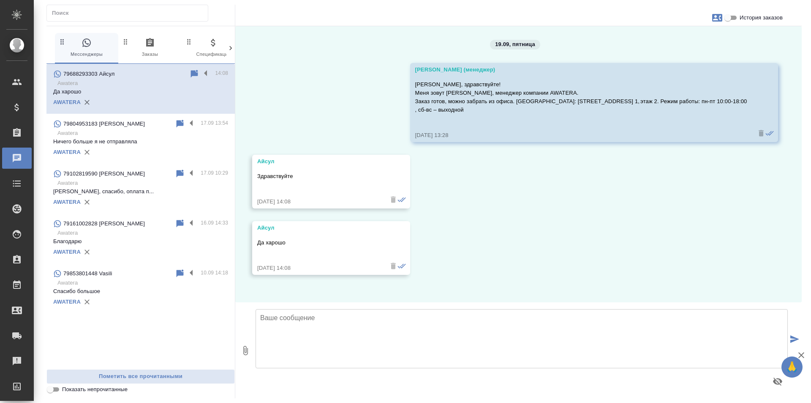
scroll to position [0, 0]
click at [150, 32] on div "0 Мессенджеры 0 Заказы 0 Спецификации 0 Клиенты 0 Входящие 0 Тендеры 0 Исполнит…" at bounding box center [140, 212] width 189 height 372
click at [149, 38] on icon "button" at bounding box center [150, 43] width 10 height 10
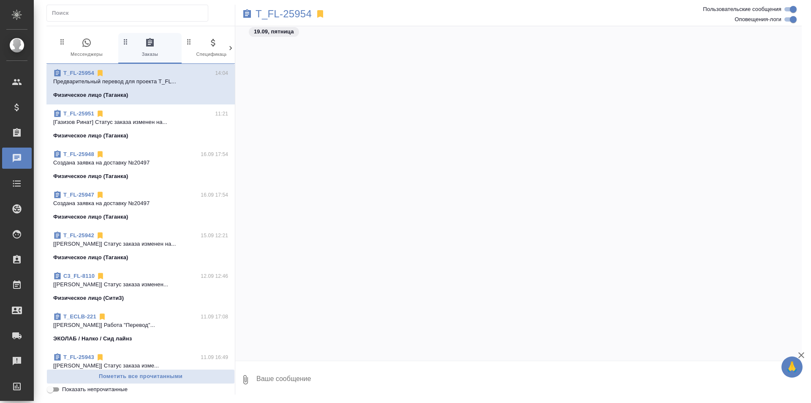
scroll to position [2361, 0]
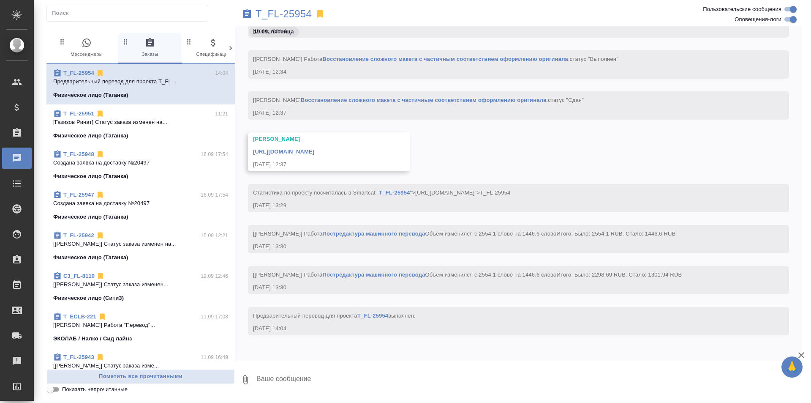
click at [93, 40] on span "0 Мессенджеры" at bounding box center [86, 48] width 57 height 21
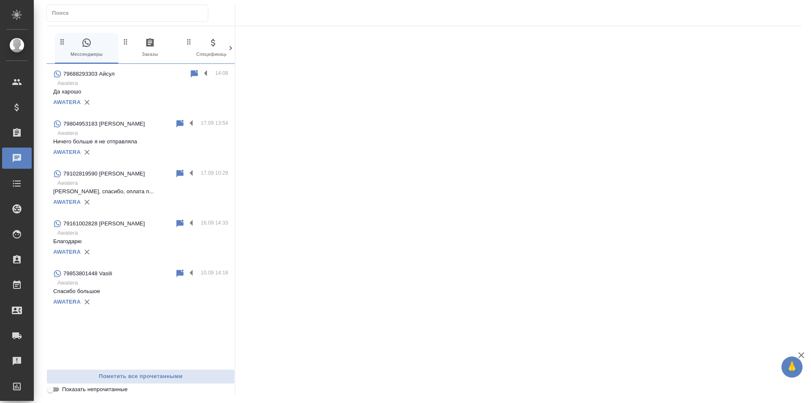
click at [55, 33] on button "0 Мессенджеры" at bounding box center [86, 48] width 63 height 30
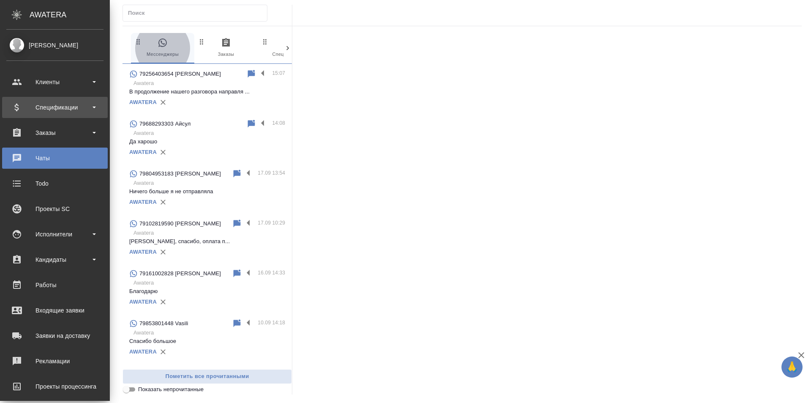
click at [51, 112] on div "Спецификации" at bounding box center [54, 107] width 97 height 13
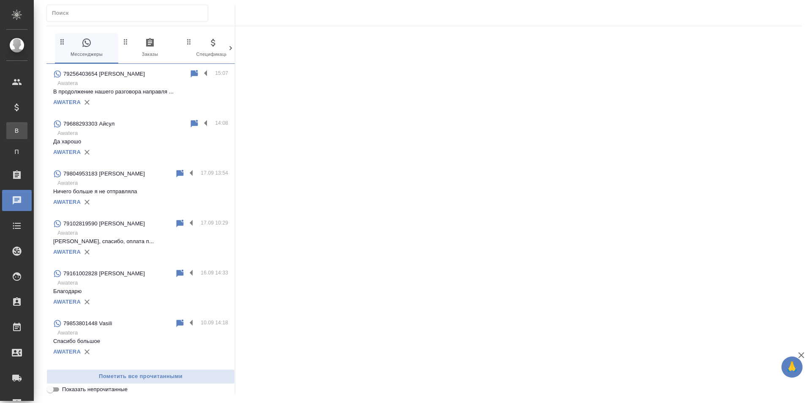
click at [27, 126] on link "В Все спецификации" at bounding box center [16, 130] width 21 height 17
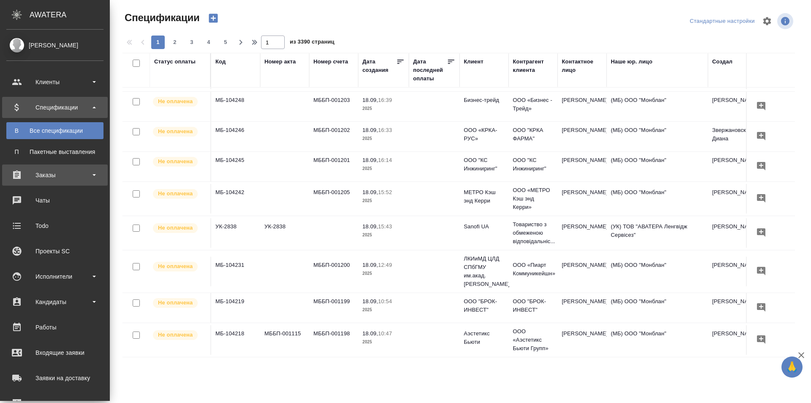
click at [76, 171] on div "Заказы" at bounding box center [54, 175] width 97 height 13
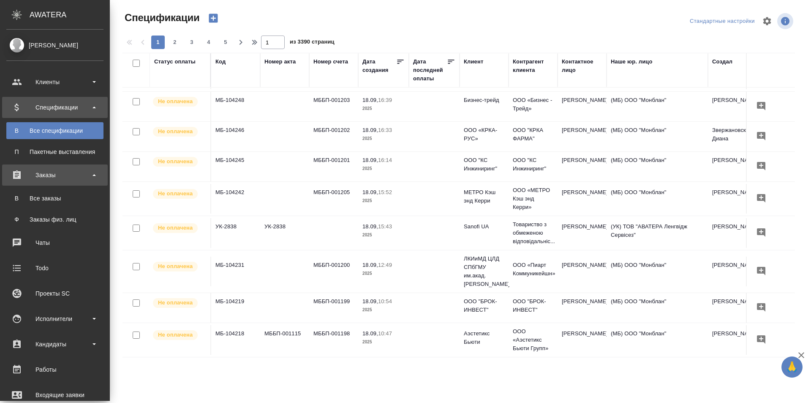
click at [76, 171] on div "Заказы" at bounding box center [54, 175] width 97 height 13
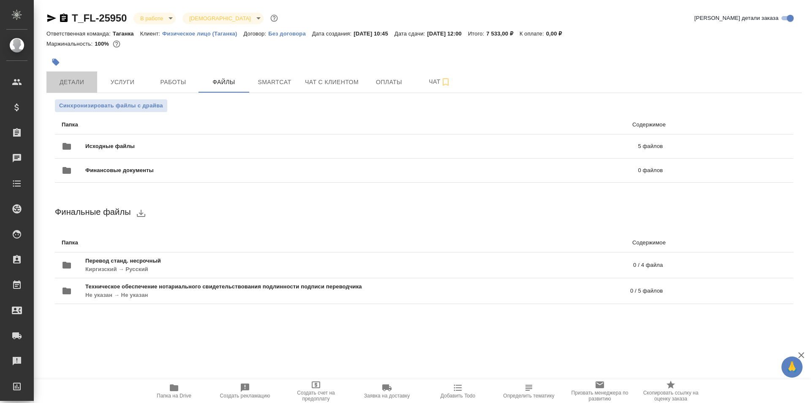
click at [90, 78] on span "Детали" at bounding box center [72, 82] width 41 height 11
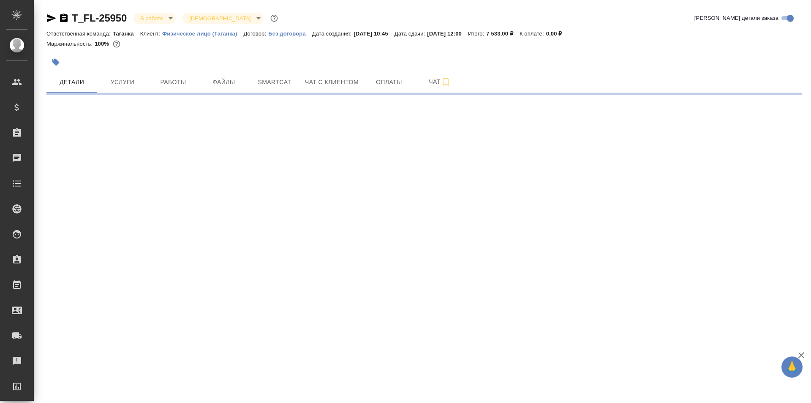
select select "RU"
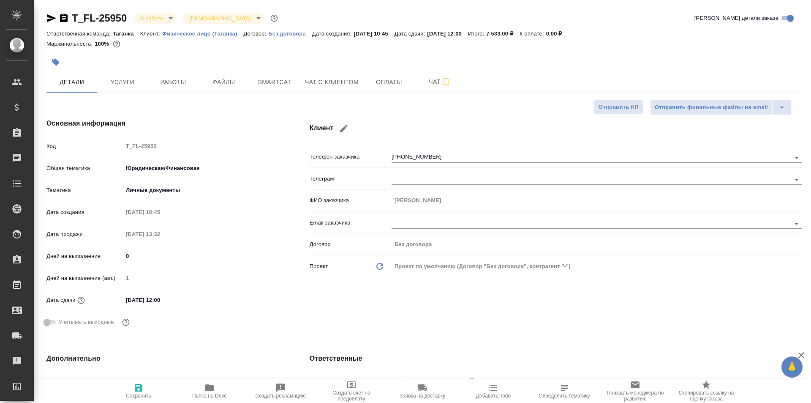
type textarea "x"
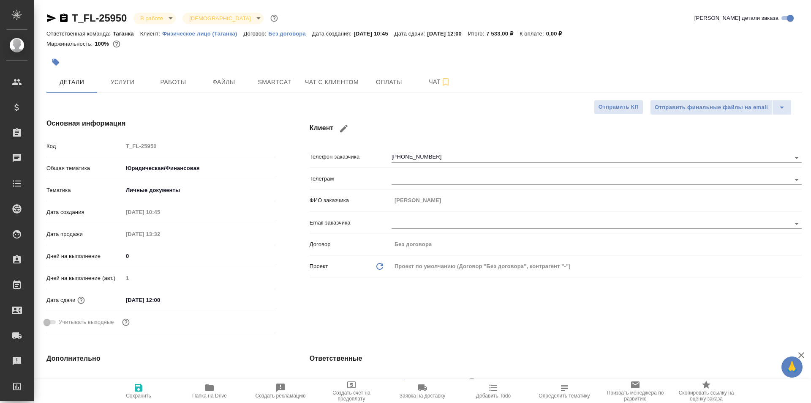
type textarea "x"
select select "RU"
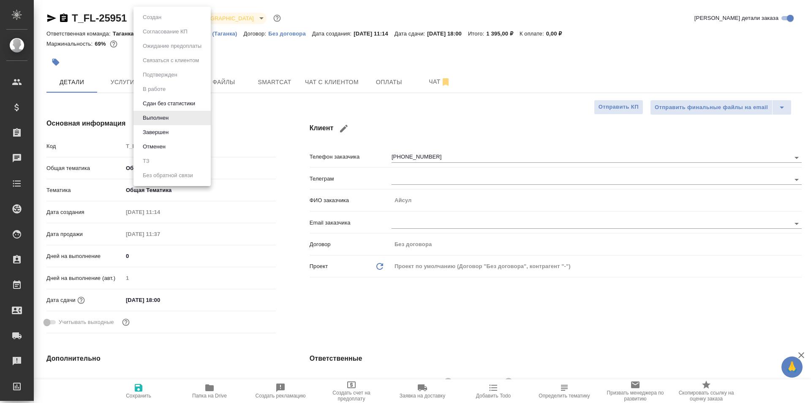
click at [163, 19] on body "🙏 .cls-1 fill:#fff; AWATERA Galisheva [PERSON_NAME] Спецификации Заказы 0 Чаты …" at bounding box center [405, 235] width 811 height 471
click at [182, 135] on li "Завершен" at bounding box center [172, 132] width 77 height 14
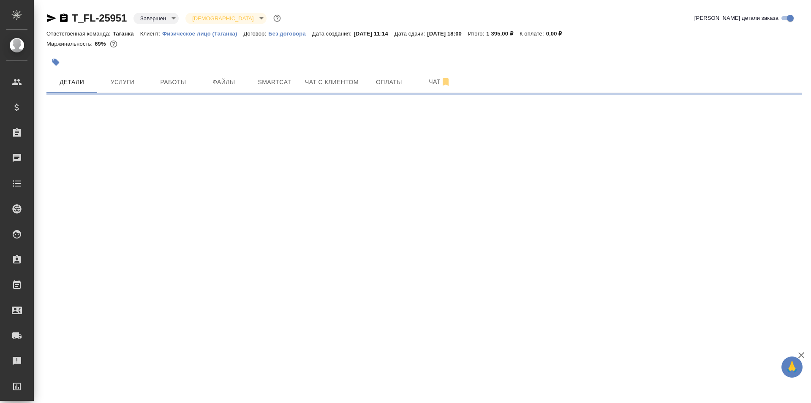
select select "RU"
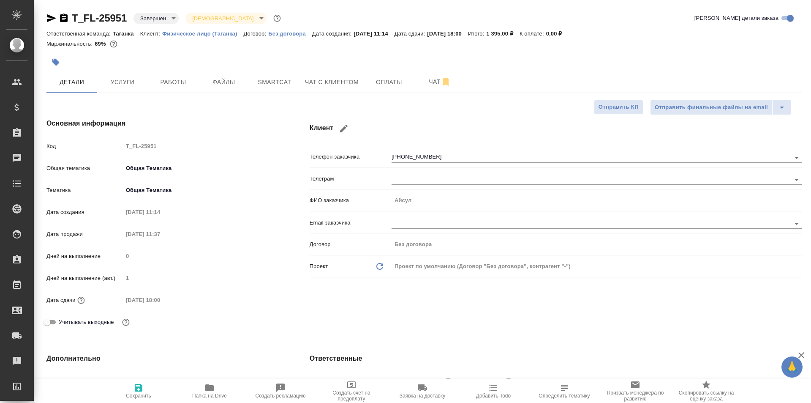
type textarea "x"
click at [146, 388] on span "Сохранить" at bounding box center [138, 390] width 61 height 16
type textarea "x"
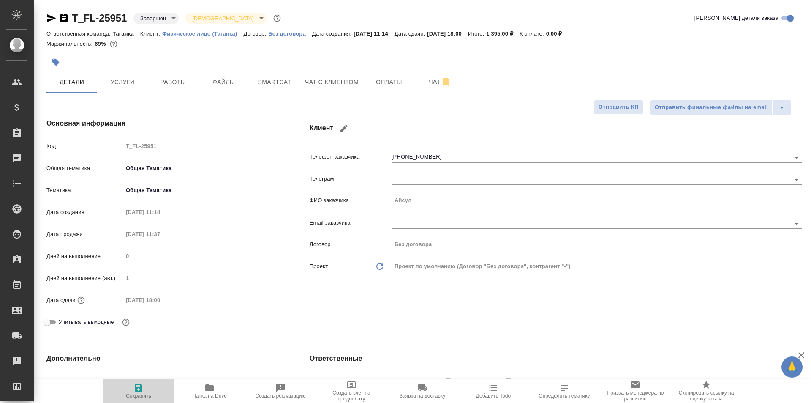
type textarea "x"
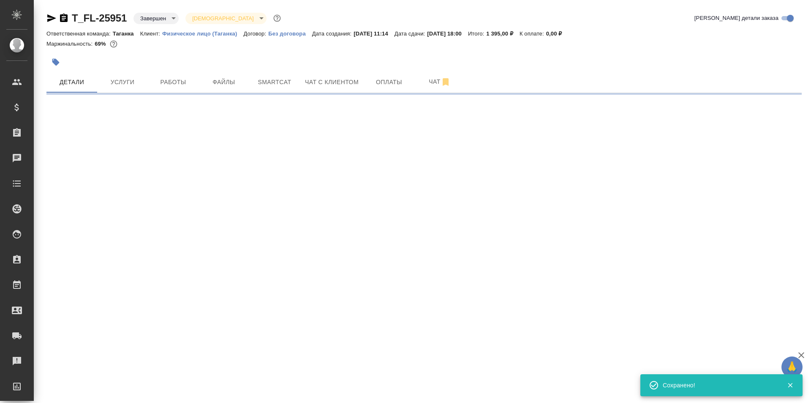
select select "RU"
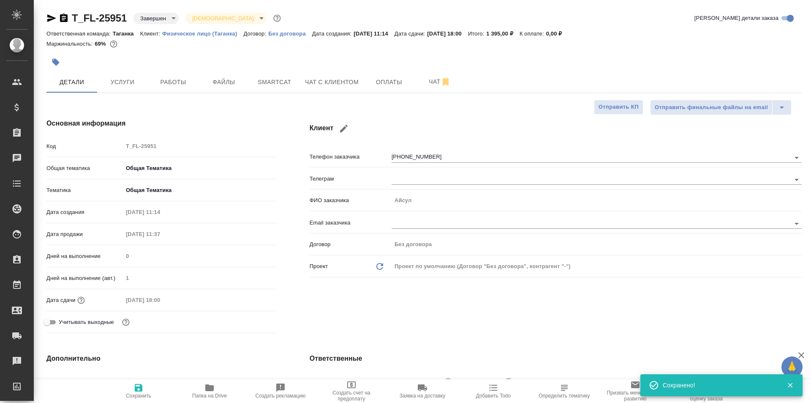
type textarea "x"
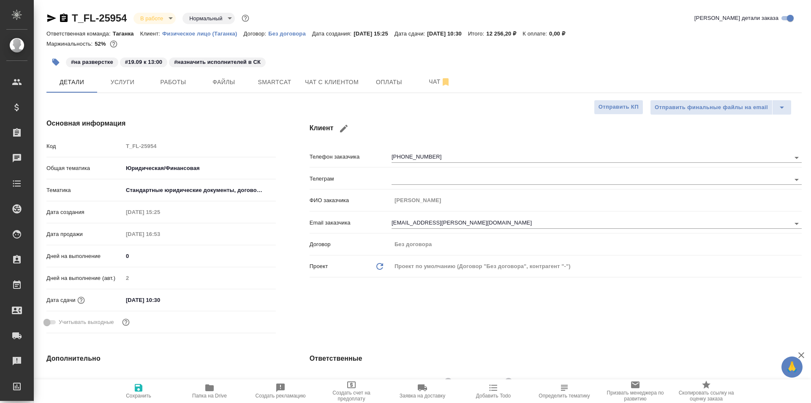
select select "RU"
